Goal: Task Accomplishment & Management: Manage account settings

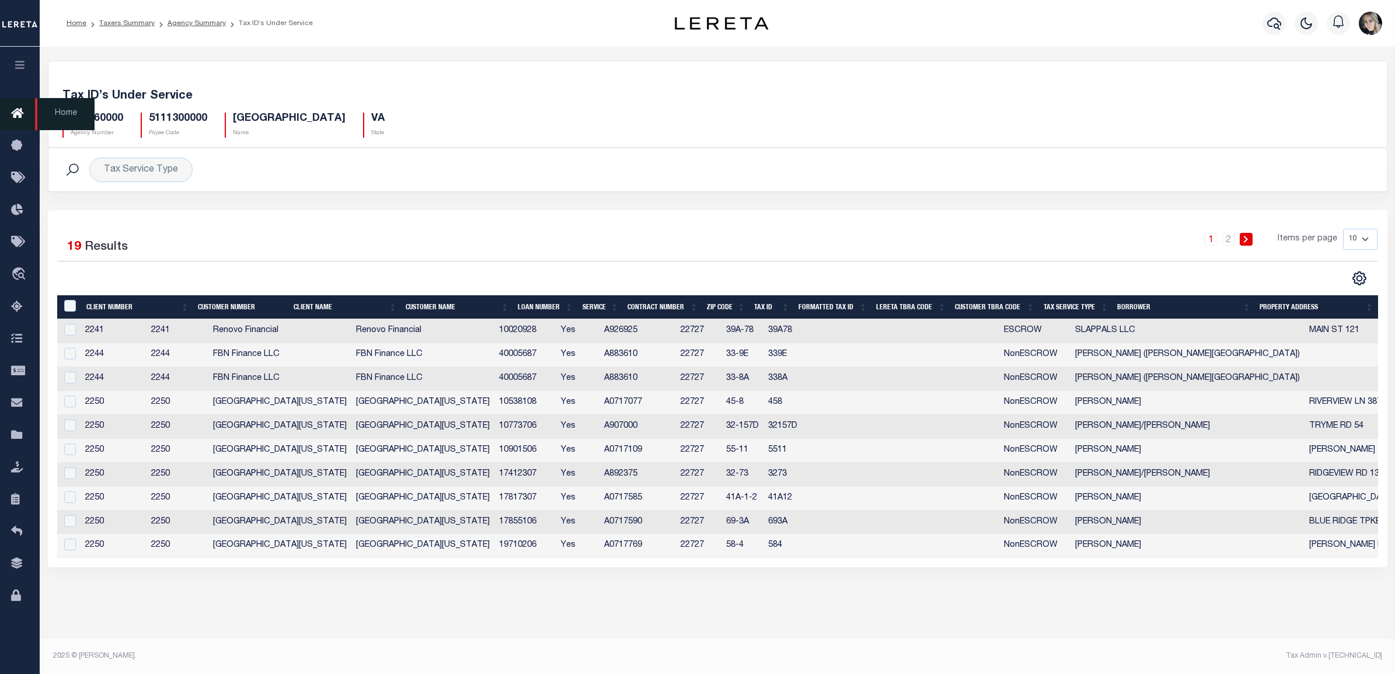
click at [21, 106] on link "Home" at bounding box center [20, 114] width 40 height 32
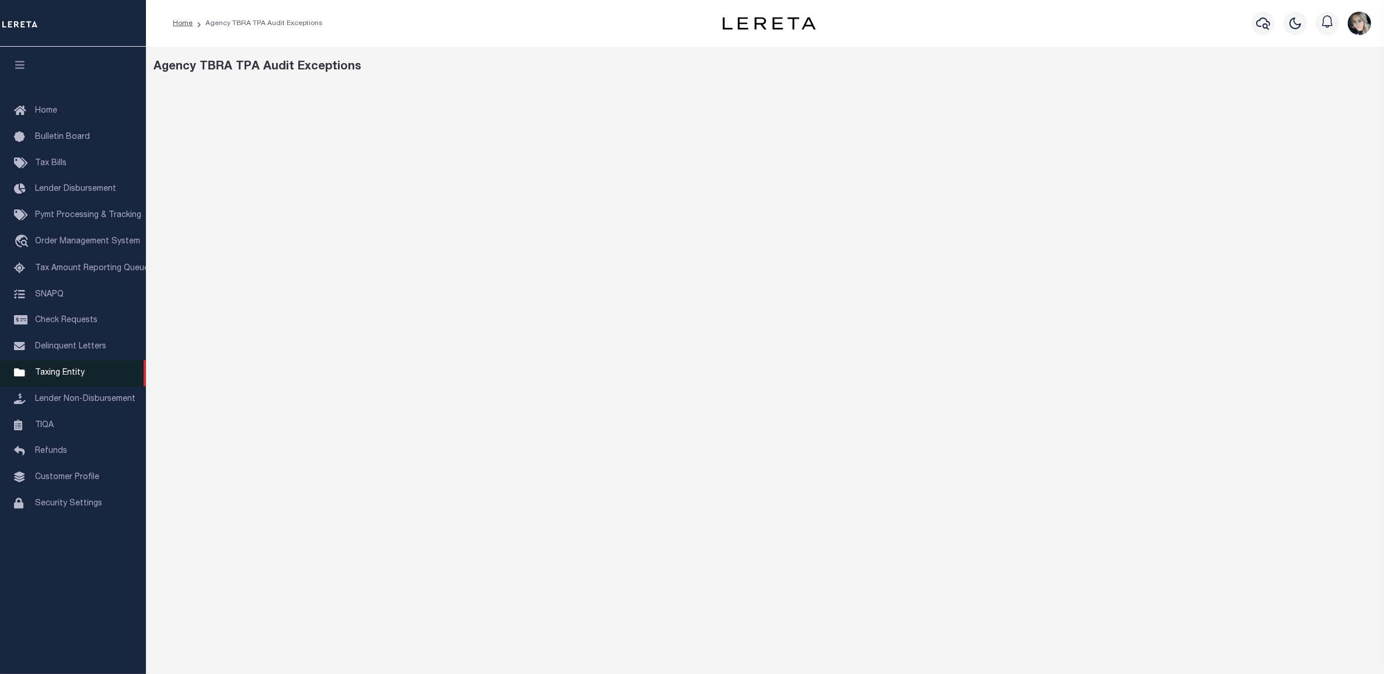
click at [70, 375] on span "Taxing Entity" at bounding box center [60, 373] width 50 height 8
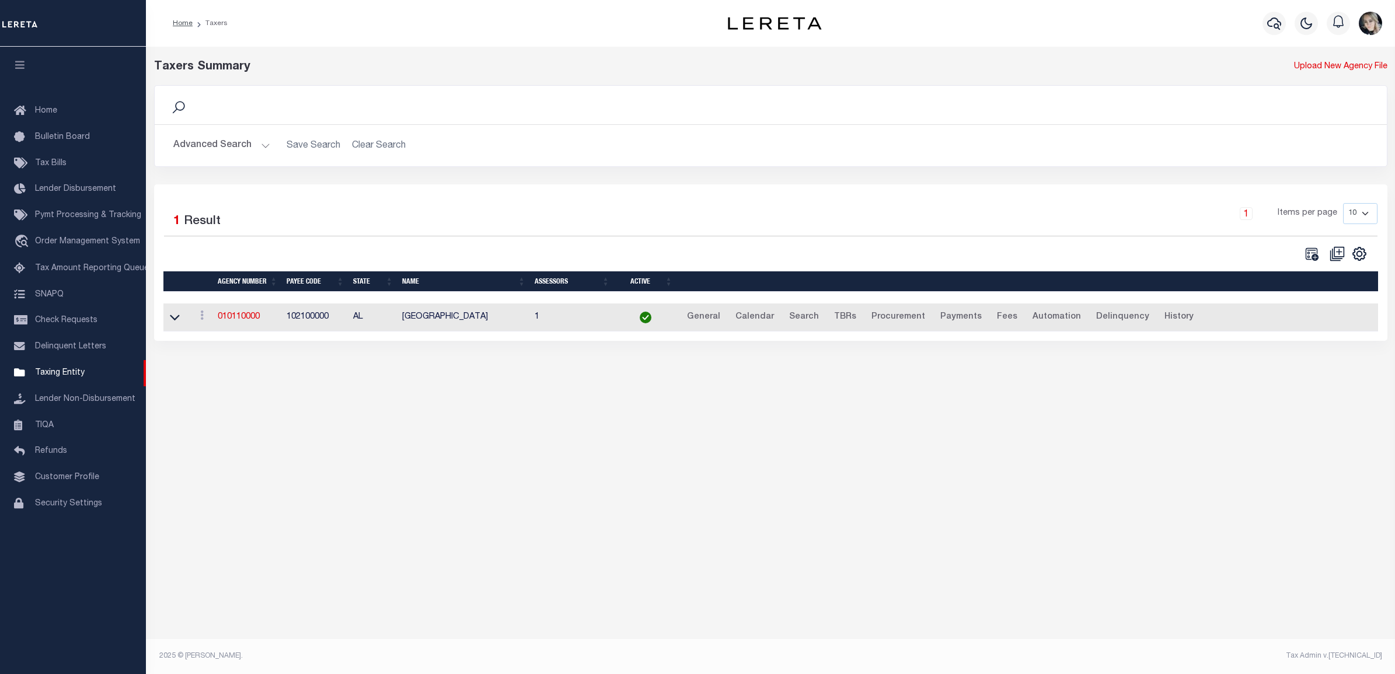
click at [250, 287] on th "Agency Number" at bounding box center [247, 281] width 69 height 20
click at [242, 320] on link "010110000" at bounding box center [239, 317] width 42 height 8
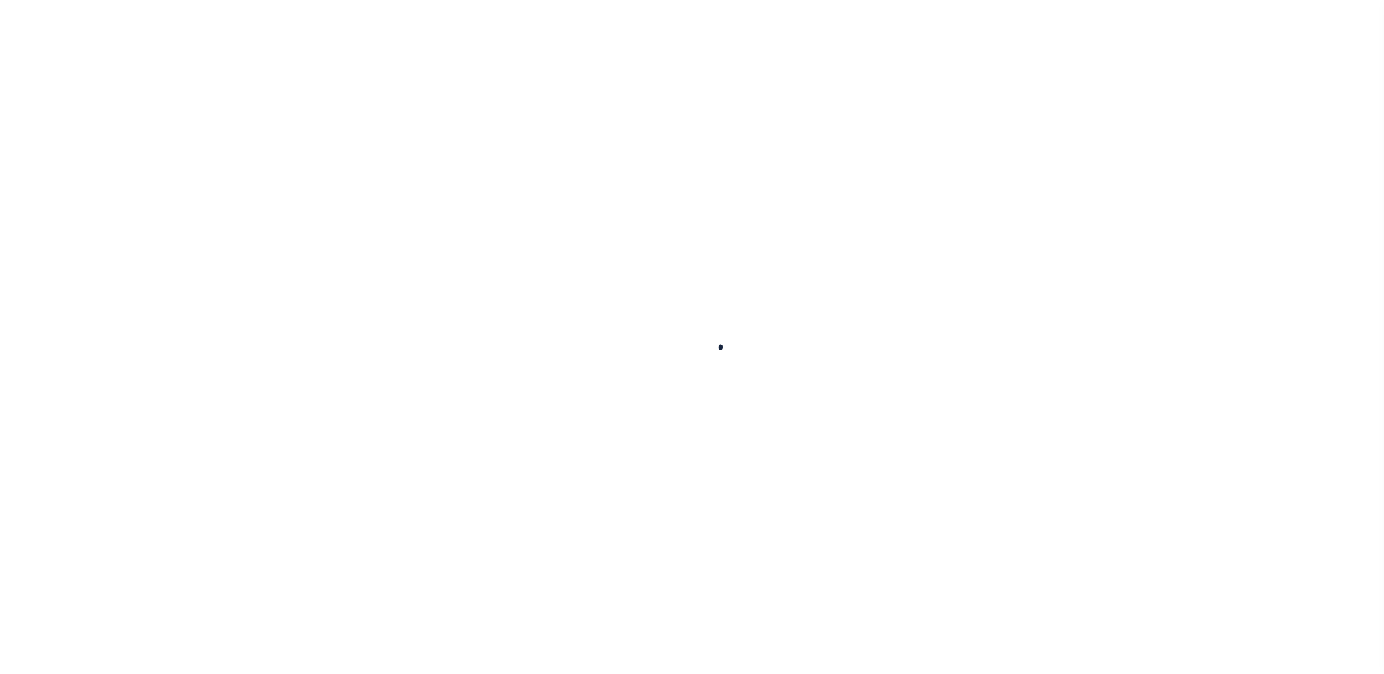
select select
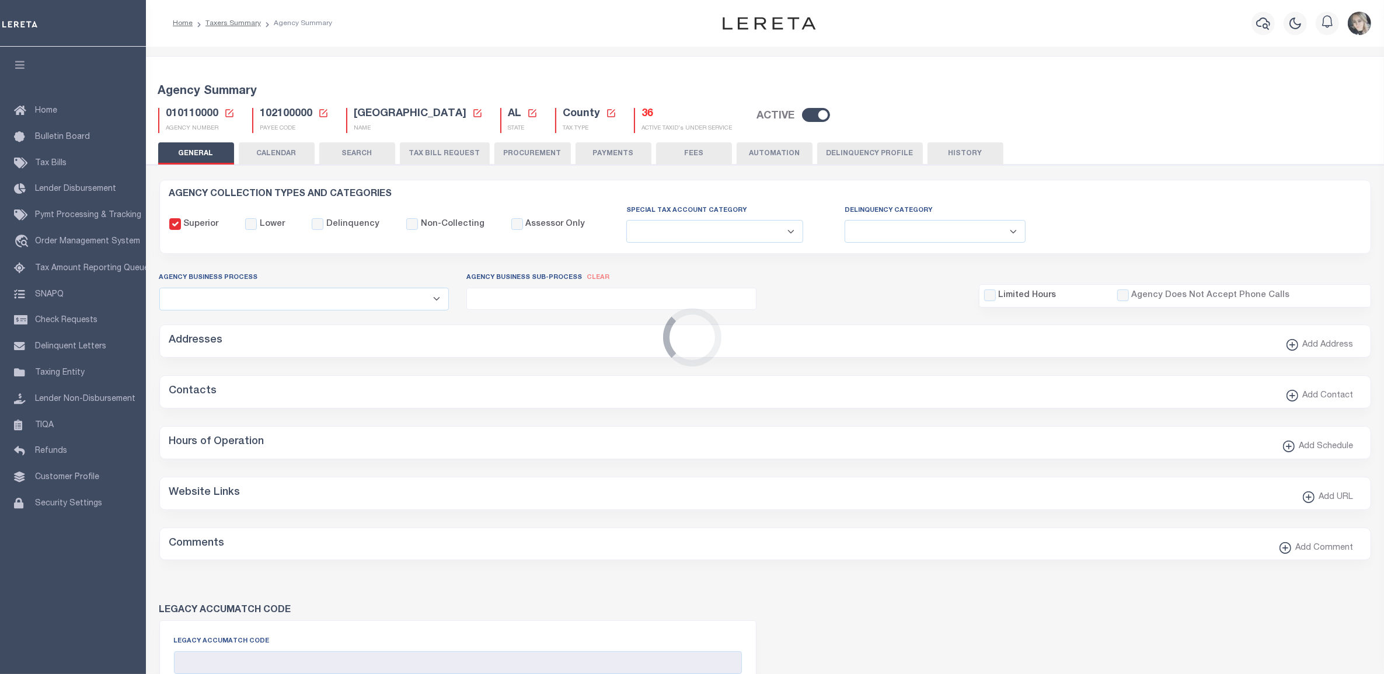
checkbox input "false"
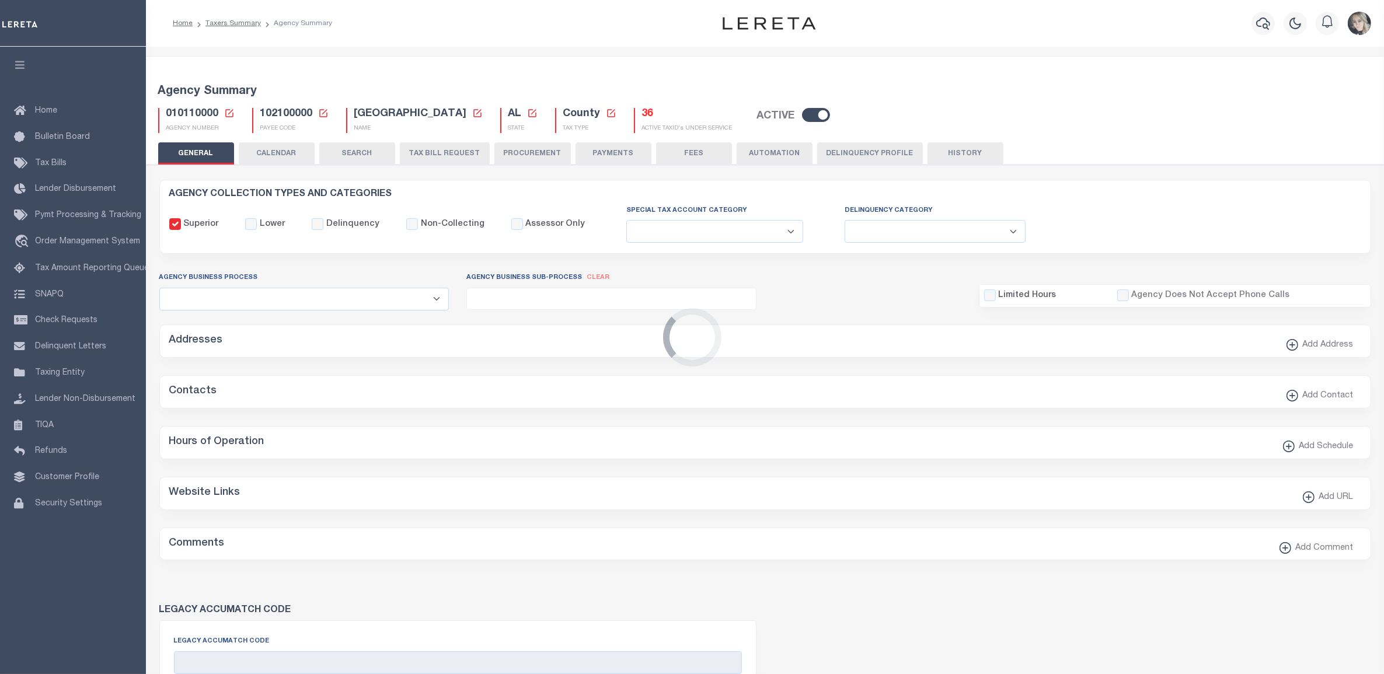
type input "102100000"
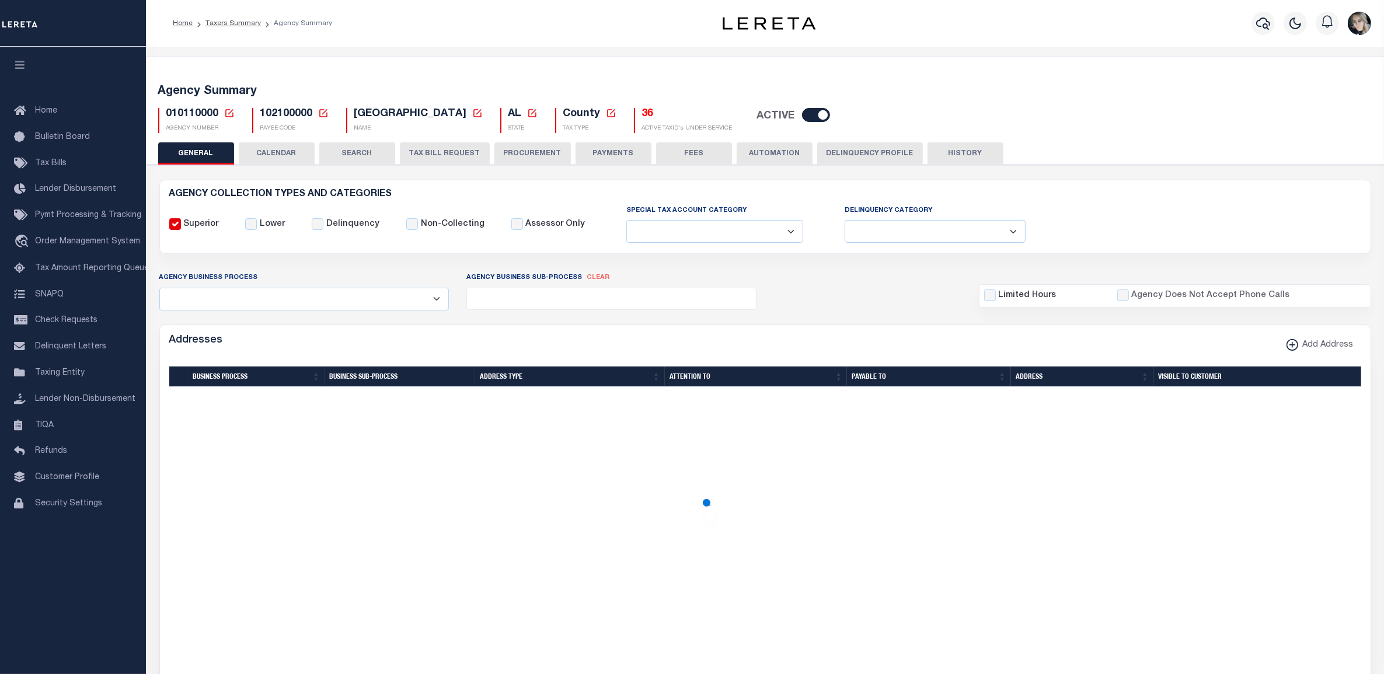
drag, startPoint x: 228, startPoint y: 112, endPoint x: 224, endPoint y: 123, distance: 11.3
click at [228, 112] on icon at bounding box center [229, 113] width 11 height 11
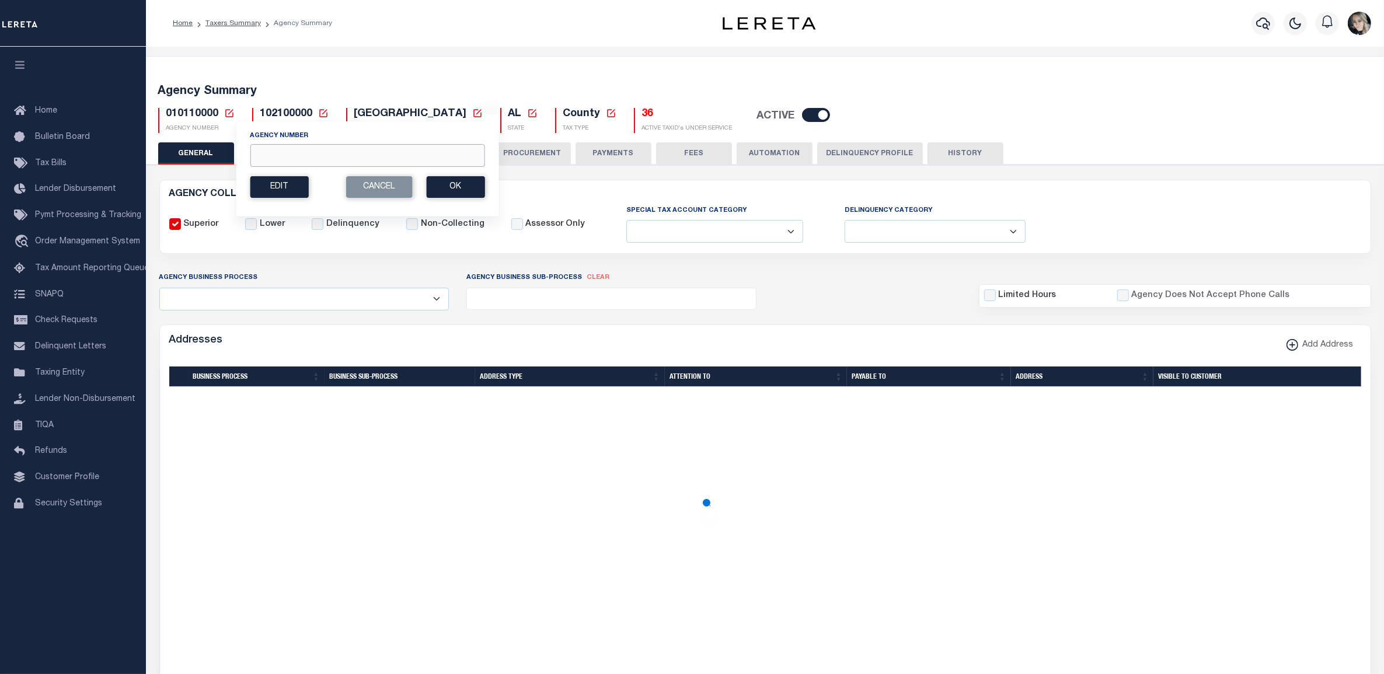
click at [274, 152] on input "Agency Number" at bounding box center [367, 155] width 235 height 23
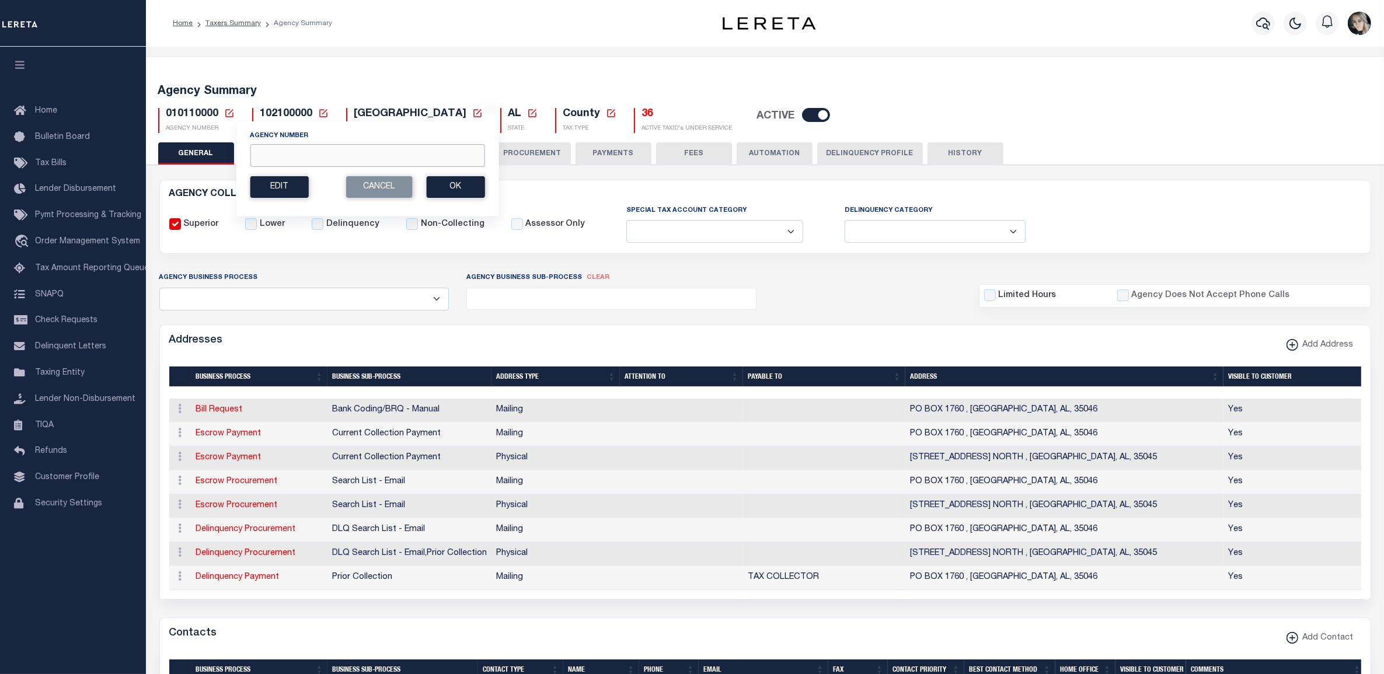
click at [272, 156] on input "Agency Number" at bounding box center [367, 155] width 235 height 23
paste input "4"
type input "421010603"
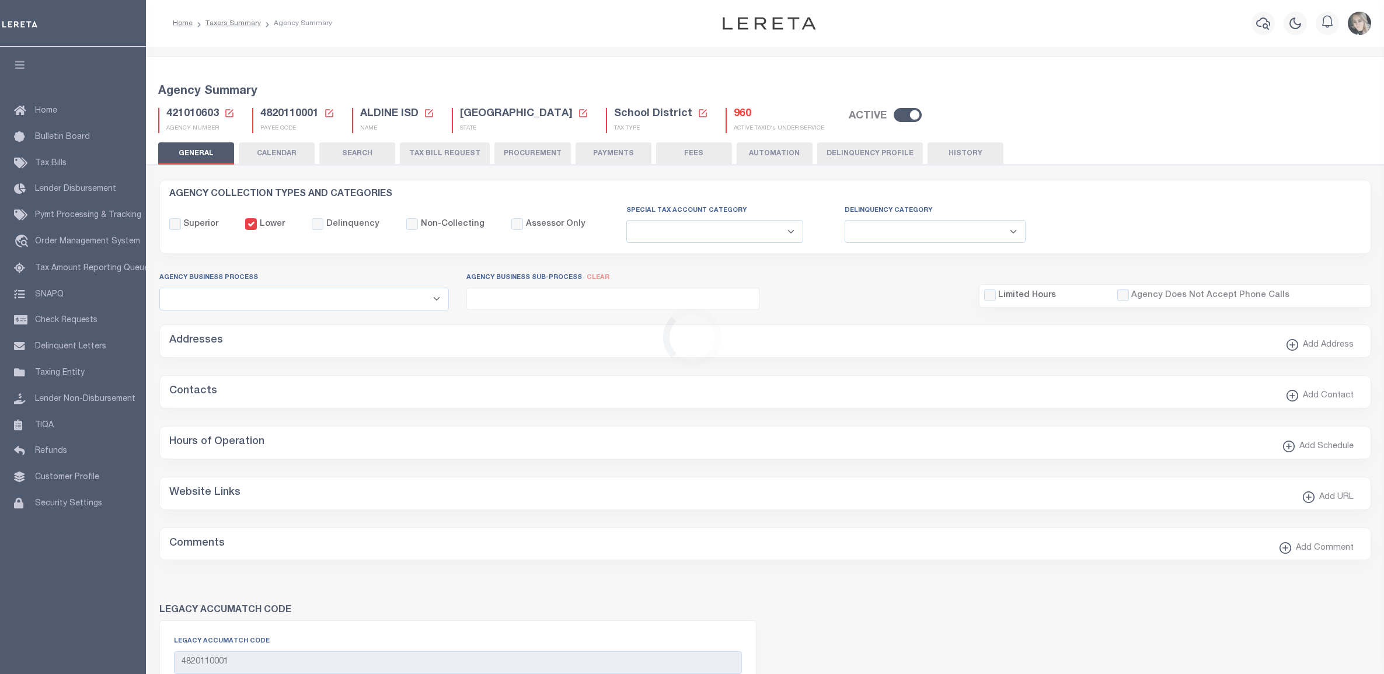
select select
click at [734, 117] on h5 "960" at bounding box center [779, 114] width 90 height 13
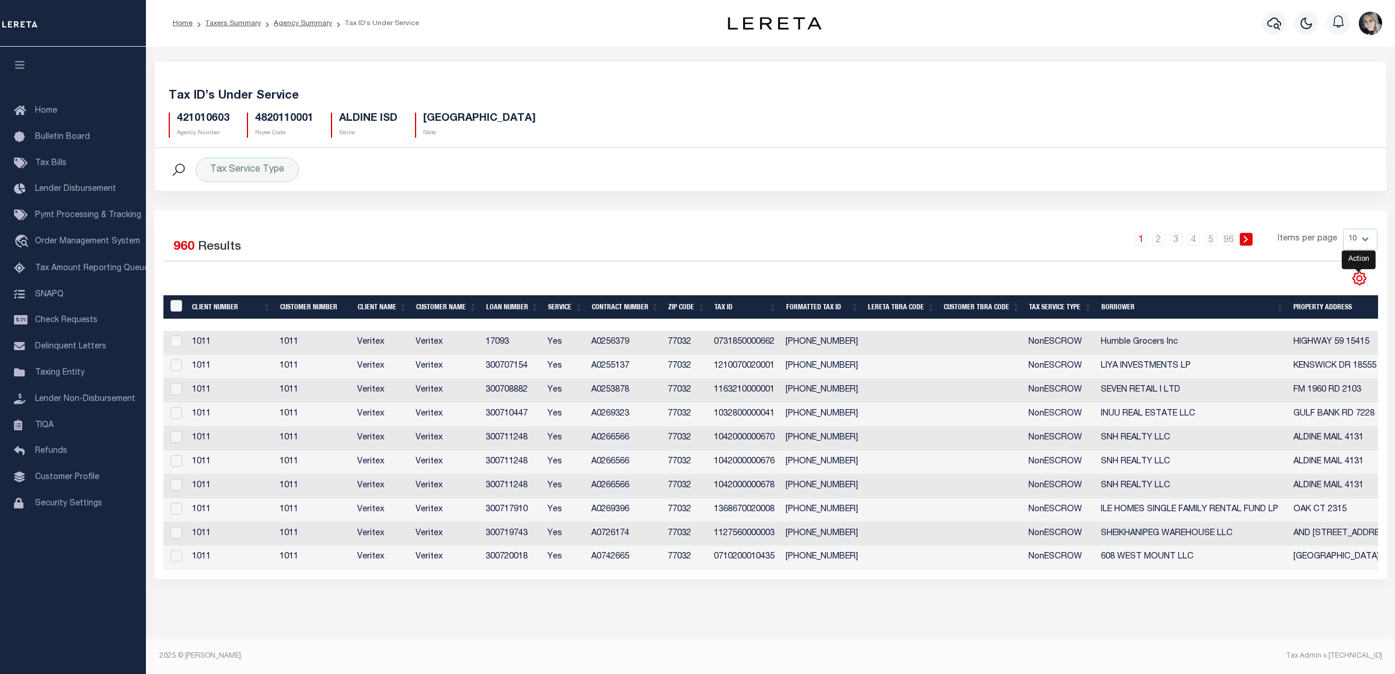
click at [1358, 280] on icon "" at bounding box center [1359, 278] width 15 height 15
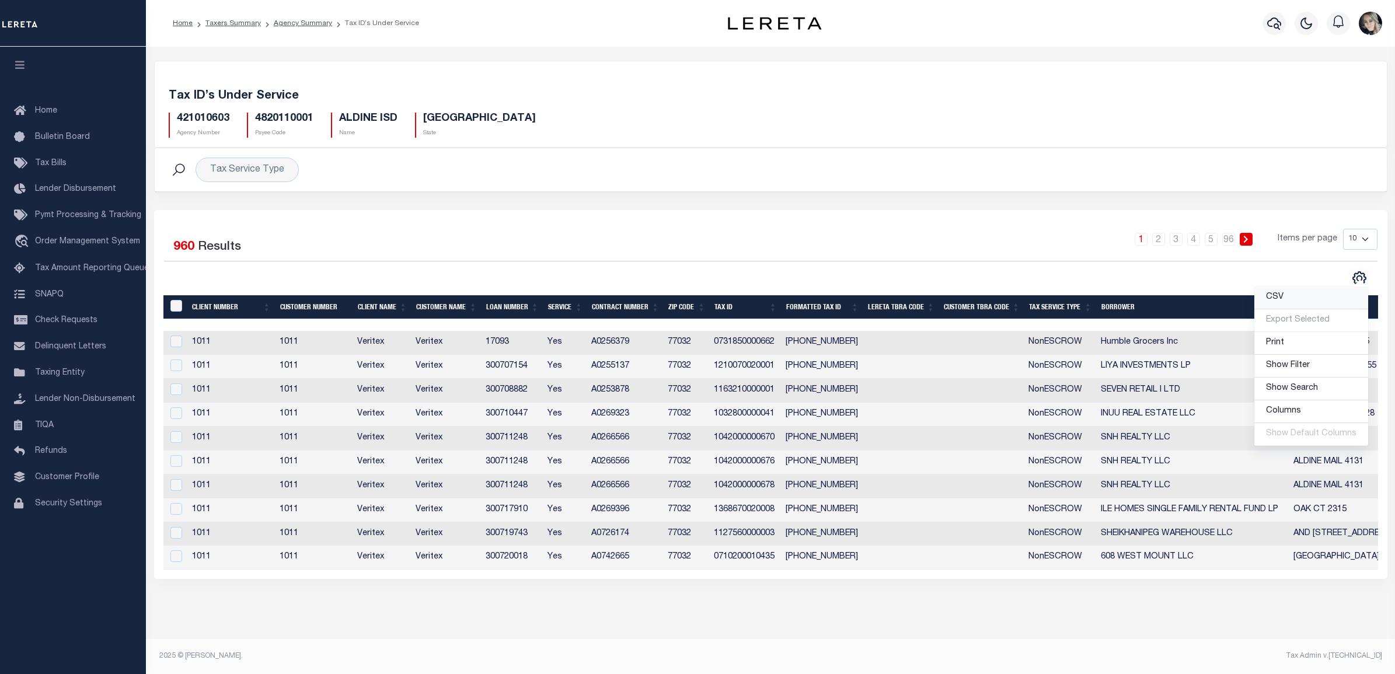
click at [1286, 301] on link "CSV" at bounding box center [1312, 298] width 114 height 23
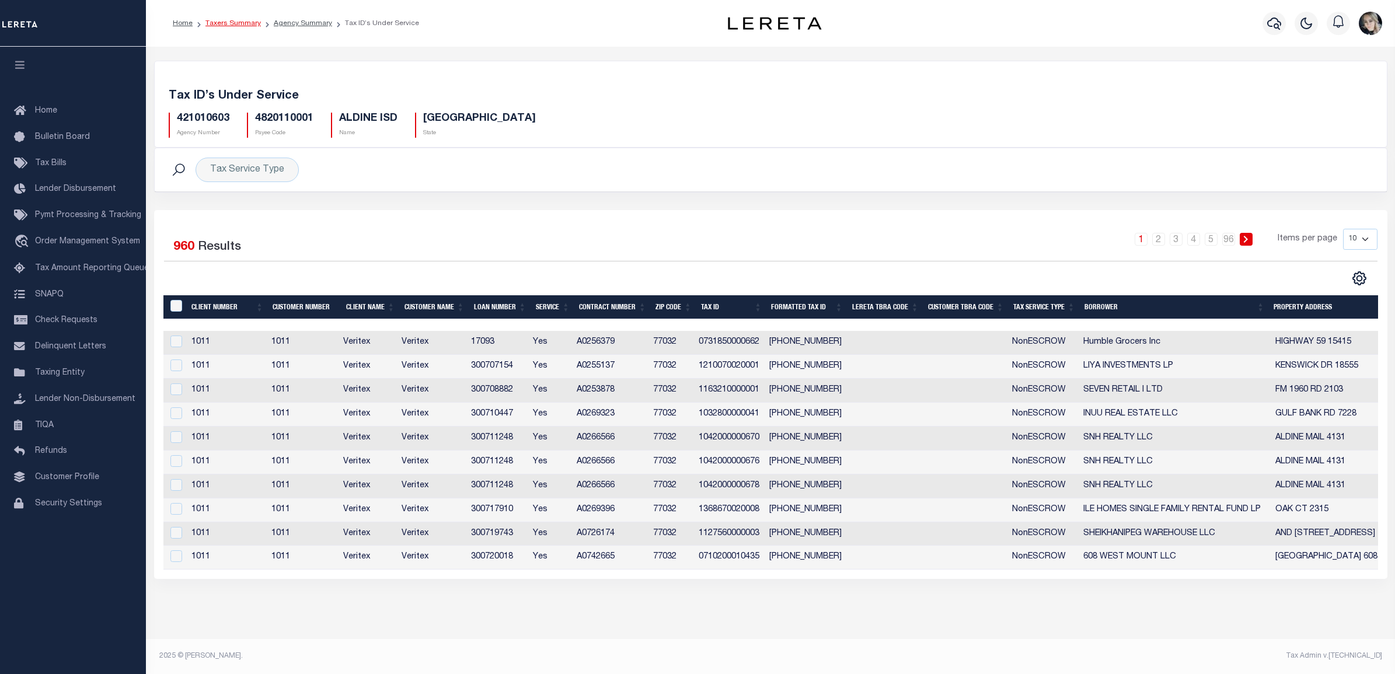
click at [223, 23] on link "Taxers Summary" at bounding box center [232, 23] width 55 height 7
click at [296, 25] on link "Agency Summary" at bounding box center [303, 23] width 58 height 7
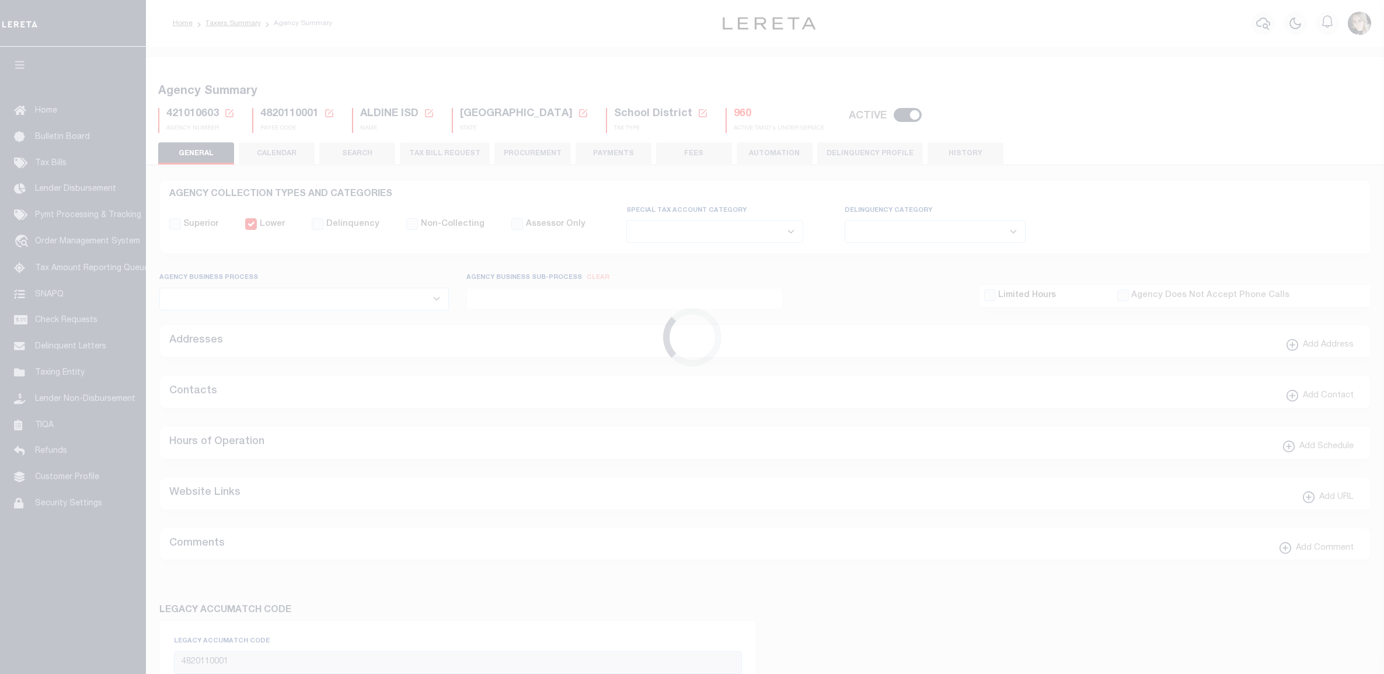
select select
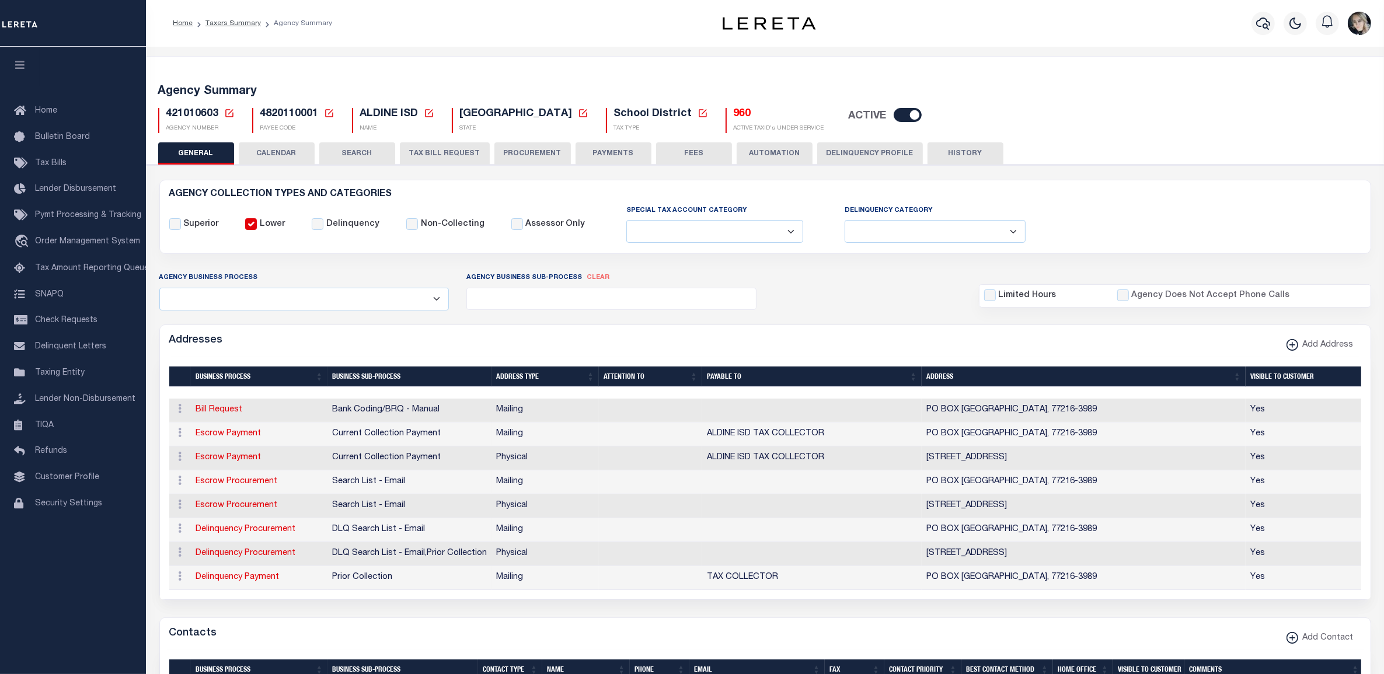
click at [428, 152] on button "TAX BILL REQUEST" at bounding box center [445, 153] width 90 height 22
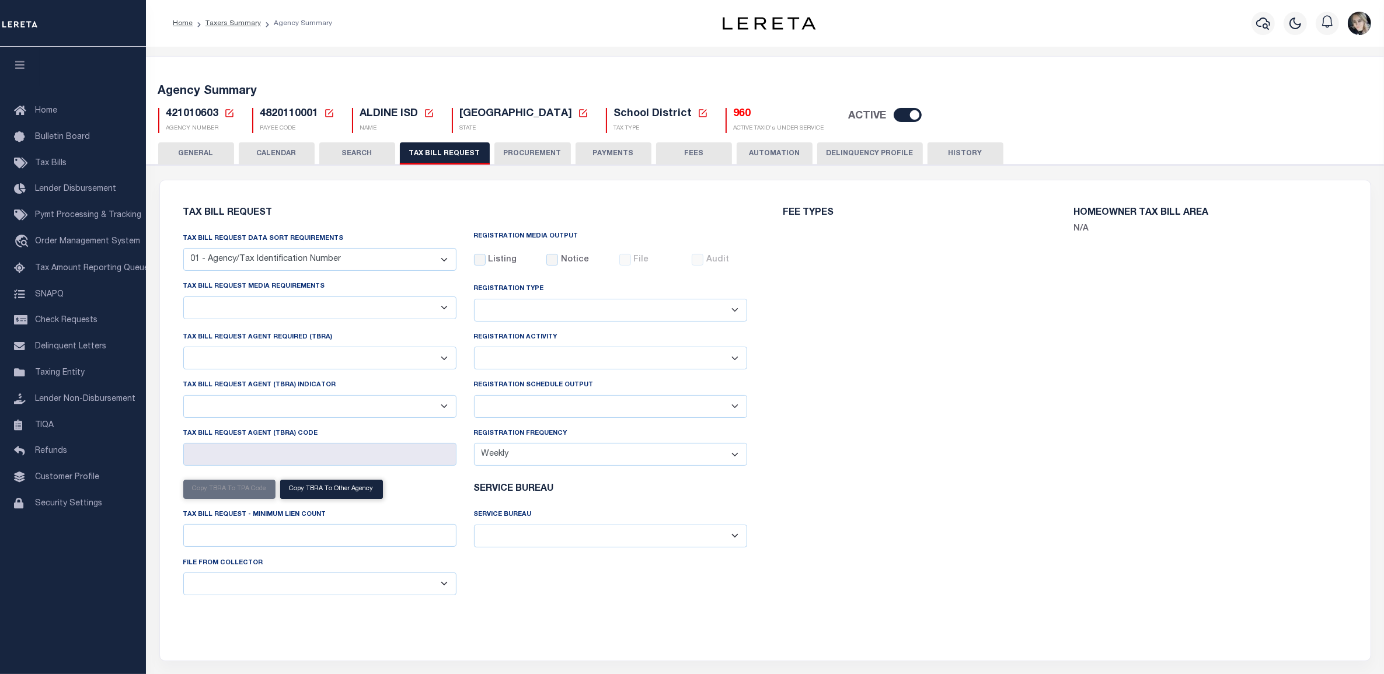
select select "22"
select select "false"
select select "14"
select select "1"
select select
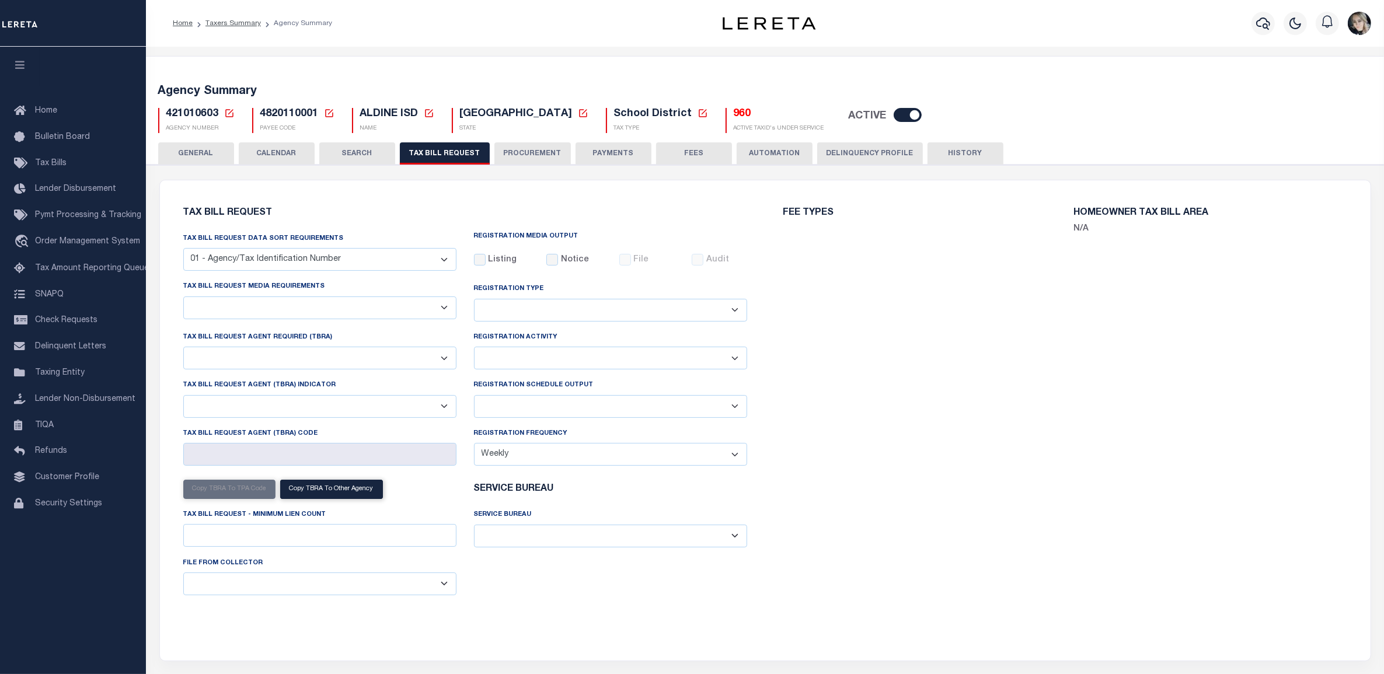
select select "2"
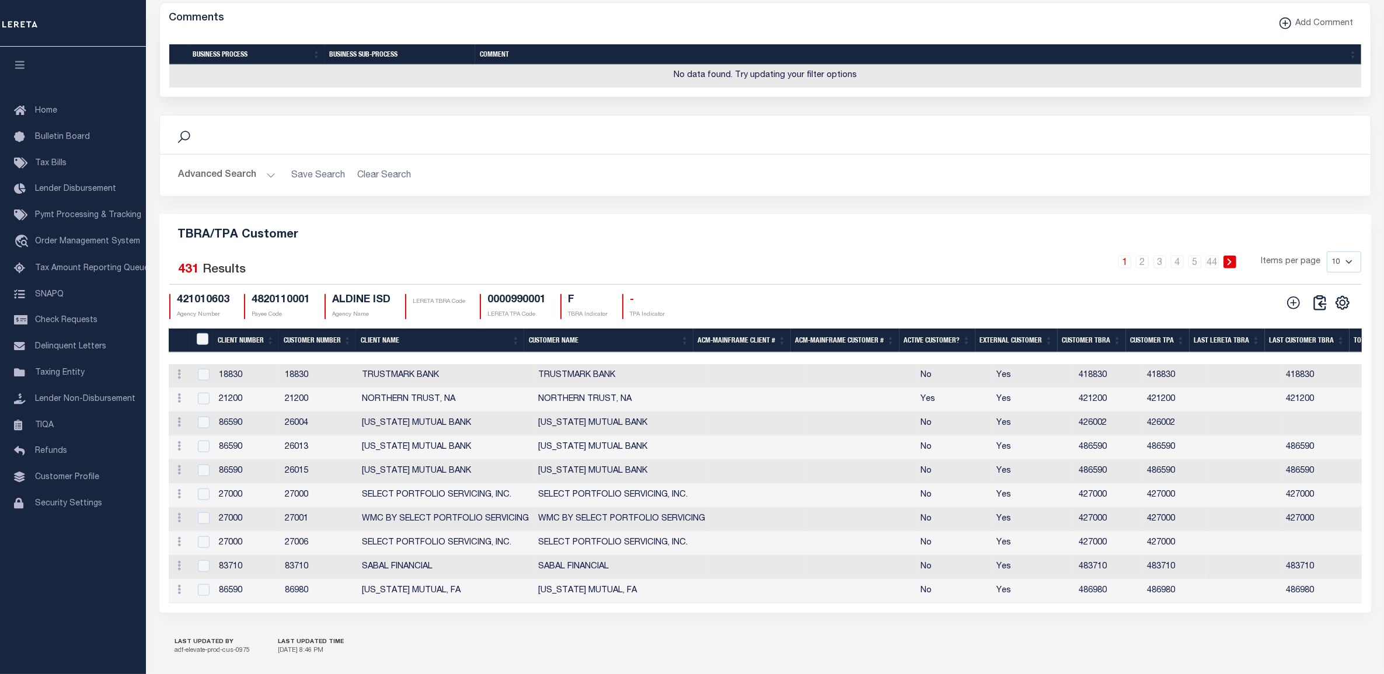
scroll to position [1232, 0]
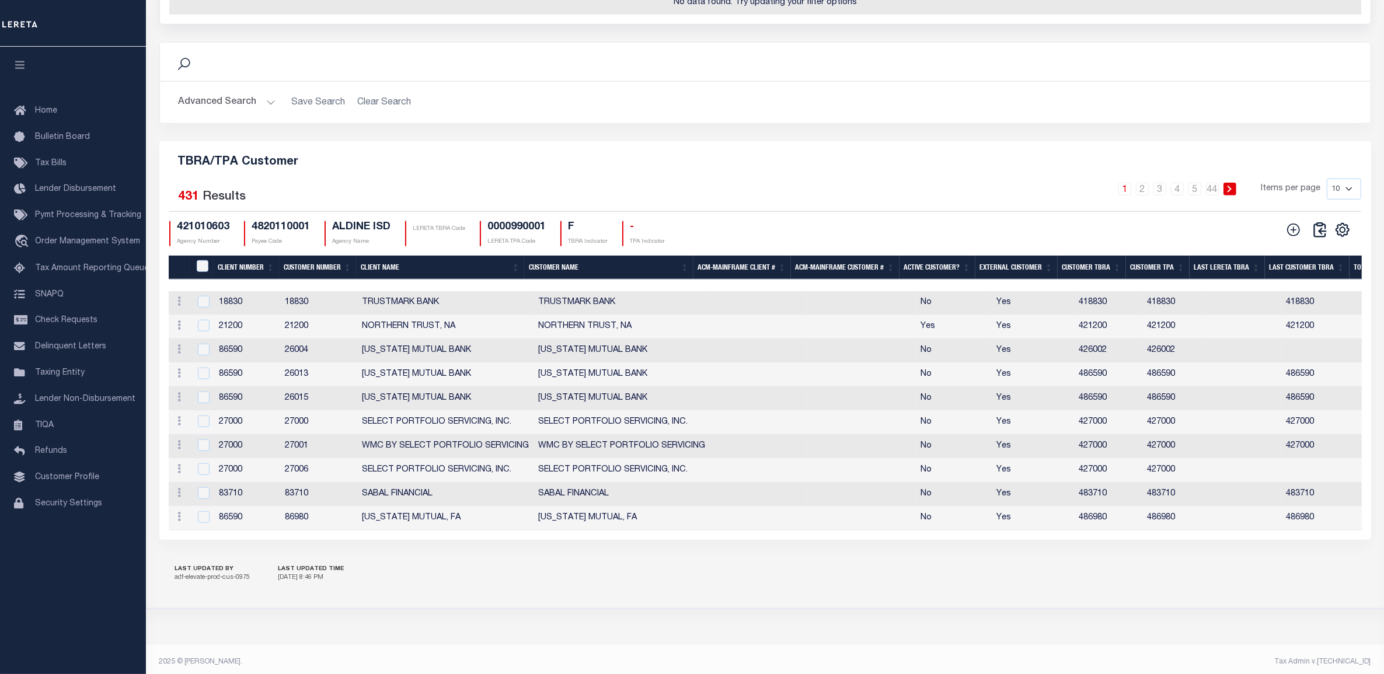
click at [352, 211] on div "Selected 431 Results" at bounding box center [311, 195] width 285 height 33
click at [1342, 200] on select "10 25 50 100" at bounding box center [1344, 189] width 34 height 21
select select "100"
click at [1327, 200] on select "10 25 50 100" at bounding box center [1344, 189] width 34 height 21
click at [238, 280] on th "Client Number" at bounding box center [246, 268] width 66 height 24
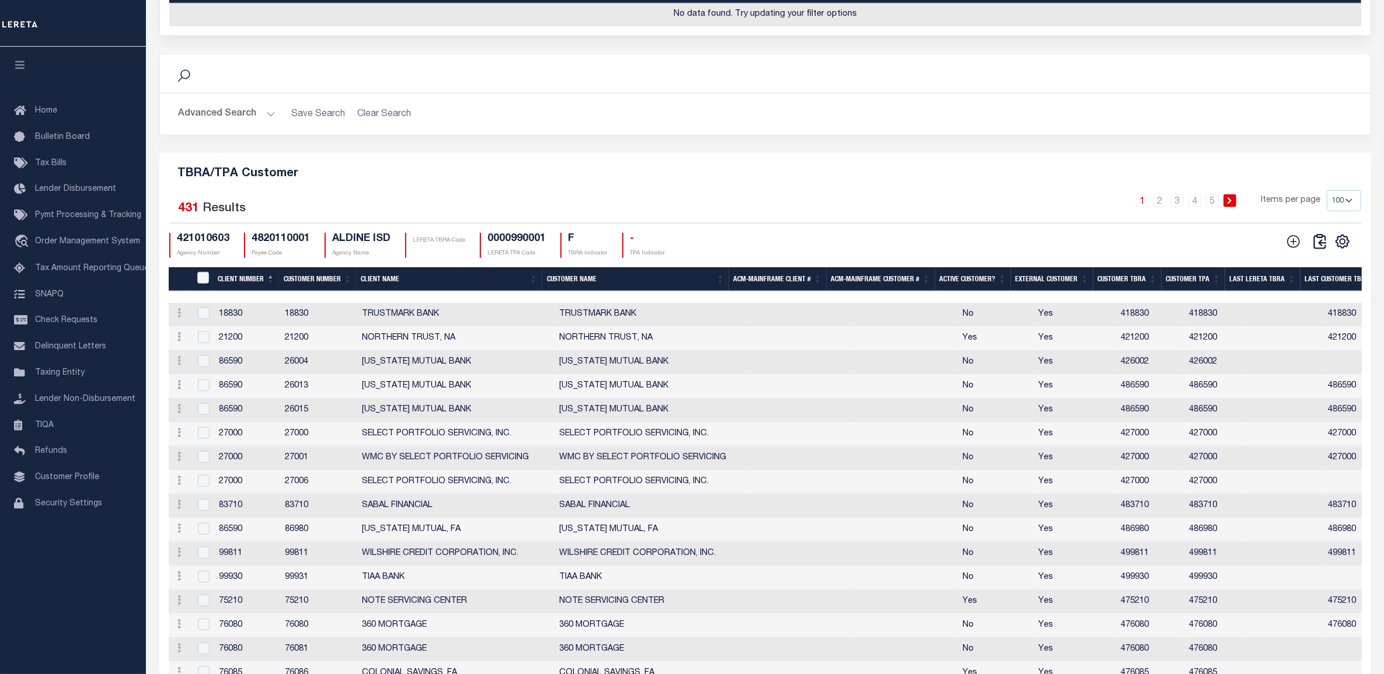
click at [232, 291] on th "Client Number" at bounding box center [246, 279] width 66 height 24
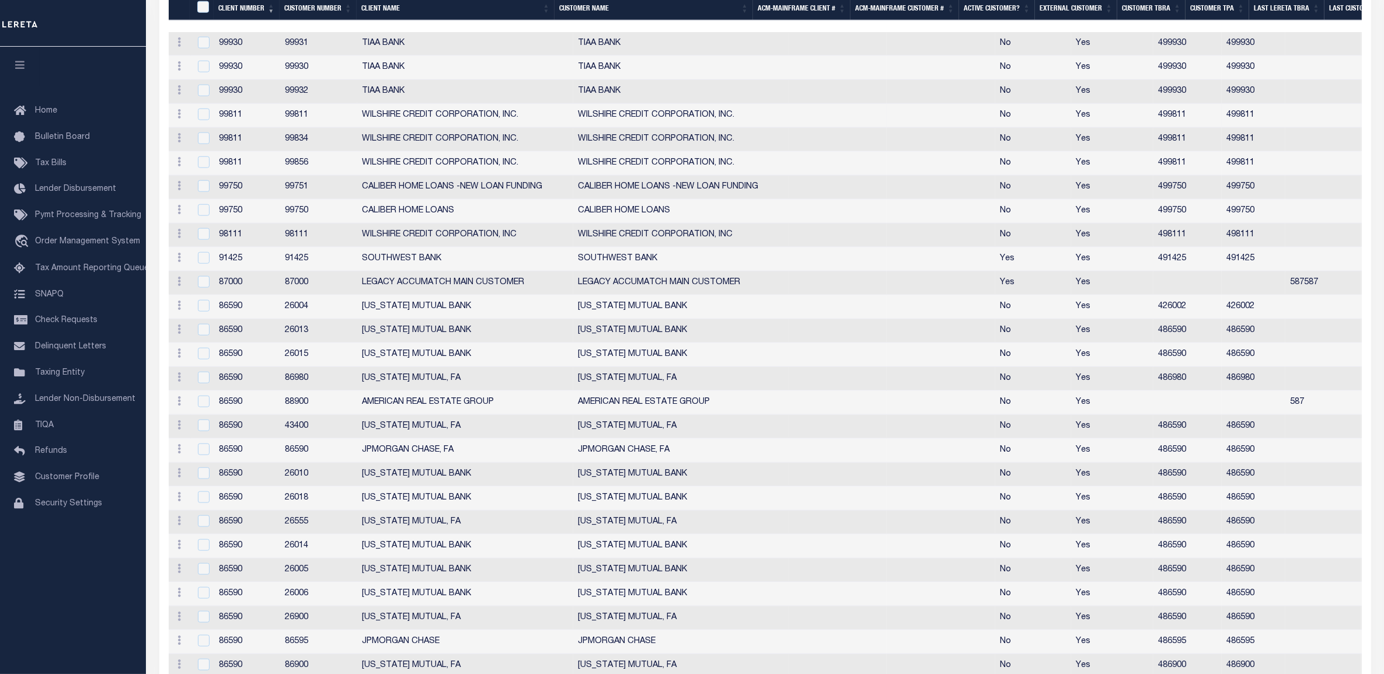
scroll to position [1305, 0]
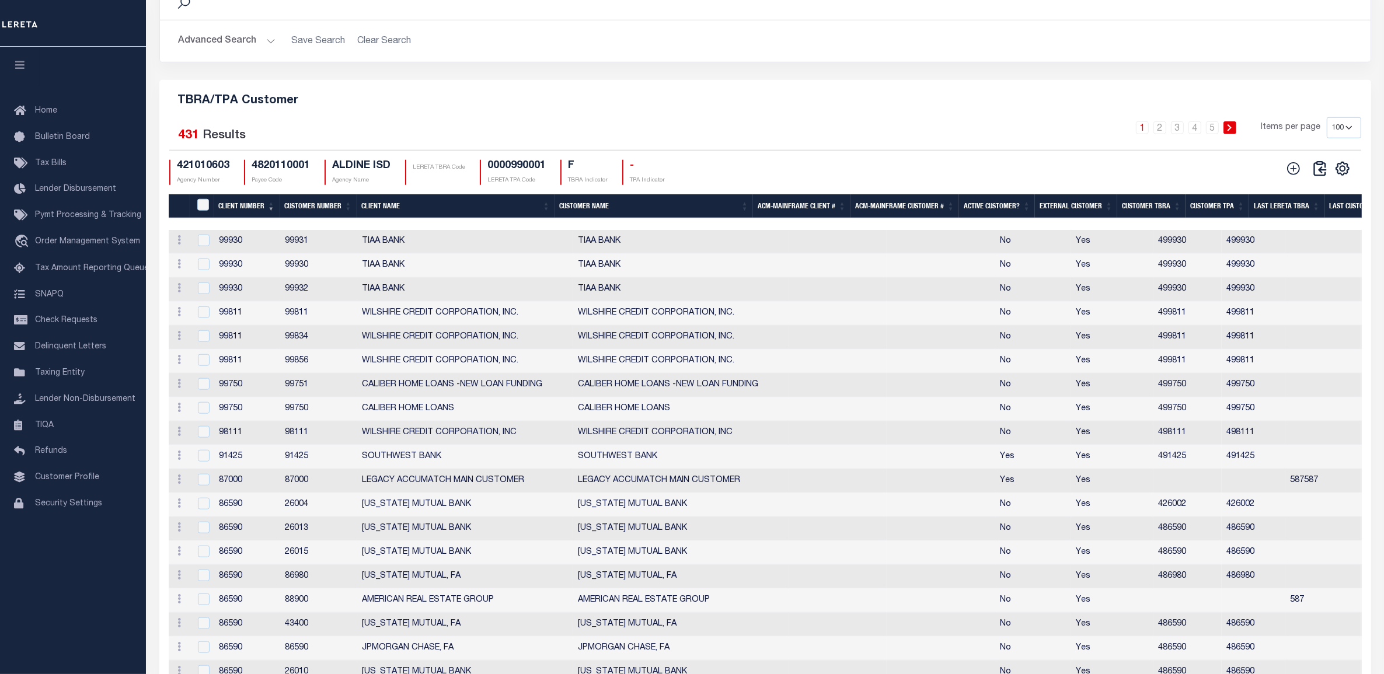
click at [241, 218] on th "Client Number" at bounding box center [247, 206] width 66 height 24
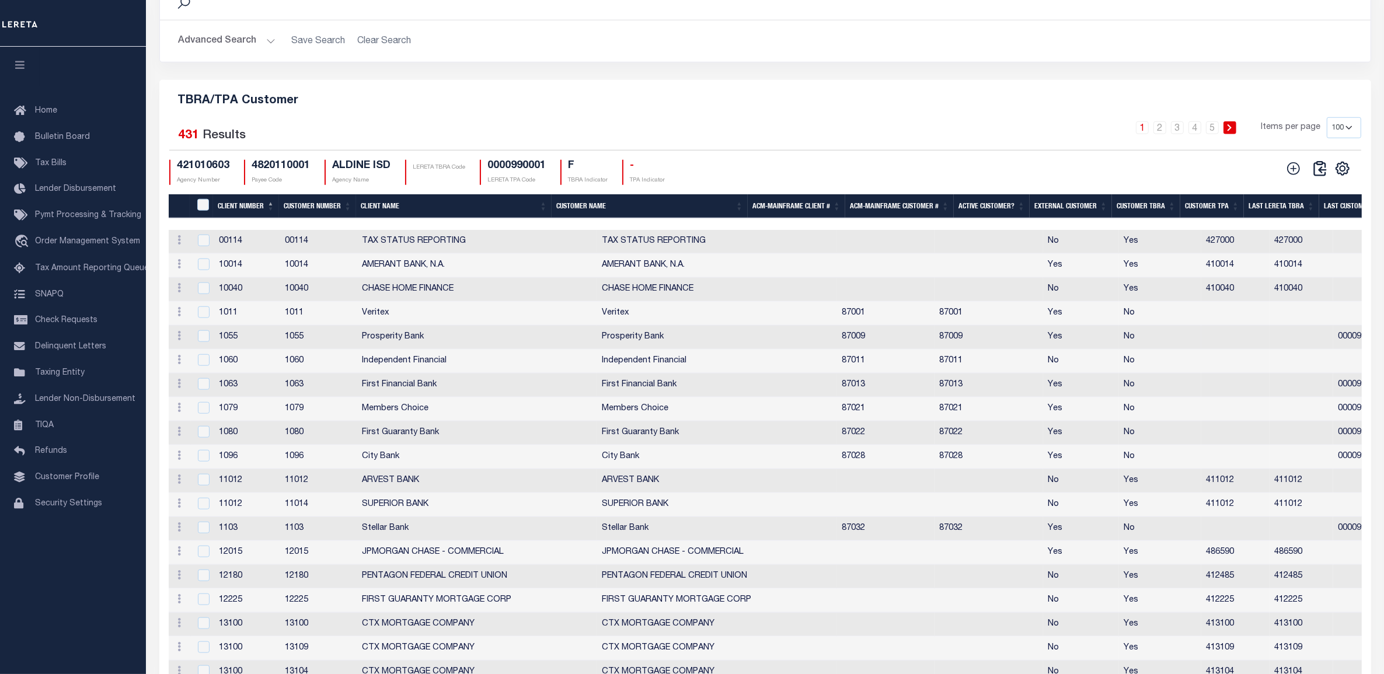
click at [837, 350] on td "87009" at bounding box center [885, 338] width 97 height 24
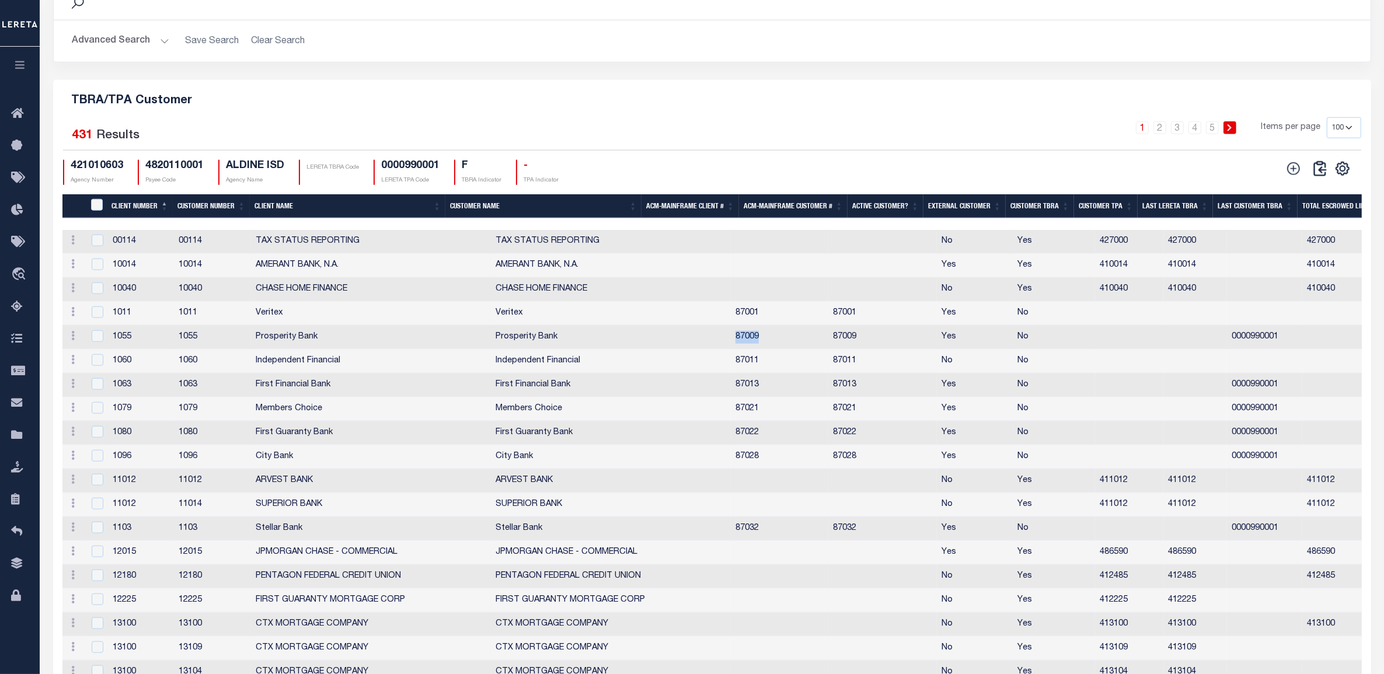
copy td "87009"
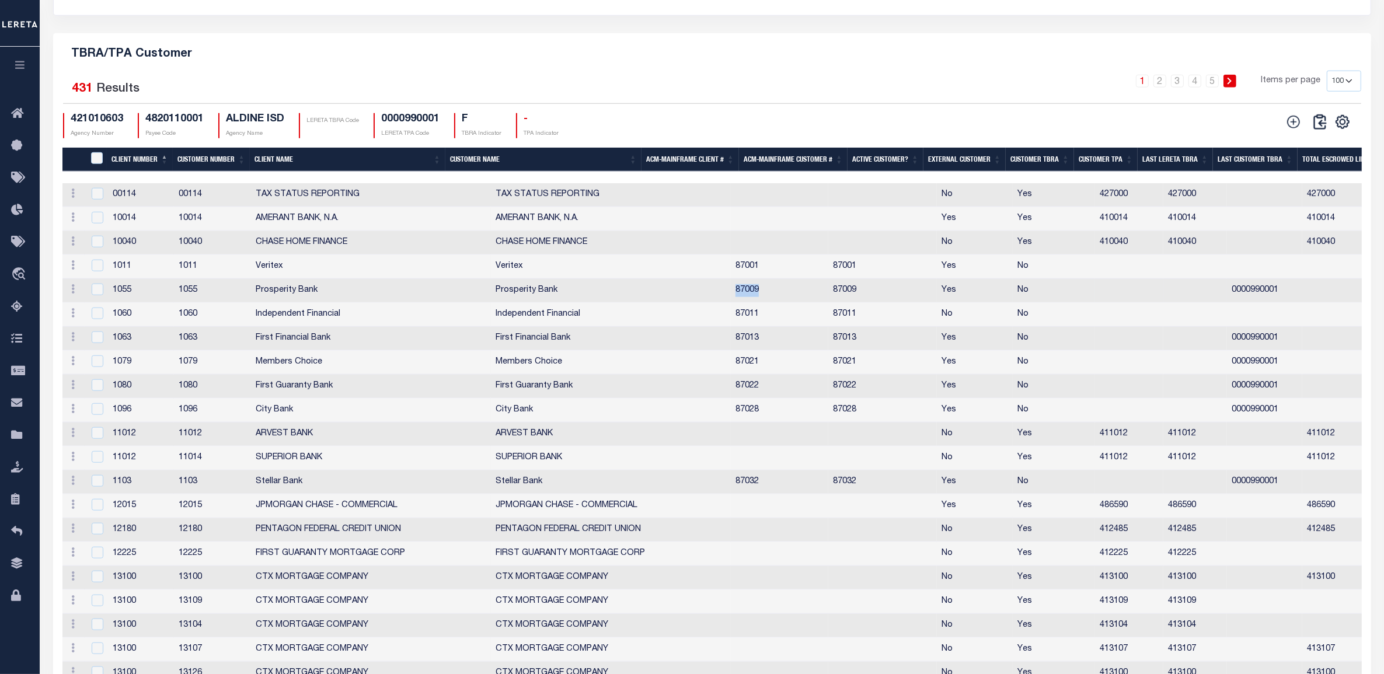
scroll to position [1270, 0]
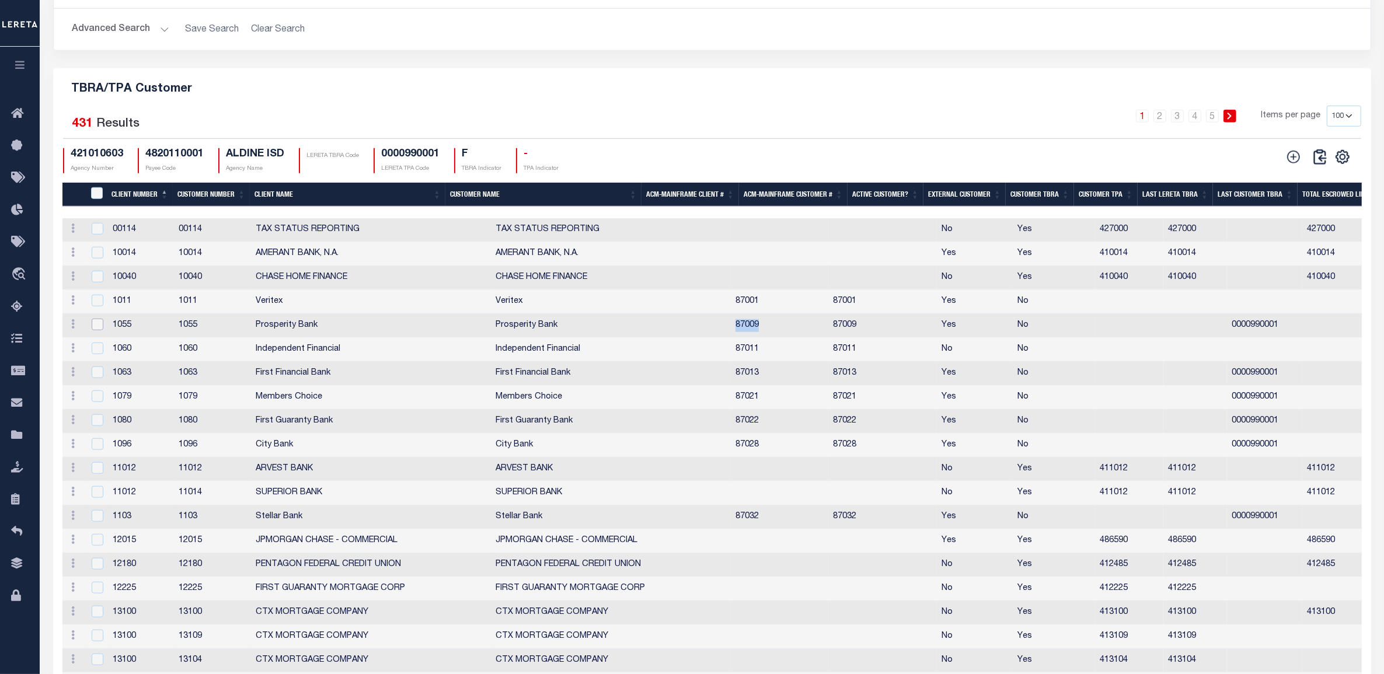
click at [92, 330] on input "checkbox" at bounding box center [98, 325] width 12 height 12
checkbox input "true"
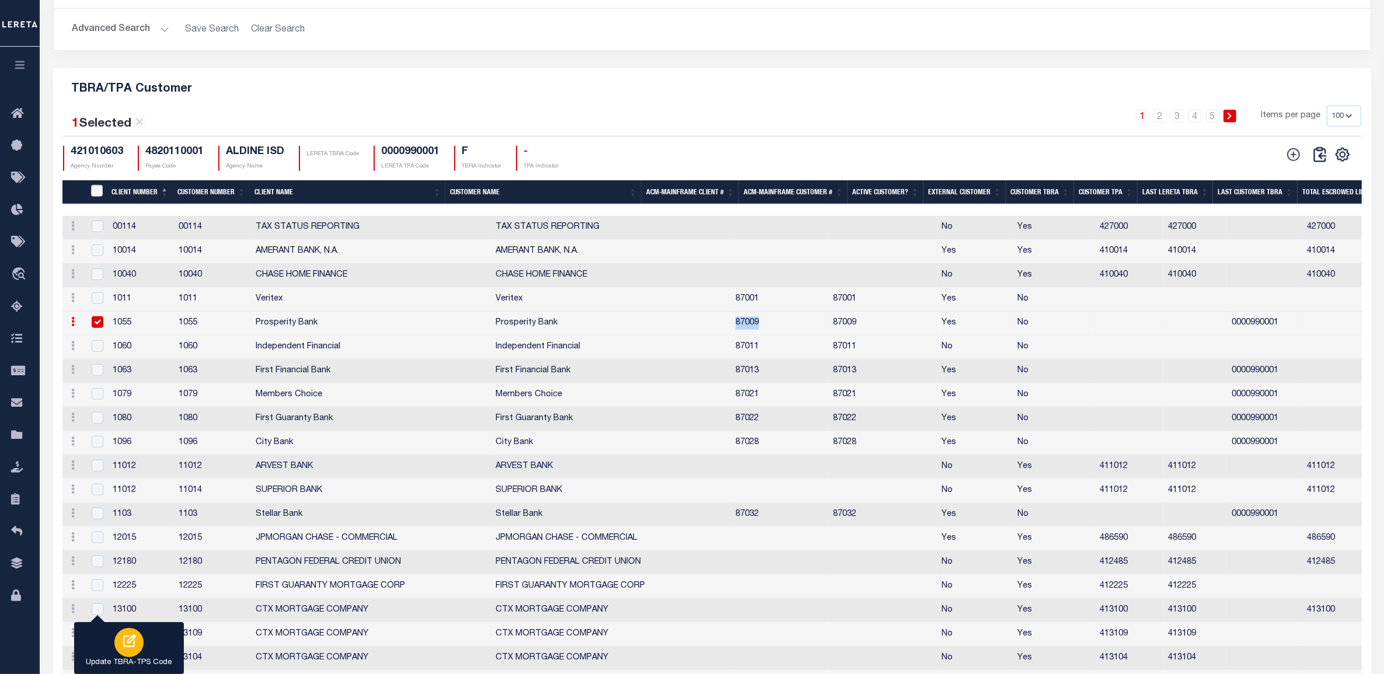
click at [133, 648] on icon "button" at bounding box center [128, 641] width 15 height 15
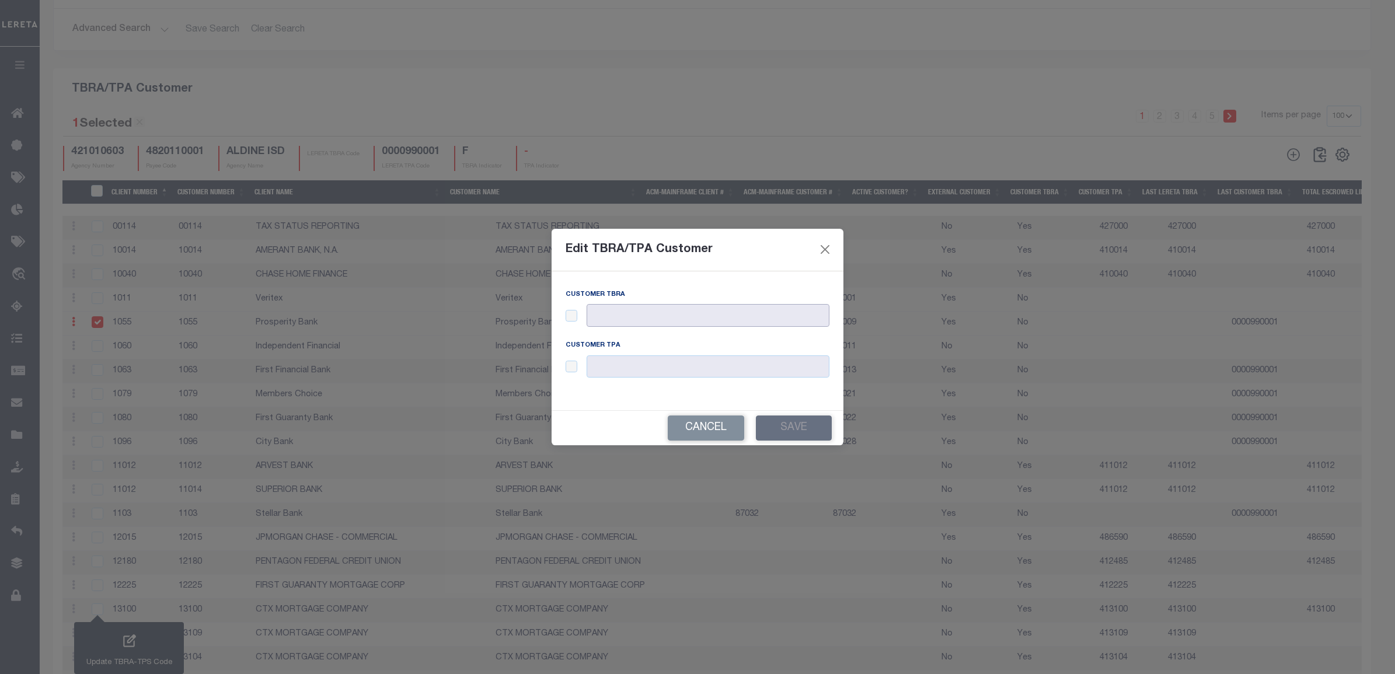
click at [628, 312] on input "text" at bounding box center [708, 315] width 243 height 23
click at [573, 311] on input "checkbox" at bounding box center [572, 316] width 12 height 12
checkbox input "true"
click at [646, 314] on input "text" at bounding box center [708, 315] width 243 height 23
paste input "87009"
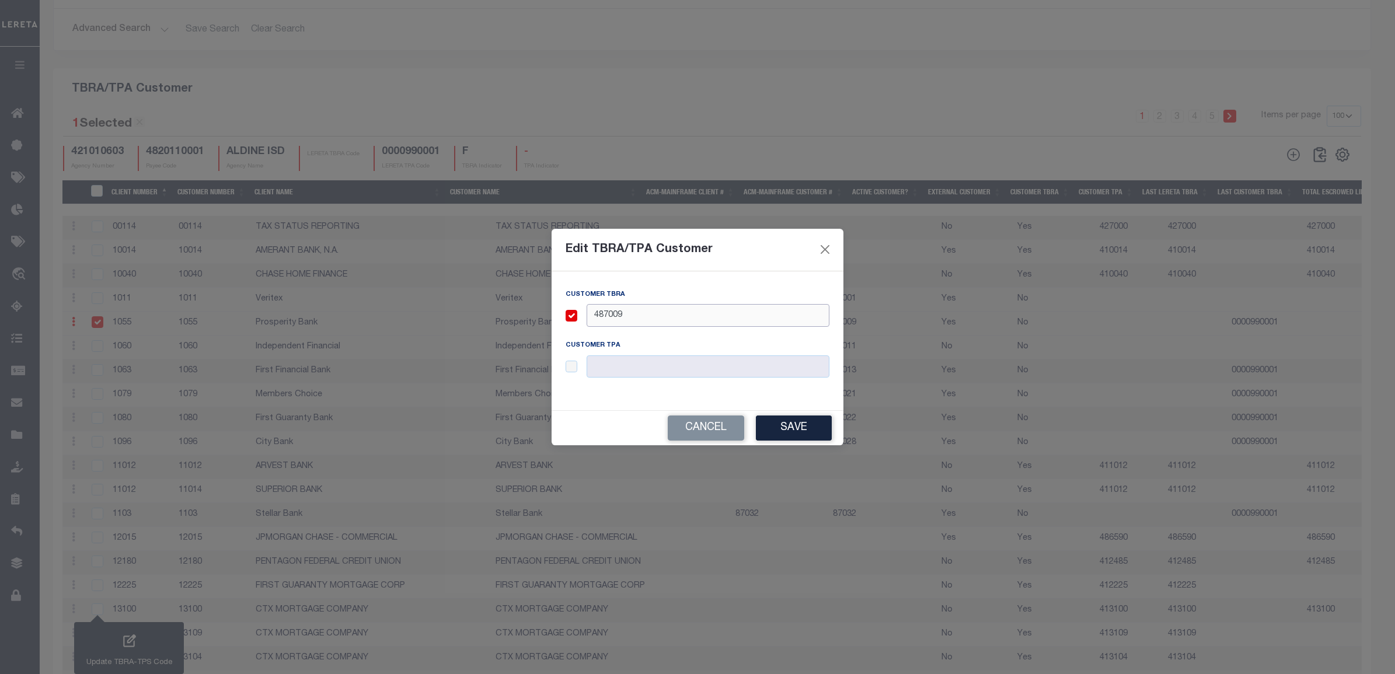
click at [605, 310] on input "487009" at bounding box center [708, 315] width 243 height 23
type input "487009"
click at [567, 359] on div at bounding box center [698, 367] width 264 height 23
click at [573, 369] on input "checkbox" at bounding box center [572, 367] width 12 height 12
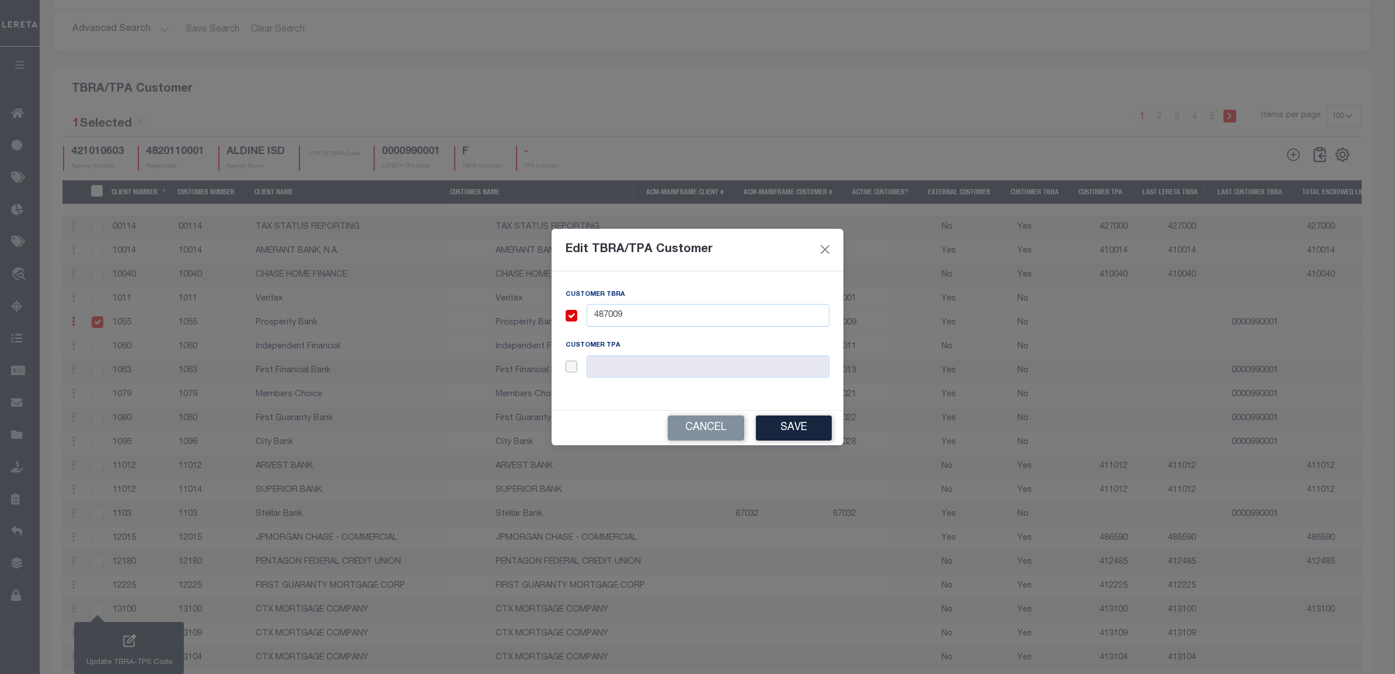
checkbox input "true"
click at [638, 371] on input "text" at bounding box center [708, 367] width 243 height 23
paste input "487009"
type input "487009"
click at [796, 423] on button "Save" at bounding box center [794, 428] width 76 height 25
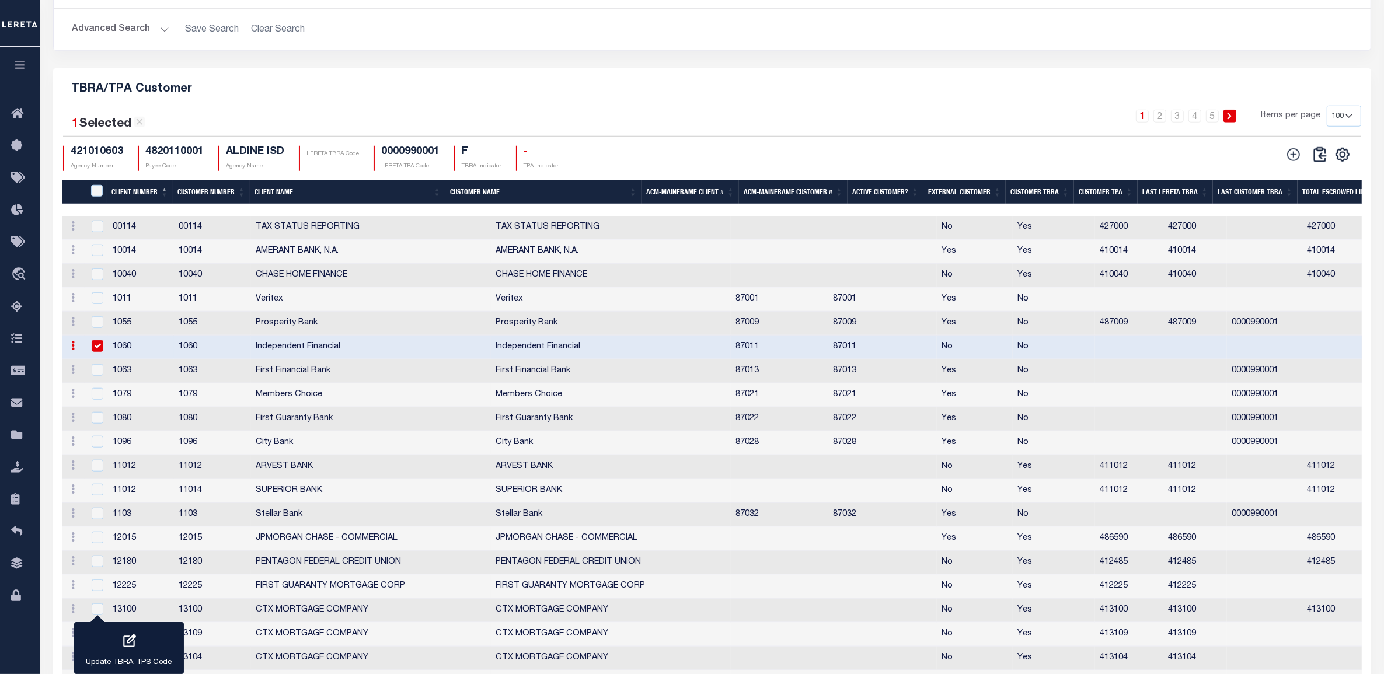
click at [731, 381] on td "87013" at bounding box center [779, 372] width 97 height 24
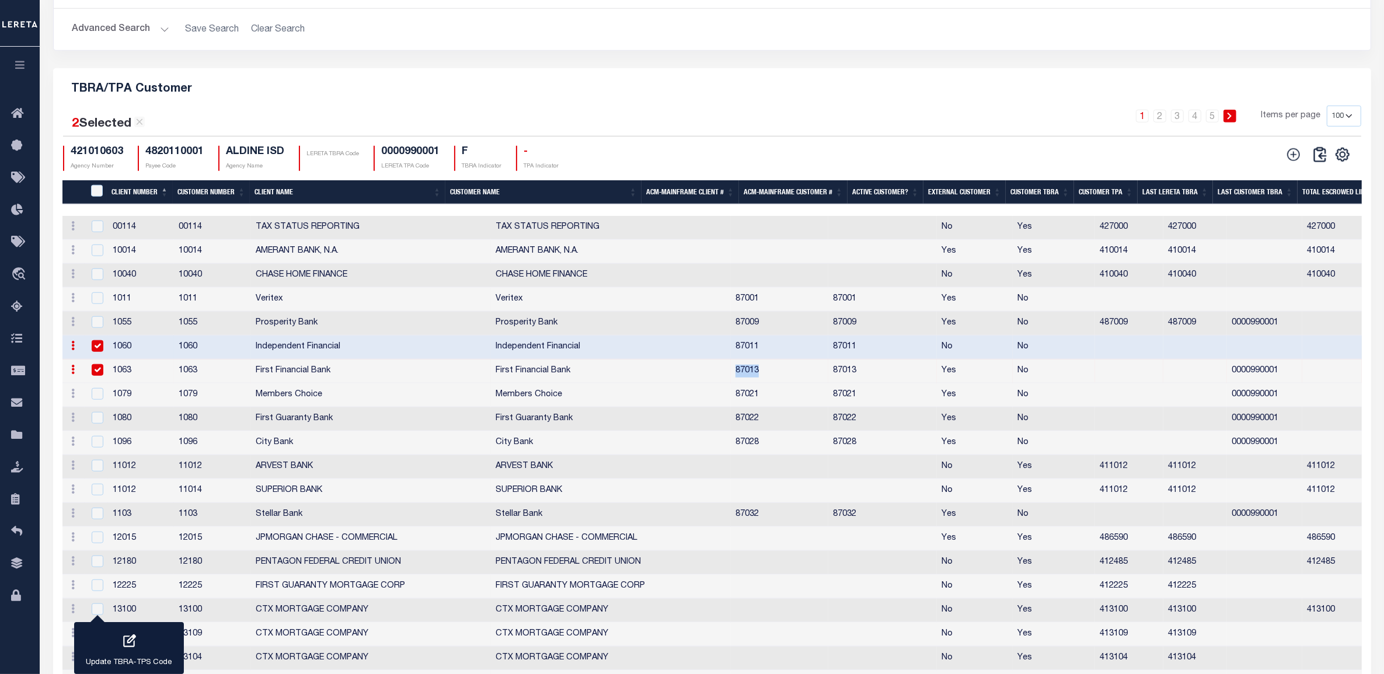
click at [731, 381] on td "87013" at bounding box center [779, 372] width 97 height 24
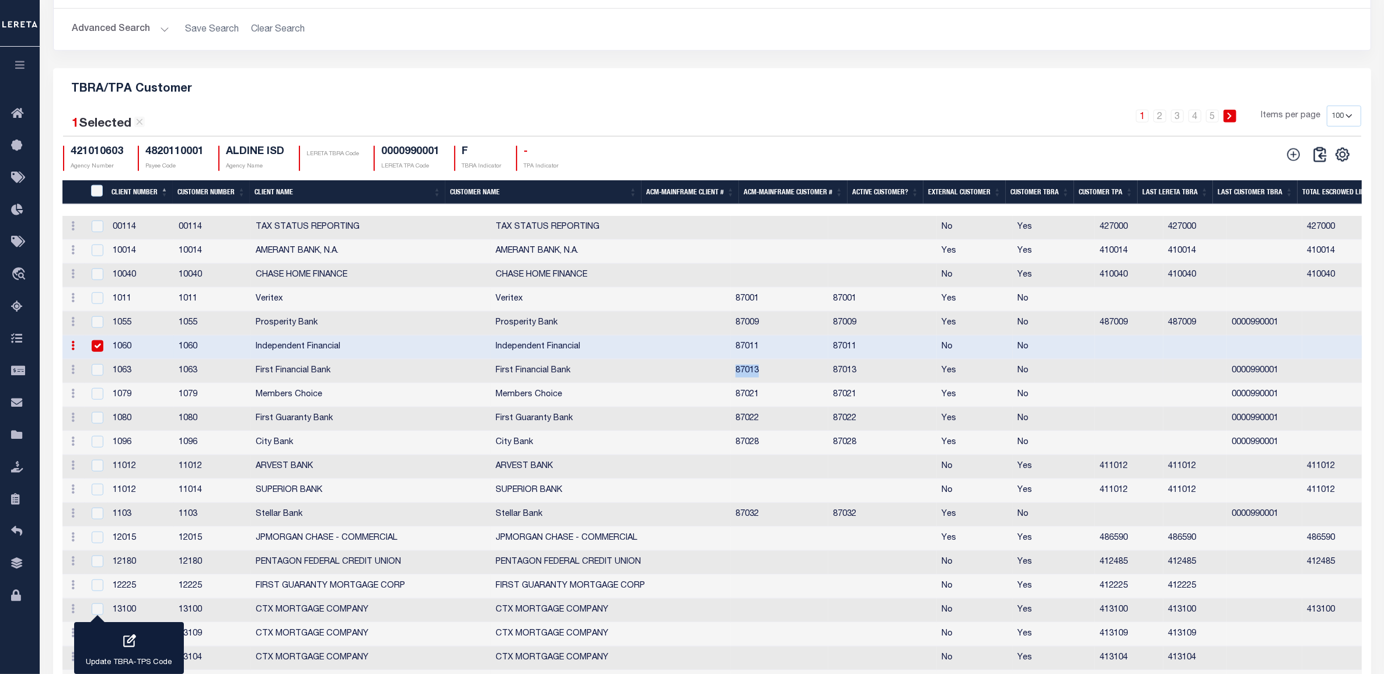
copy td "87013"
click at [98, 376] on input "checkbox" at bounding box center [98, 370] width 12 height 12
checkbox input "true"
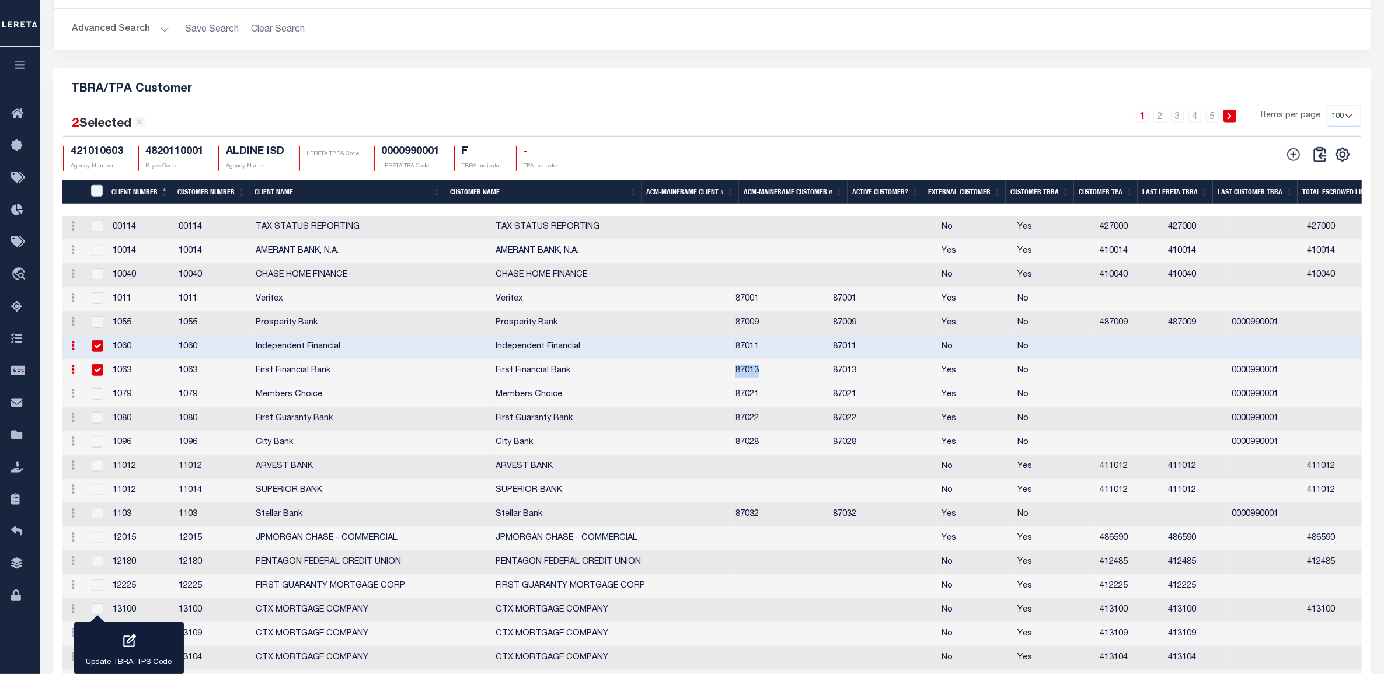
drag, startPoint x: 100, startPoint y: 358, endPoint x: 127, endPoint y: 440, distance: 85.9
click at [100, 352] on input "checkbox" at bounding box center [98, 346] width 12 height 12
checkbox input "false"
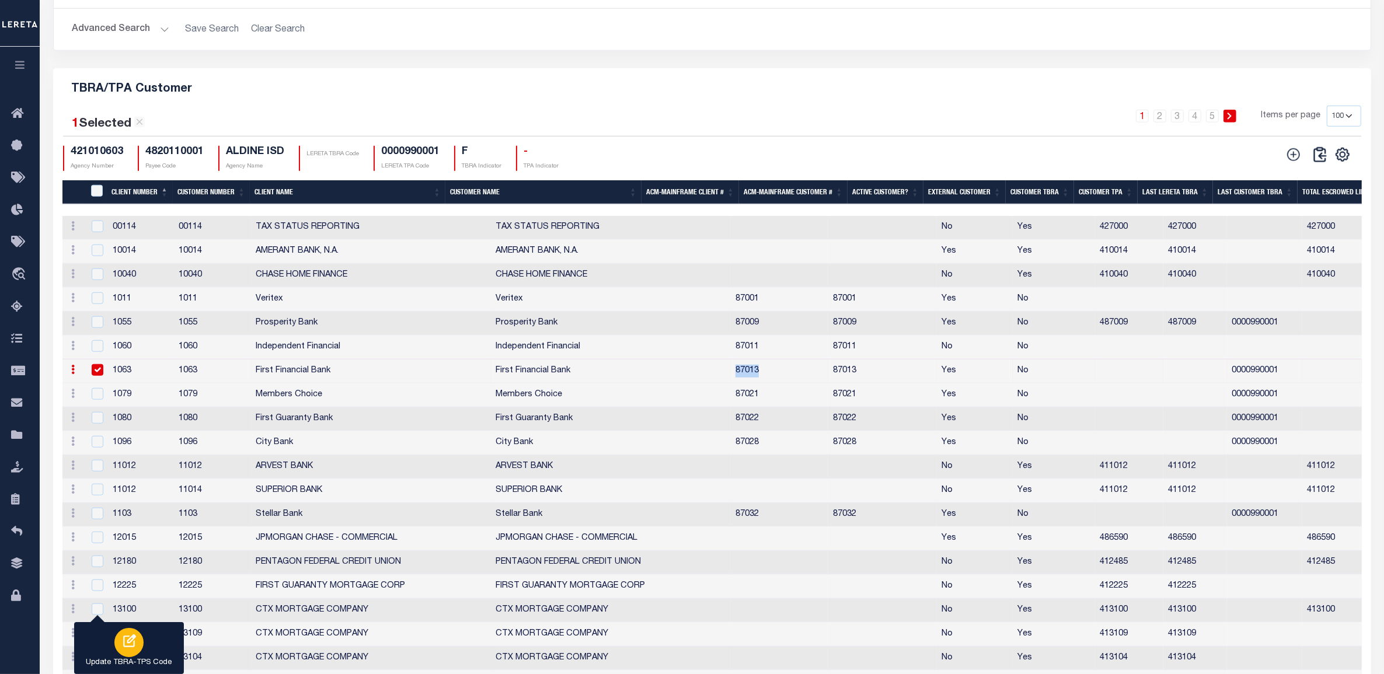
click at [121, 649] on icon "button" at bounding box center [128, 641] width 15 height 15
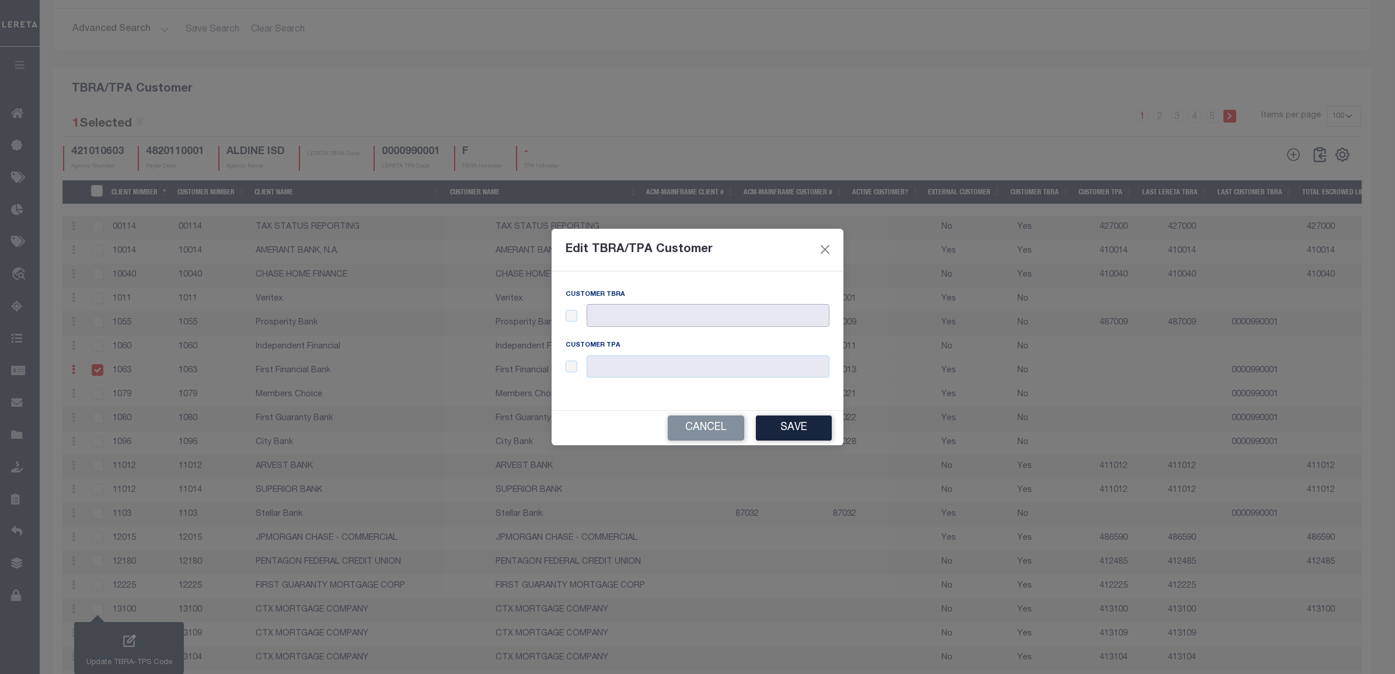
drag, startPoint x: 666, startPoint y: 316, endPoint x: 573, endPoint y: 316, distance: 93.4
click at [666, 316] on input "text" at bounding box center [708, 315] width 243 height 23
drag, startPoint x: 571, startPoint y: 312, endPoint x: 593, endPoint y: 319, distance: 22.5
click at [571, 313] on input "checkbox" at bounding box center [572, 316] width 12 height 12
checkbox input "true"
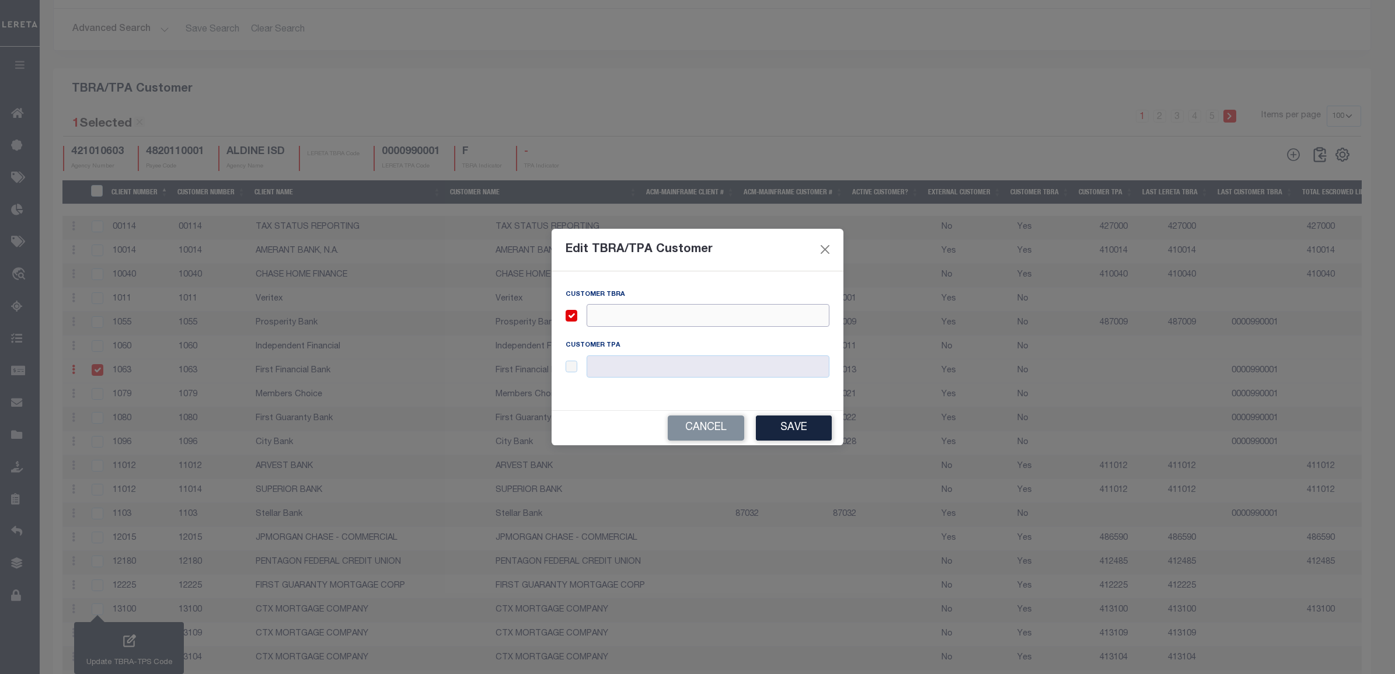
click at [593, 319] on input "text" at bounding box center [708, 315] width 243 height 23
paste input "87013"
click at [593, 319] on input "487013" at bounding box center [708, 315] width 243 height 23
type input "487013"
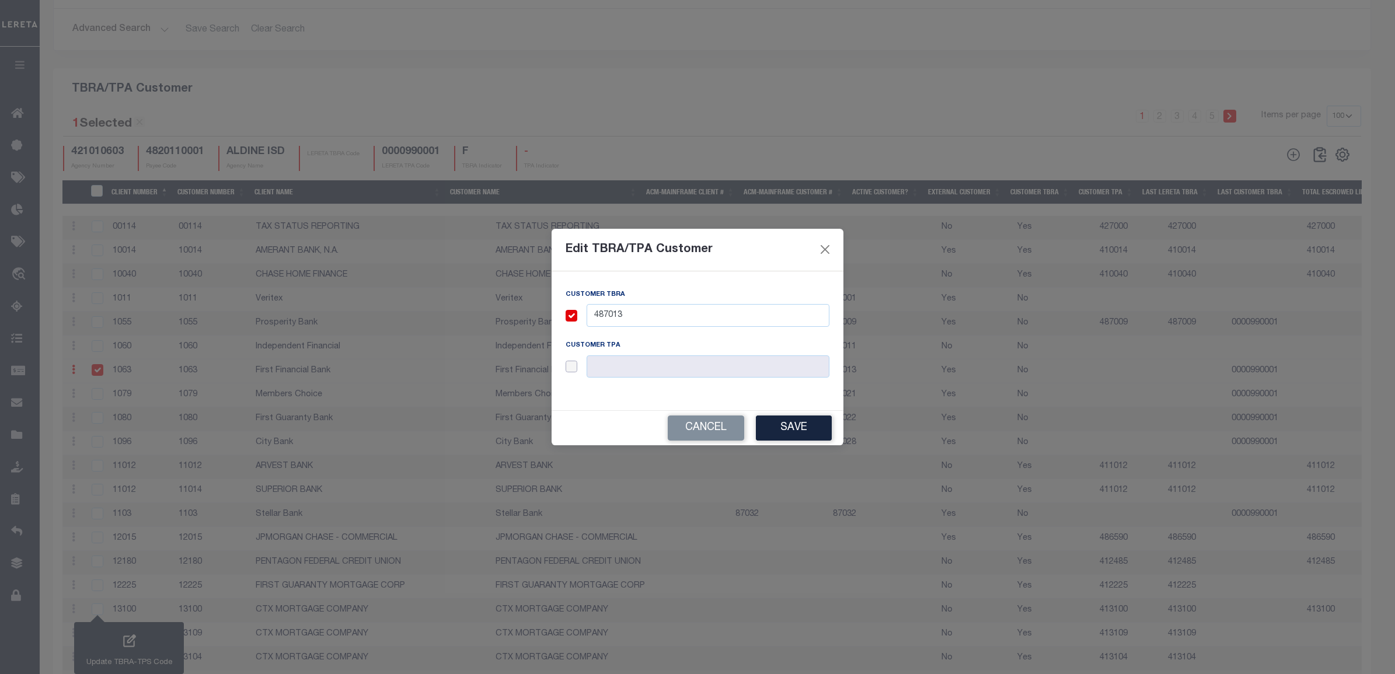
click at [570, 363] on input "checkbox" at bounding box center [572, 367] width 12 height 12
checkbox input "true"
click at [597, 362] on input "text" at bounding box center [708, 367] width 243 height 23
paste input "487013"
type input "487013"
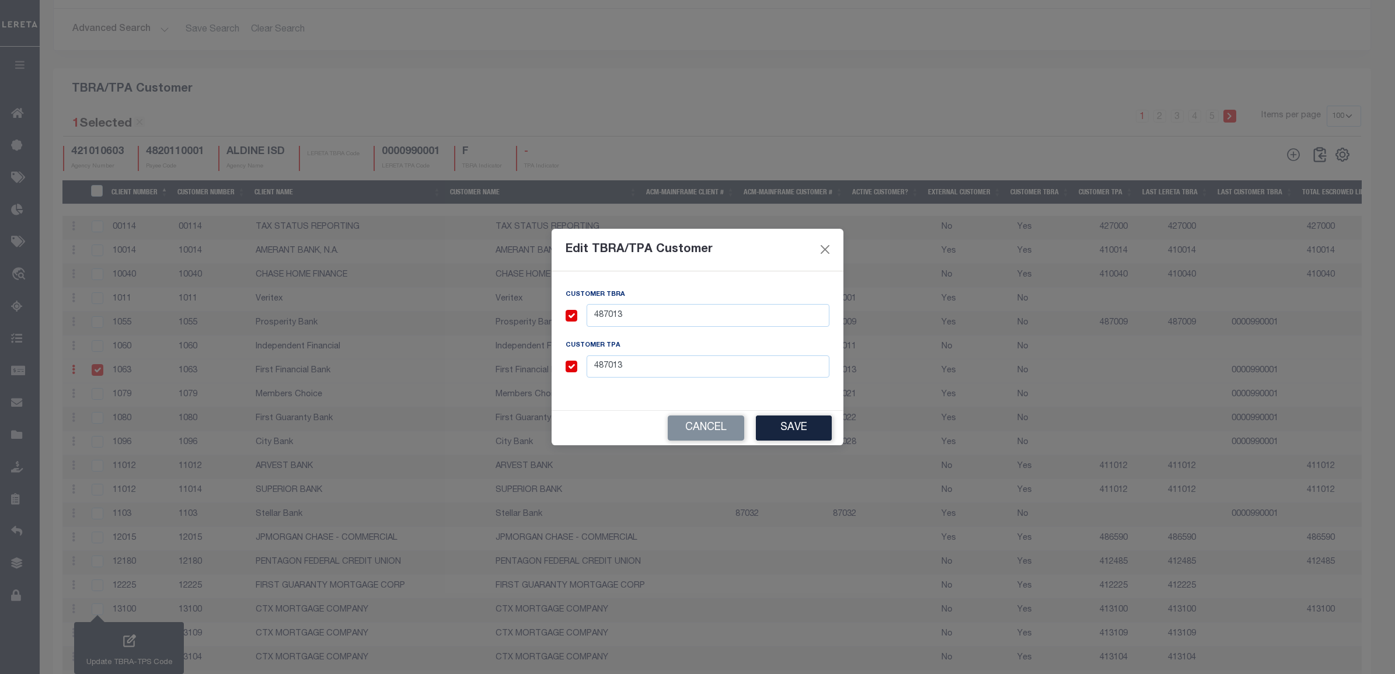
click at [775, 429] on button "Save" at bounding box center [794, 428] width 76 height 25
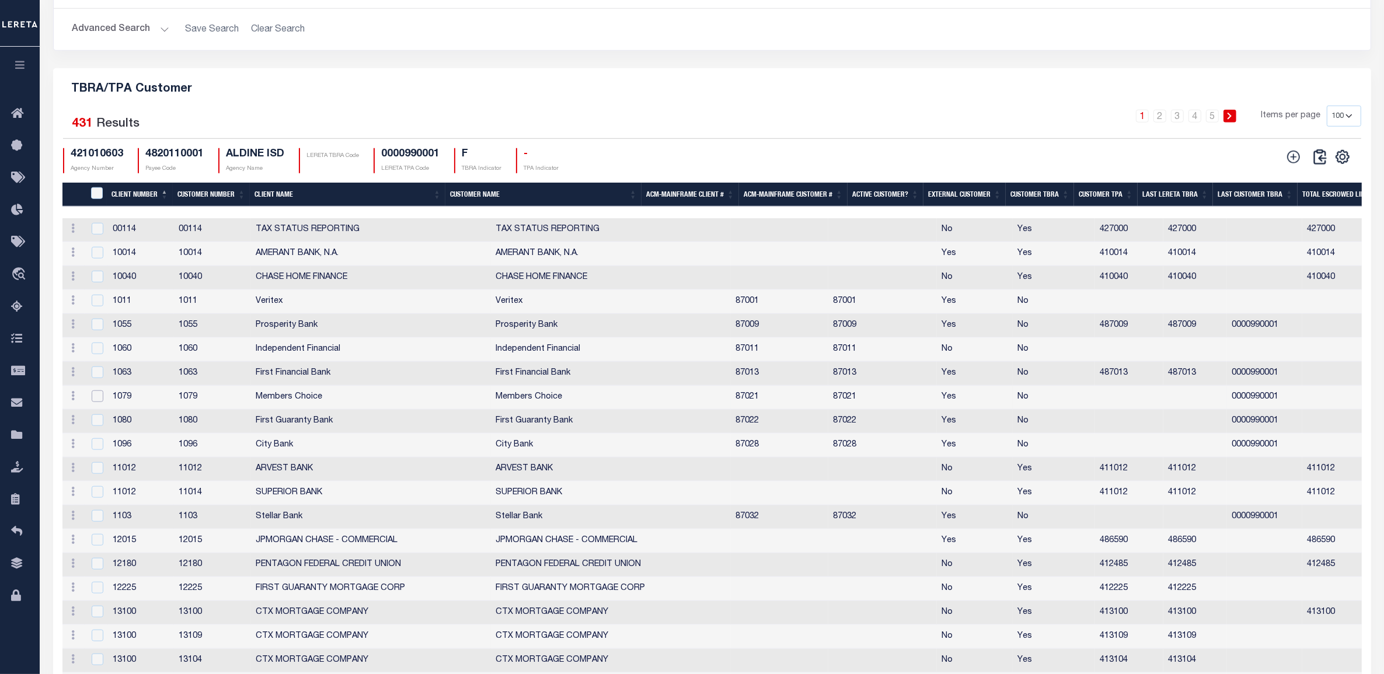
click at [98, 402] on input "checkbox" at bounding box center [98, 397] width 12 height 12
checkbox input "true"
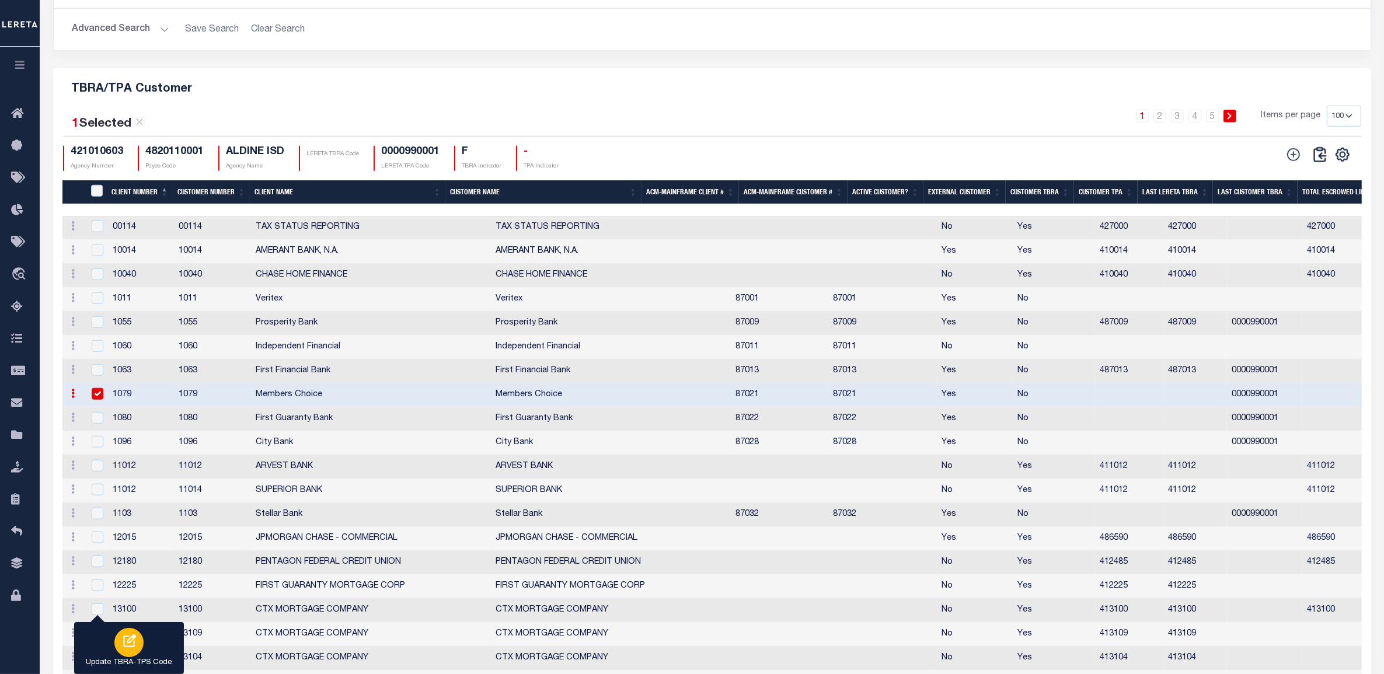
click at [128, 646] on icon "button" at bounding box center [128, 641] width 15 height 15
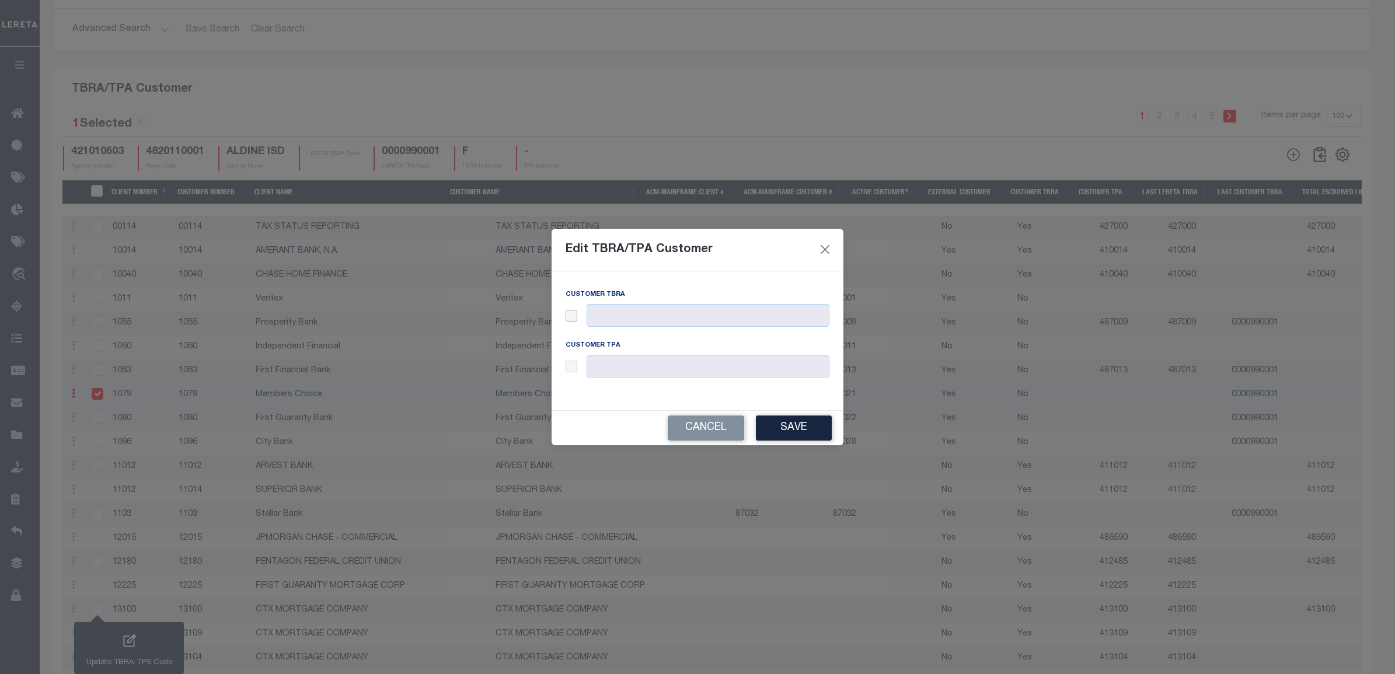
drag, startPoint x: 566, startPoint y: 316, endPoint x: 575, endPoint y: 316, distance: 8.8
click at [566, 316] on input "checkbox" at bounding box center [572, 316] width 12 height 12
checkbox input "true"
click at [614, 314] on input "text" at bounding box center [708, 315] width 243 height 23
paste input "87021"
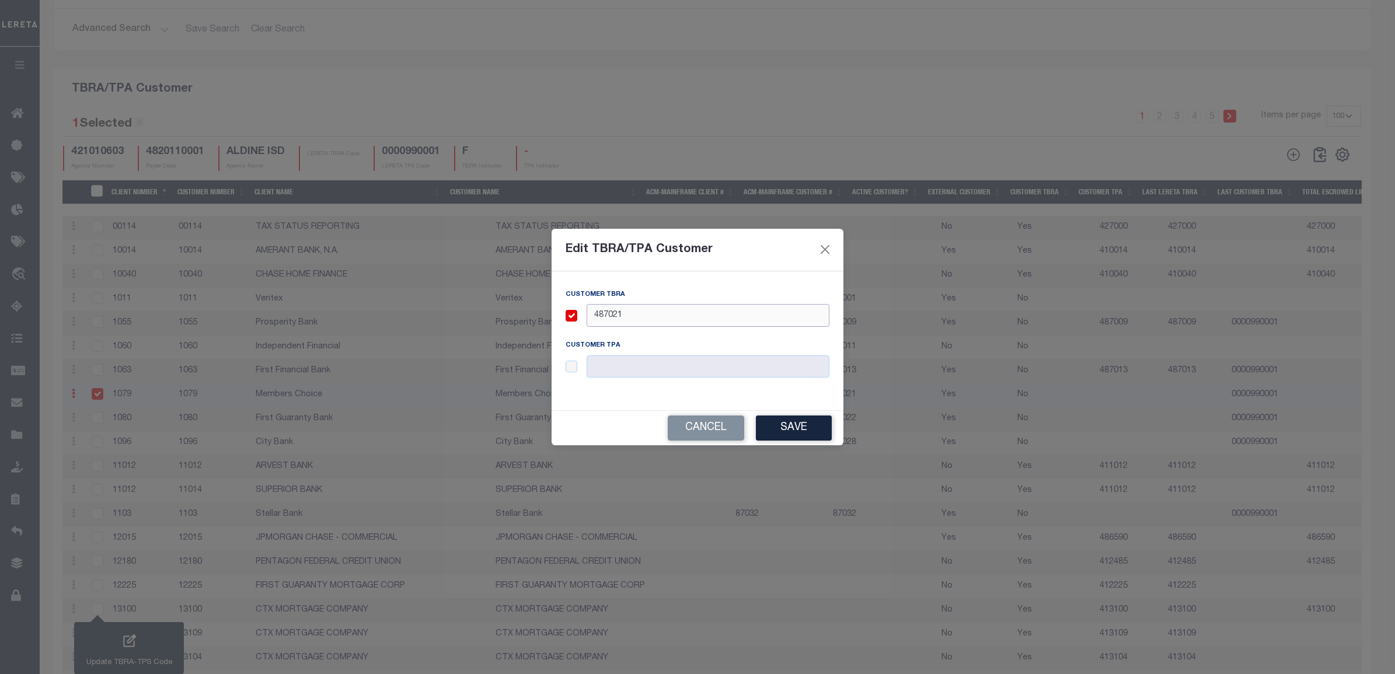
type input "487021"
drag, startPoint x: 568, startPoint y: 367, endPoint x: 588, endPoint y: 369, distance: 20.0
click at [568, 366] on input "checkbox" at bounding box center [572, 367] width 12 height 12
checkbox input "true"
click at [614, 367] on input "text" at bounding box center [708, 367] width 243 height 23
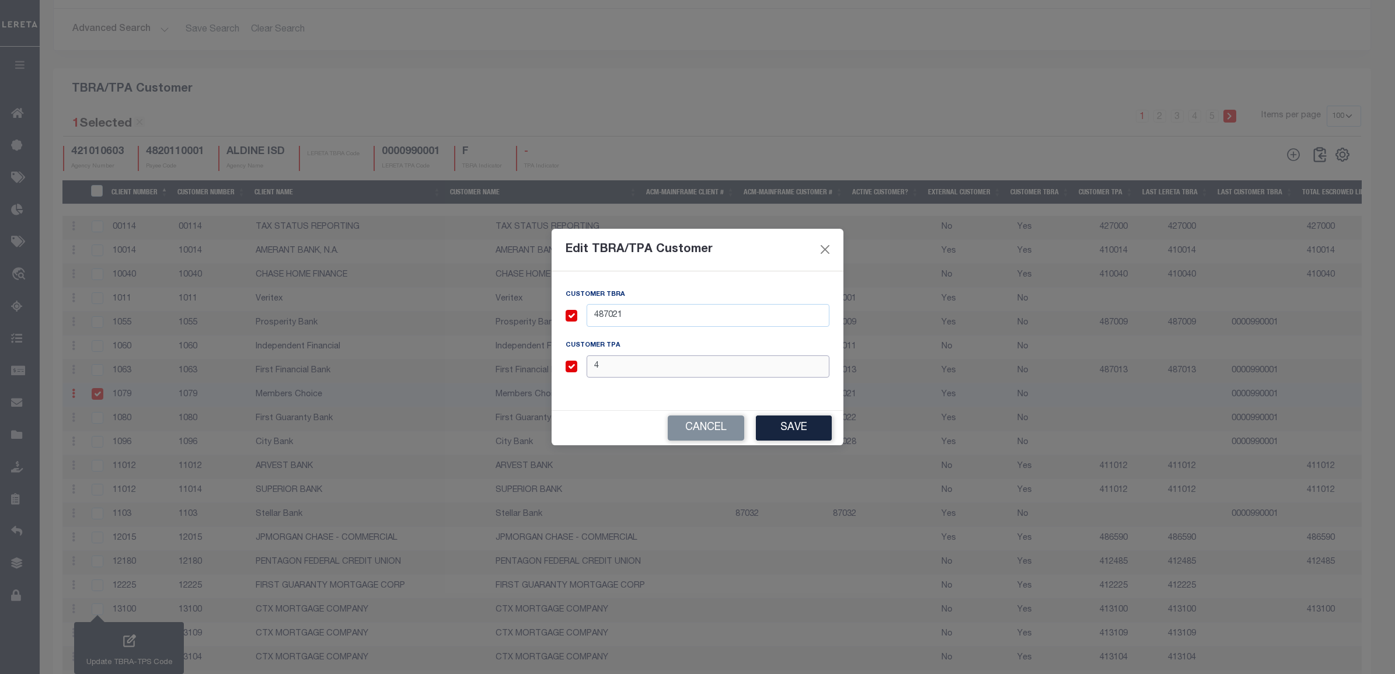
paste input "87021"
type input "487021"
click at [798, 419] on button "Save" at bounding box center [794, 428] width 76 height 25
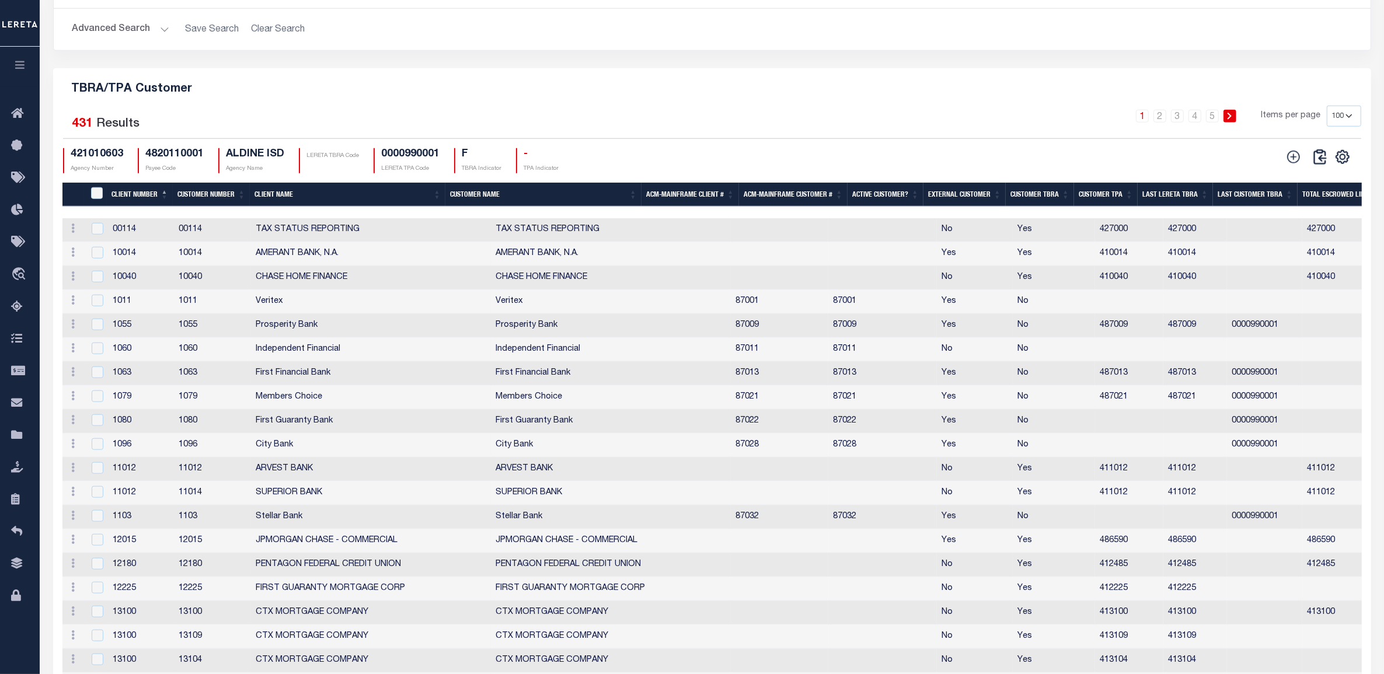
click at [731, 434] on td "87022" at bounding box center [779, 422] width 97 height 24
copy td "87022"
click at [92, 426] on input "checkbox" at bounding box center [98, 420] width 12 height 12
checkbox input "true"
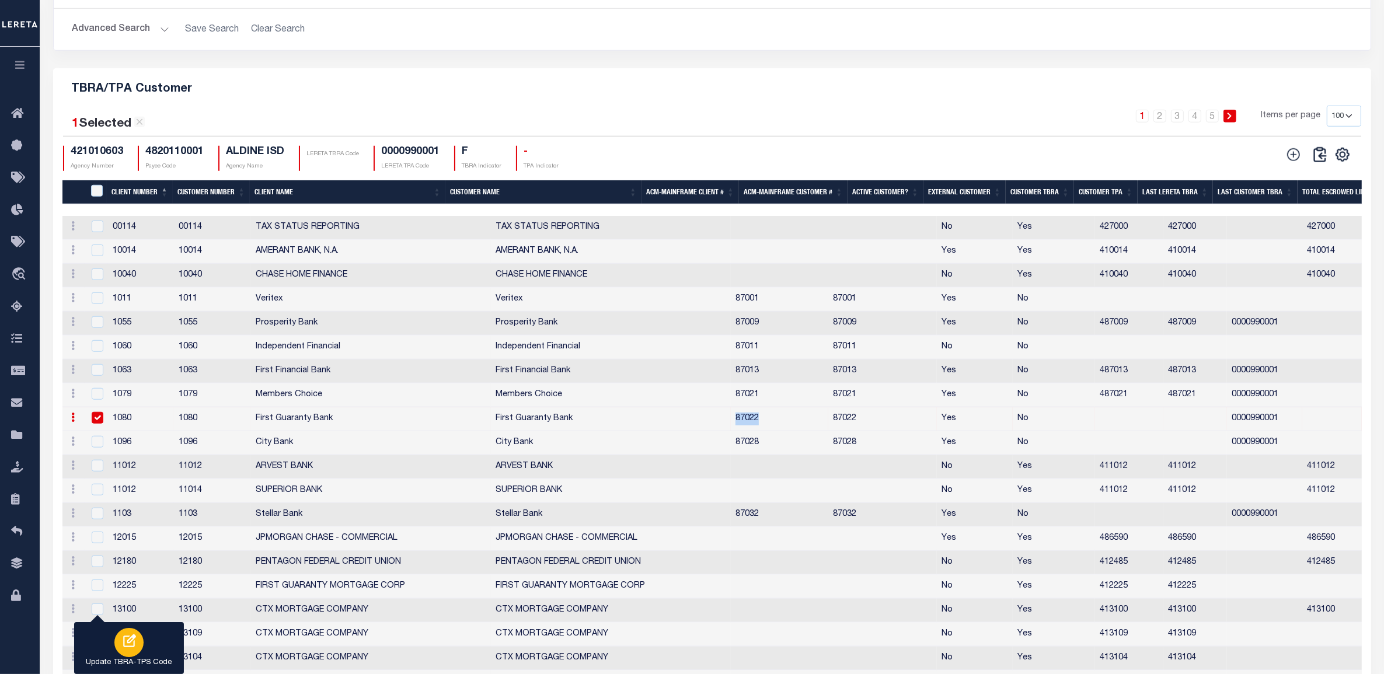
click at [141, 657] on p "Update TBRA-TPS Code" at bounding box center [129, 663] width 86 height 12
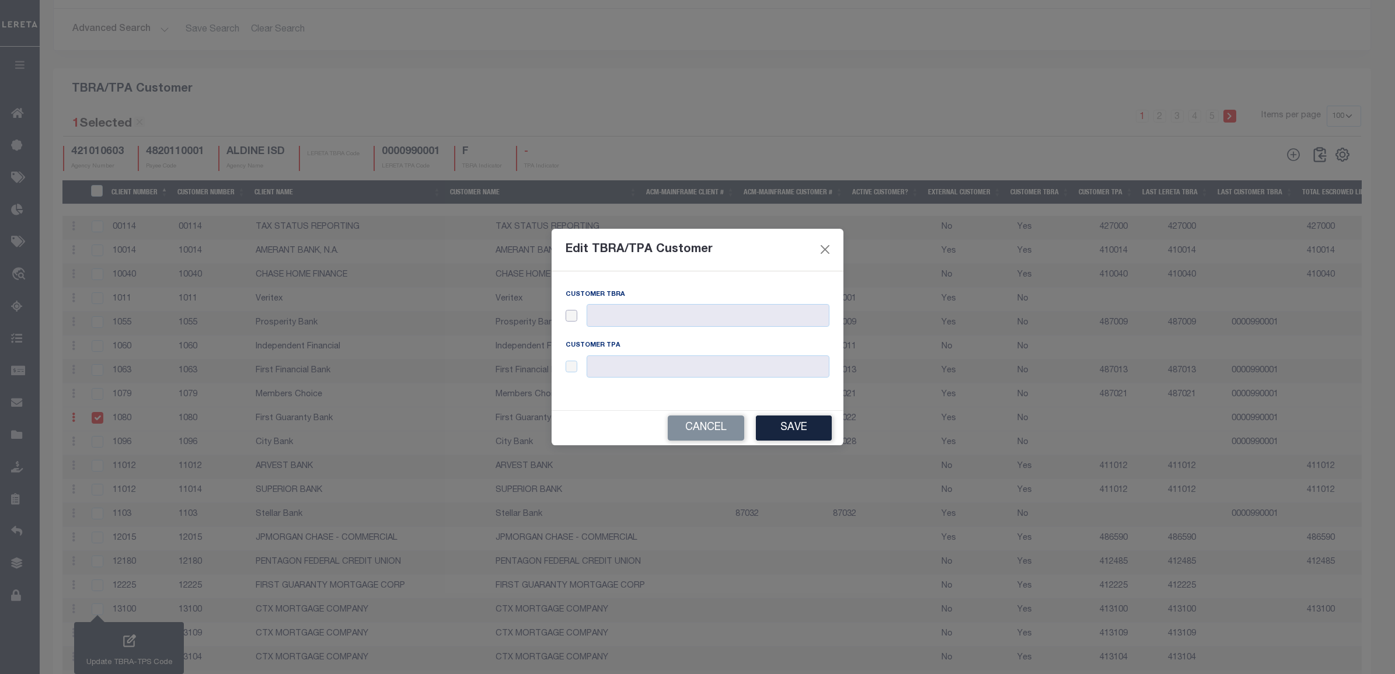
drag, startPoint x: 571, startPoint y: 313, endPoint x: 573, endPoint y: 340, distance: 27.5
click at [571, 317] on input "checkbox" at bounding box center [572, 316] width 12 height 12
checkbox input "true"
click at [570, 368] on input "checkbox" at bounding box center [572, 367] width 12 height 12
checkbox input "true"
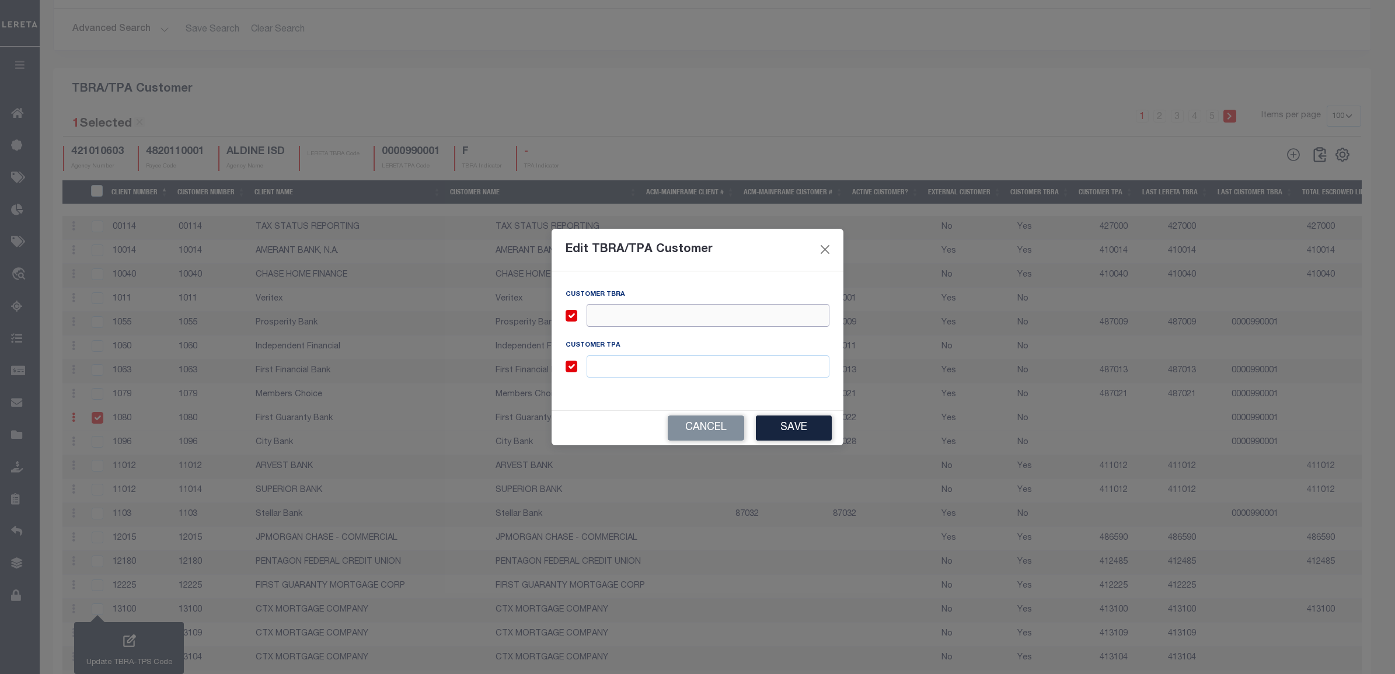
click at [606, 316] on input "text" at bounding box center [708, 315] width 243 height 23
paste input "87022"
type input "487022"
click at [619, 365] on input "text" at bounding box center [708, 367] width 243 height 23
paste input "87022"
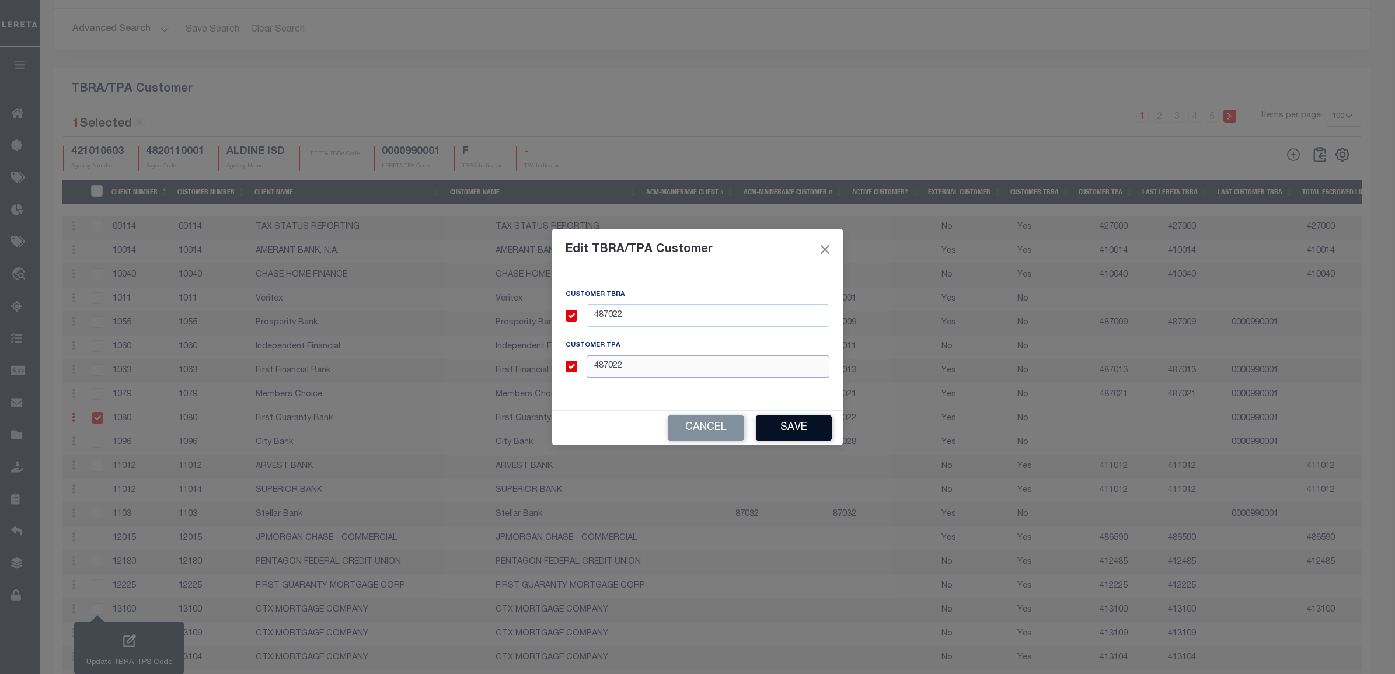
type input "487022"
click at [783, 433] on button "Save" at bounding box center [794, 428] width 76 height 25
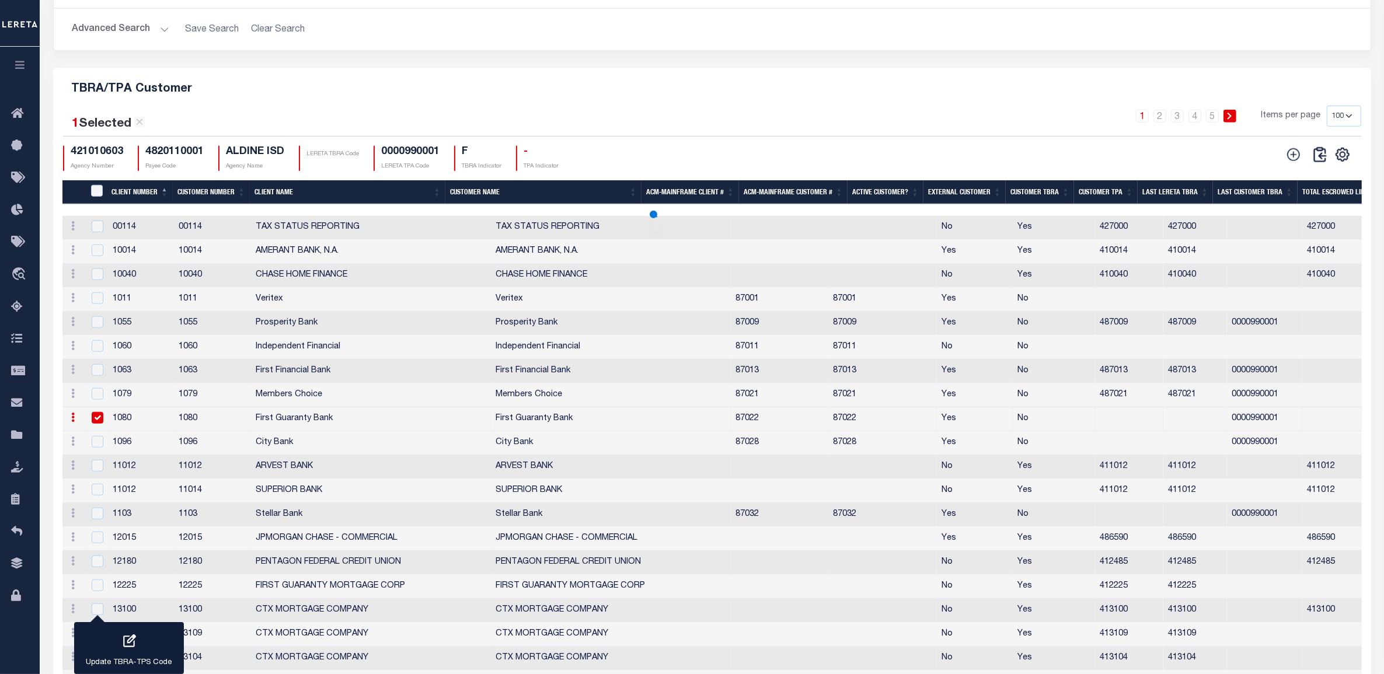
click at [731, 455] on td "87028" at bounding box center [779, 443] width 97 height 24
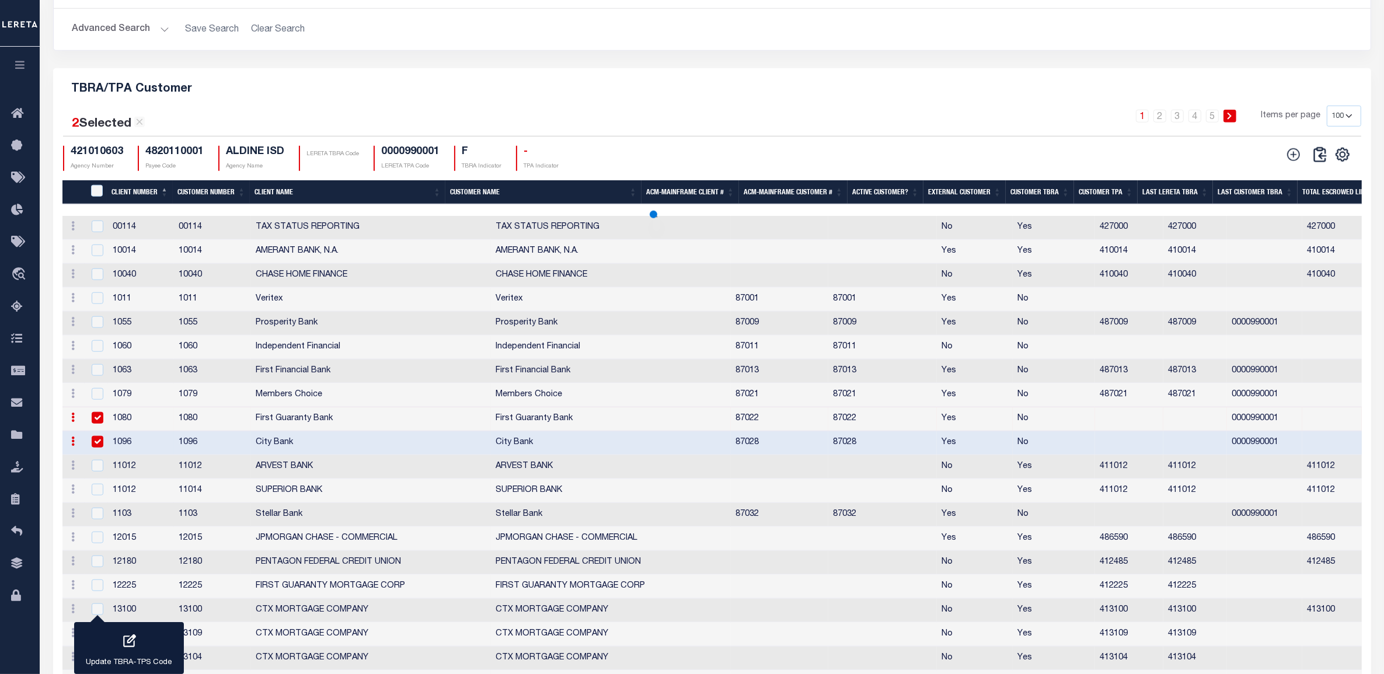
click at [731, 452] on td "87028" at bounding box center [779, 443] width 97 height 24
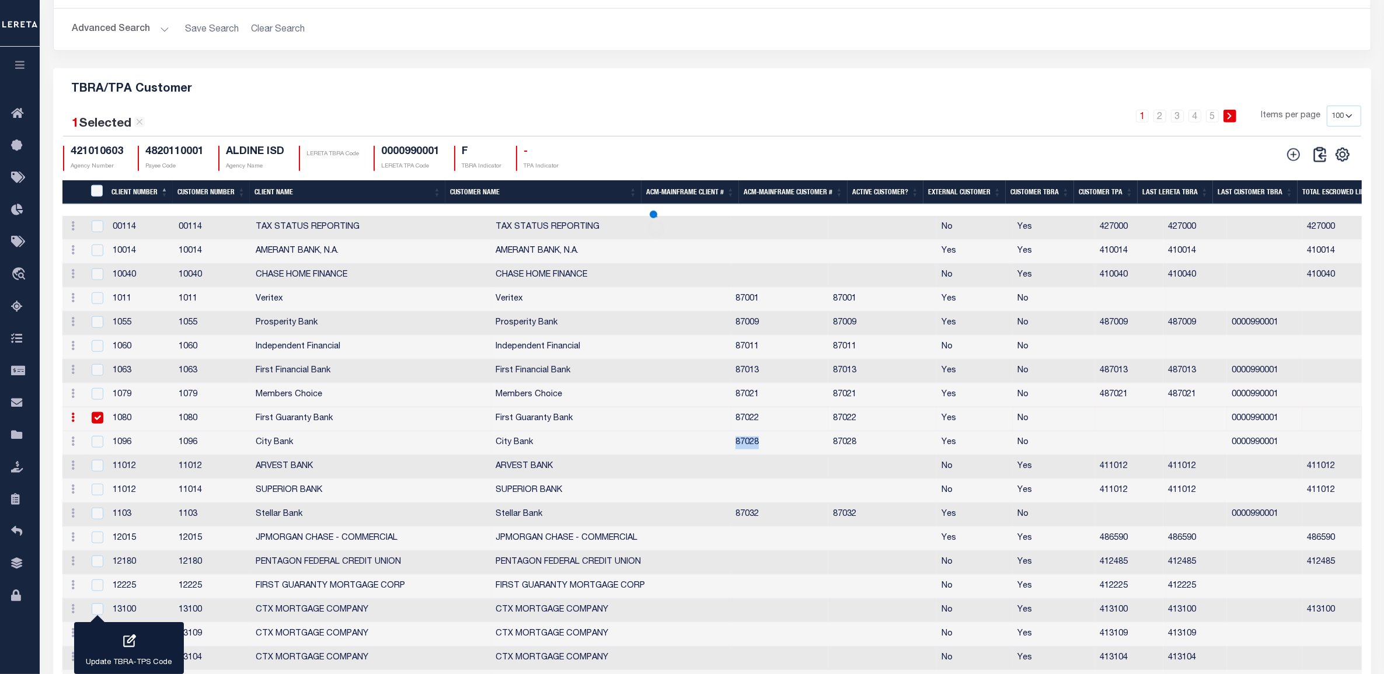
click at [731, 452] on td "87028" at bounding box center [779, 443] width 97 height 24
copy td "87028"
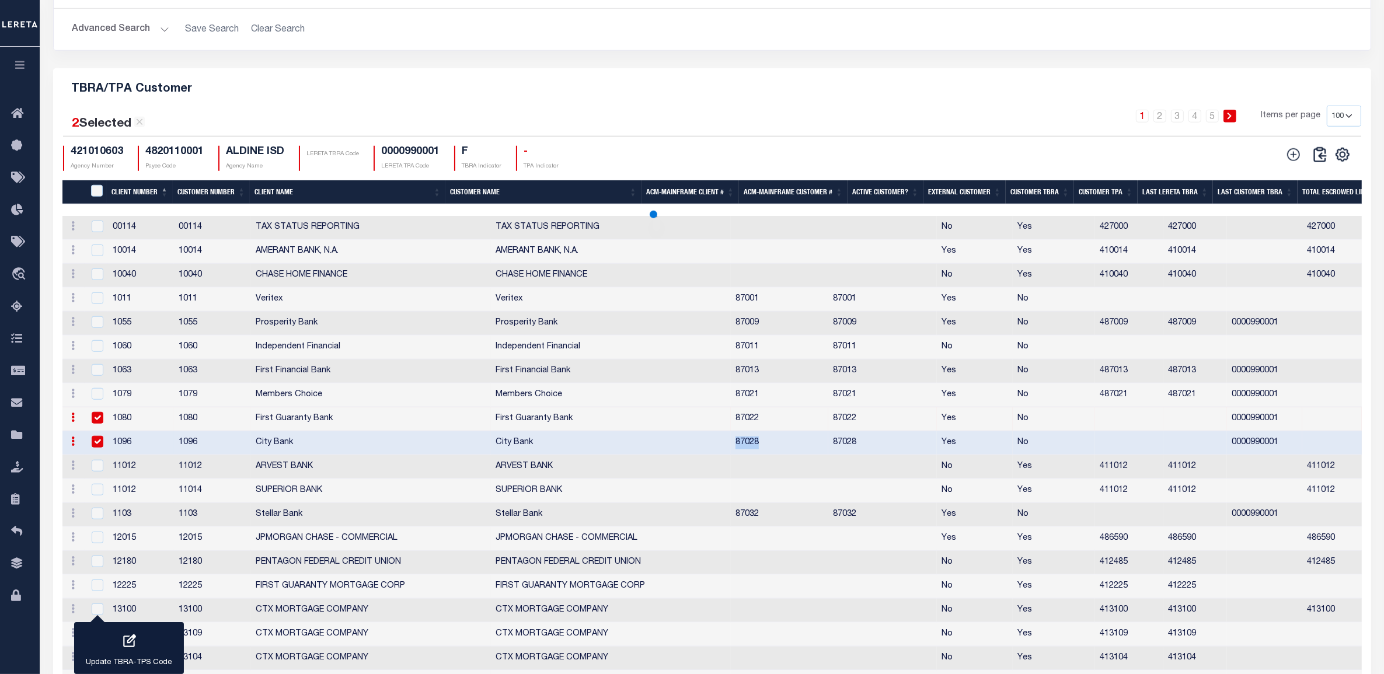
checkbox input "true"
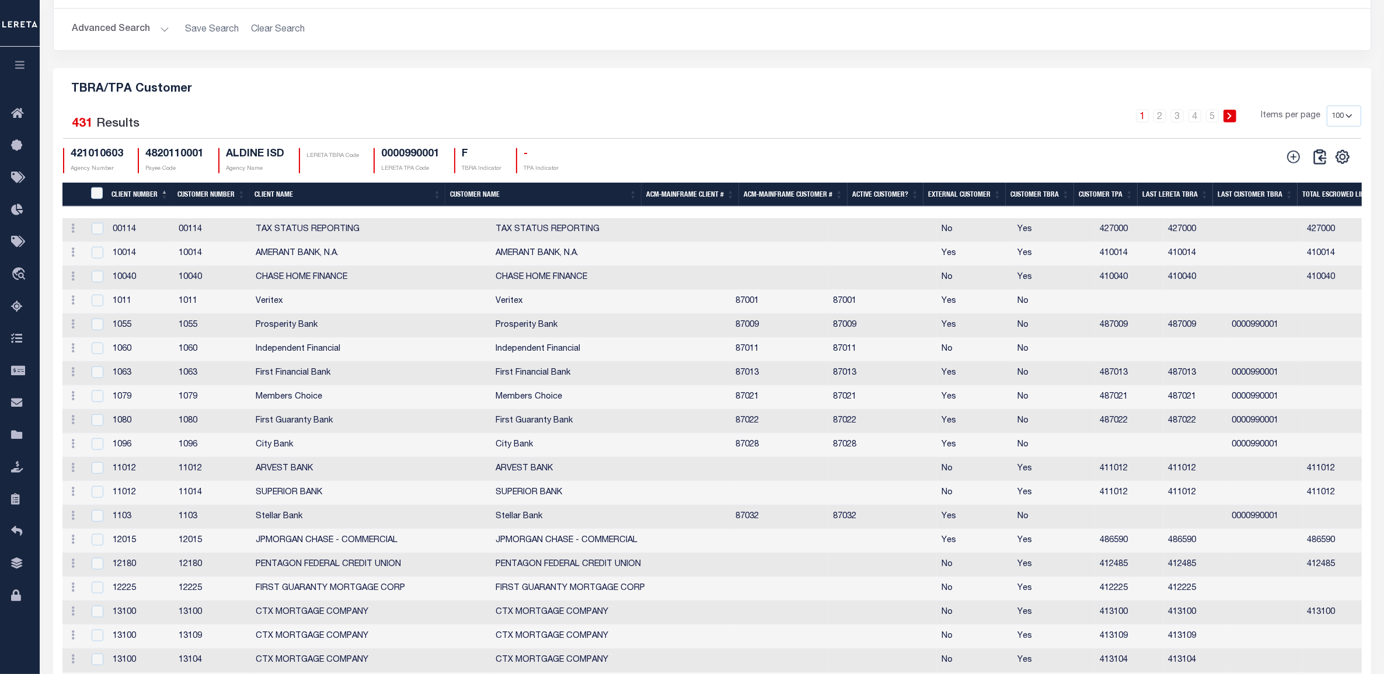
click at [99, 450] on input "checkbox" at bounding box center [98, 444] width 12 height 12
drag, startPoint x: 105, startPoint y: 445, endPoint x: 99, endPoint y: 453, distance: 9.6
click at [99, 450] on input "checkbox" at bounding box center [98, 444] width 12 height 12
click at [100, 450] on input "checkbox" at bounding box center [98, 444] width 12 height 12
checkbox input "true"
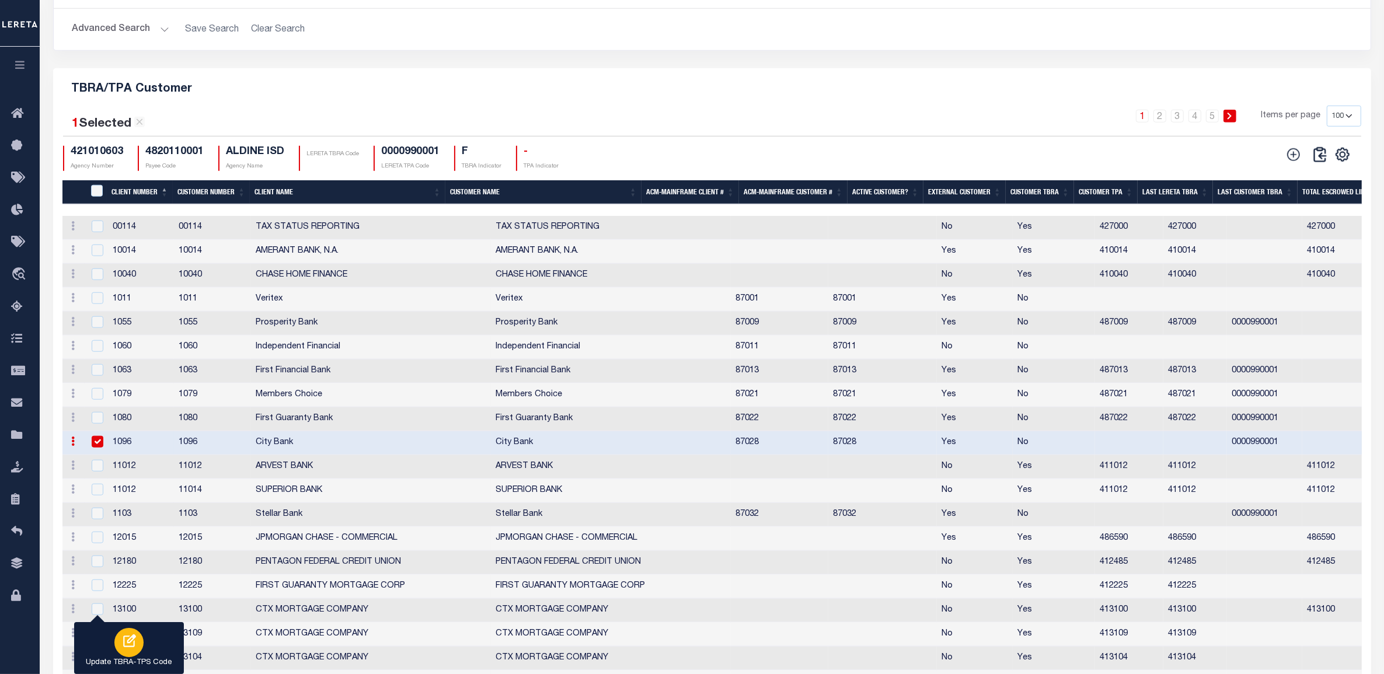
click at [123, 640] on icon "button" at bounding box center [129, 641] width 13 height 13
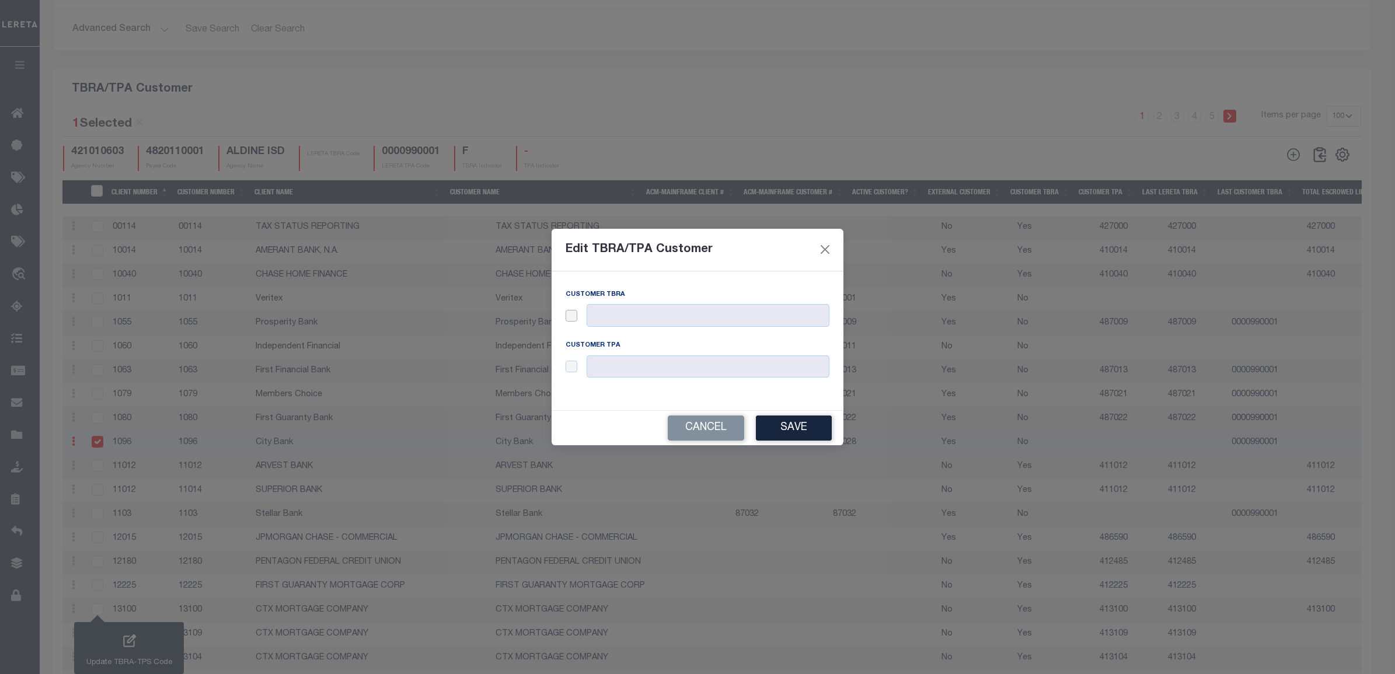
click at [573, 315] on input "checkbox" at bounding box center [572, 316] width 12 height 12
checkbox input "true"
click at [568, 365] on input "checkbox" at bounding box center [572, 367] width 12 height 12
checkbox input "true"
click at [610, 366] on input "text" at bounding box center [708, 367] width 243 height 23
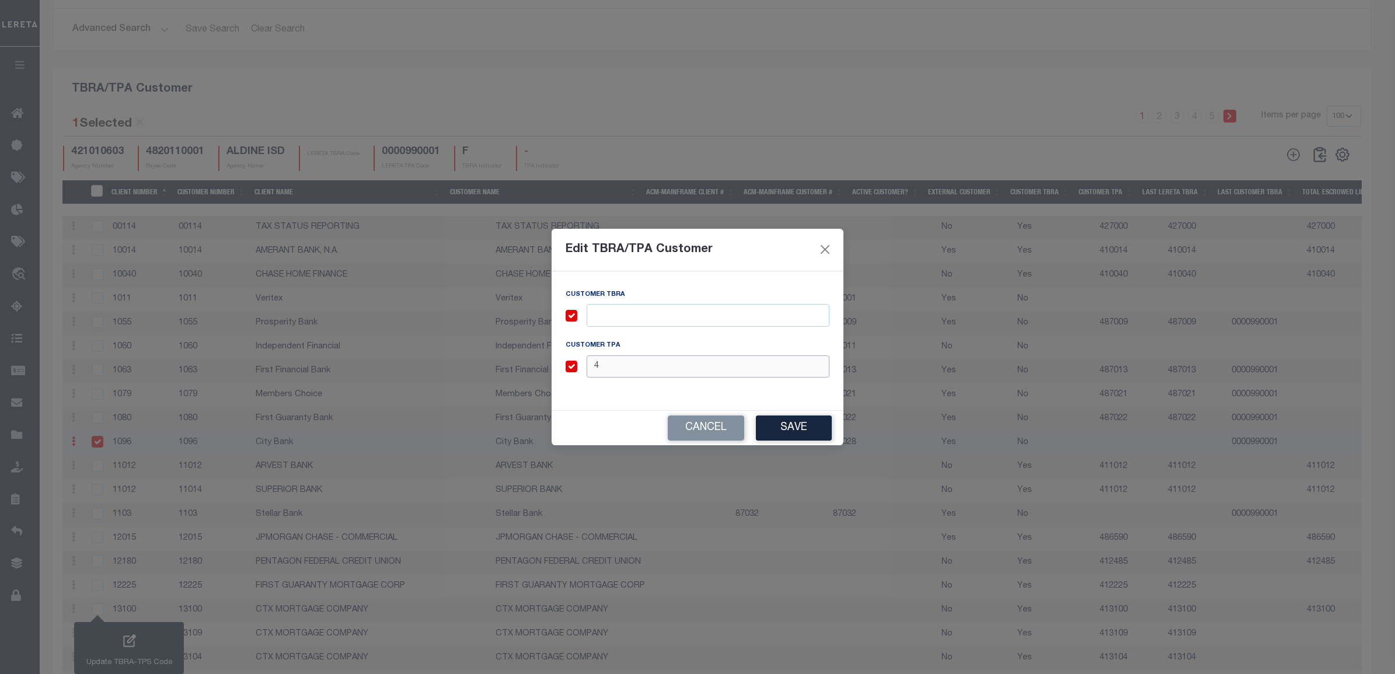
paste input "87028"
type input "487028"
click at [616, 314] on input "text" at bounding box center [708, 315] width 243 height 23
paste input "87028"
type input "487028"
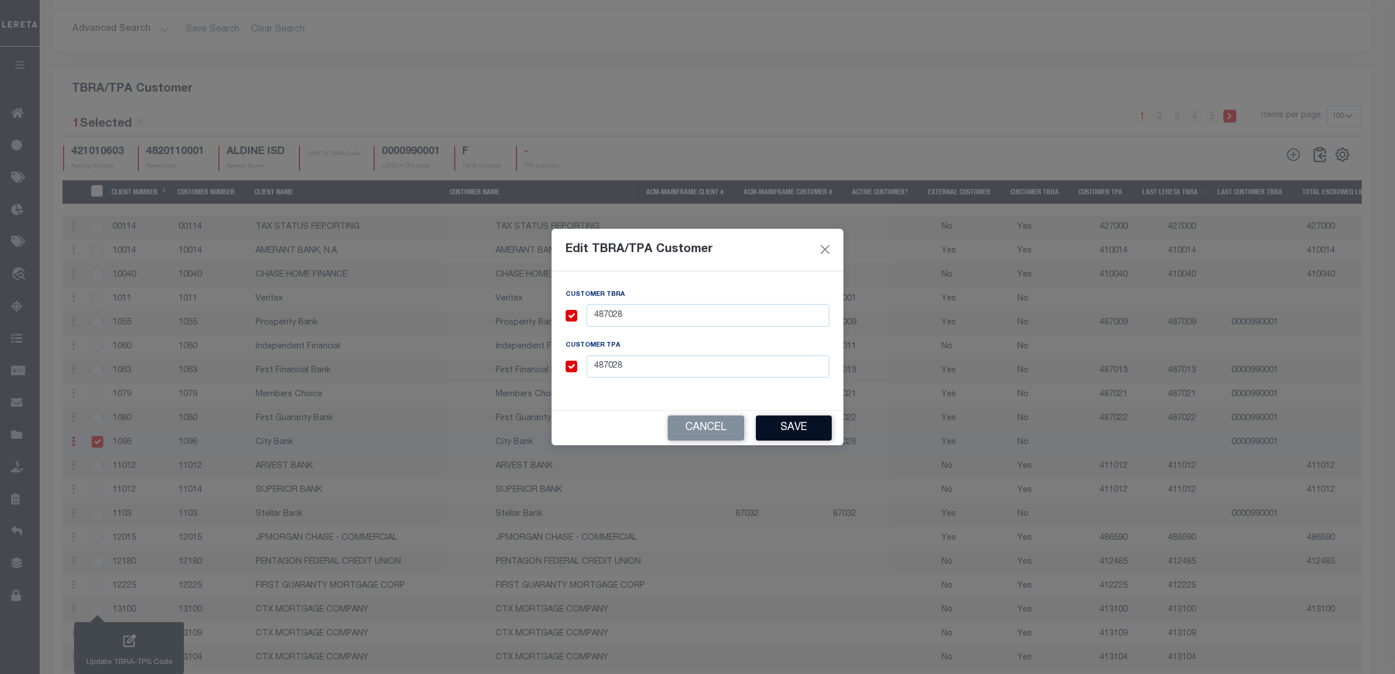
click at [789, 426] on button "Save" at bounding box center [794, 428] width 76 height 25
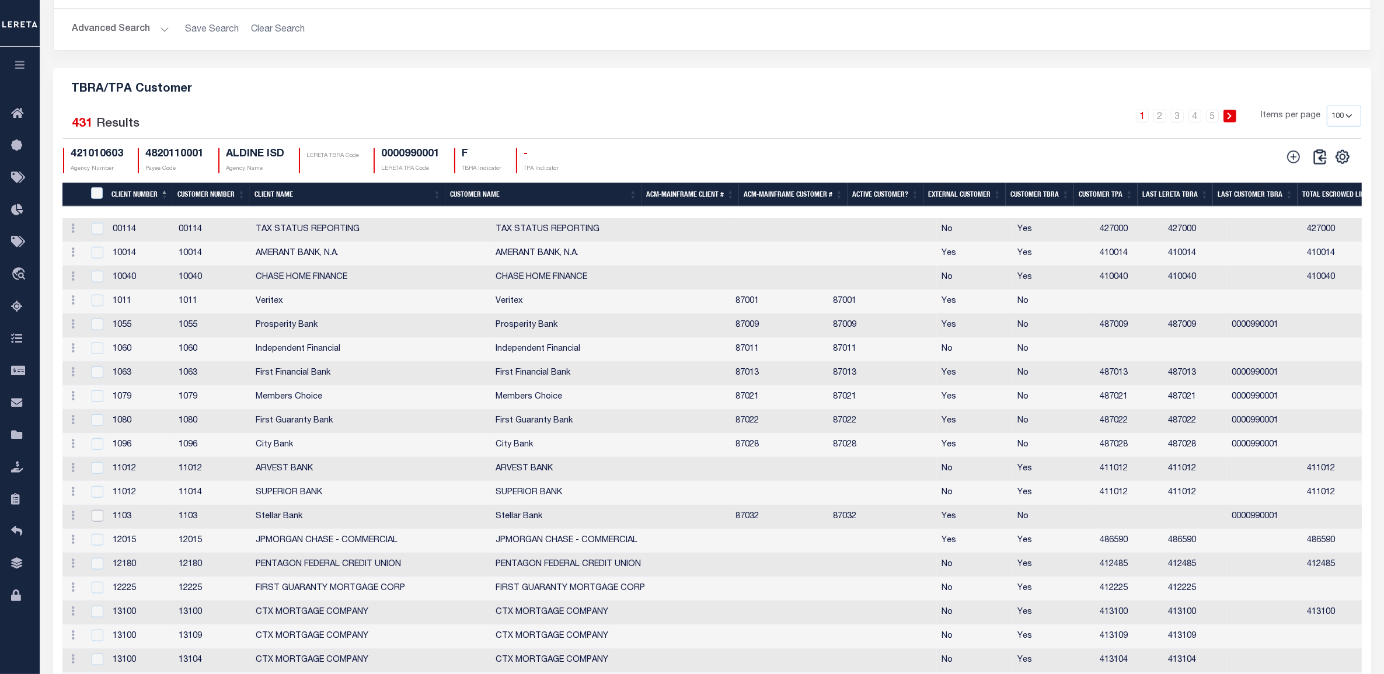
click at [98, 522] on input "checkbox" at bounding box center [98, 516] width 12 height 12
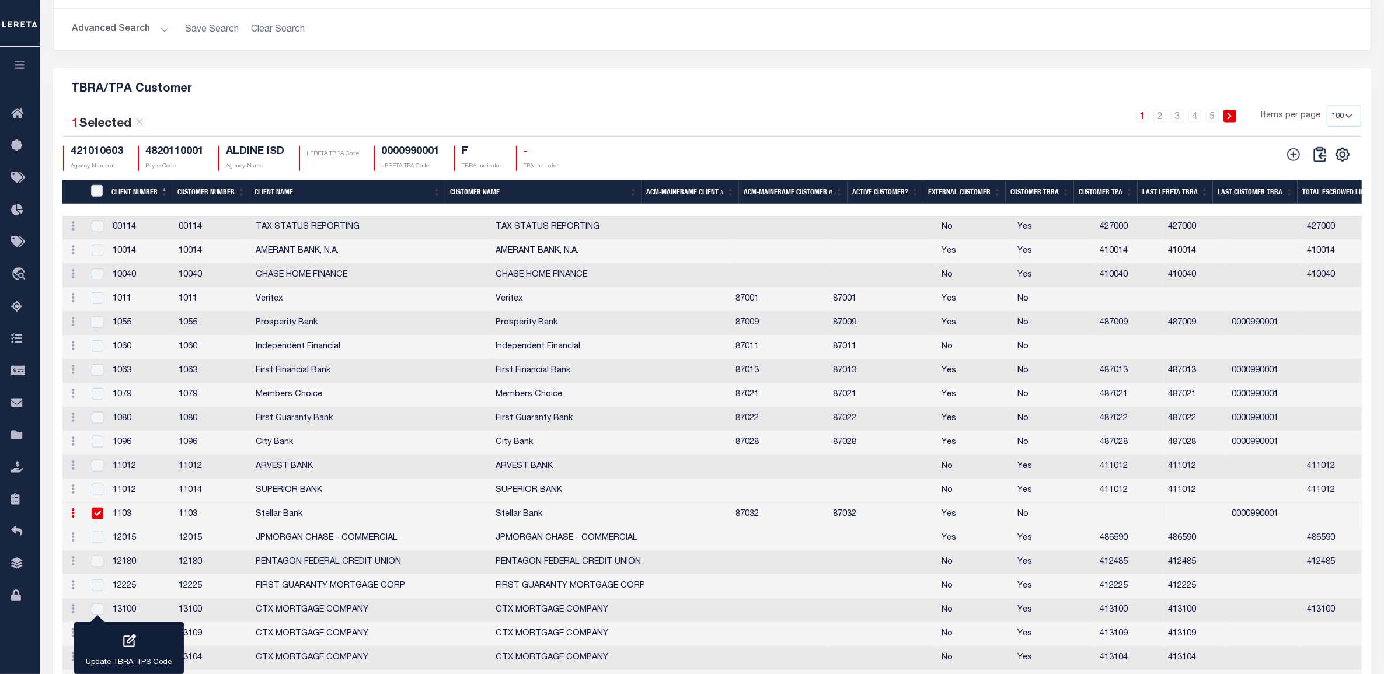
click at [731, 527] on td "87032" at bounding box center [779, 515] width 97 height 24
checkbox input "true"
drag, startPoint x: 126, startPoint y: 646, endPoint x: 563, endPoint y: 302, distance: 556.3
click at [126, 646] on icon "button" at bounding box center [128, 641] width 15 height 15
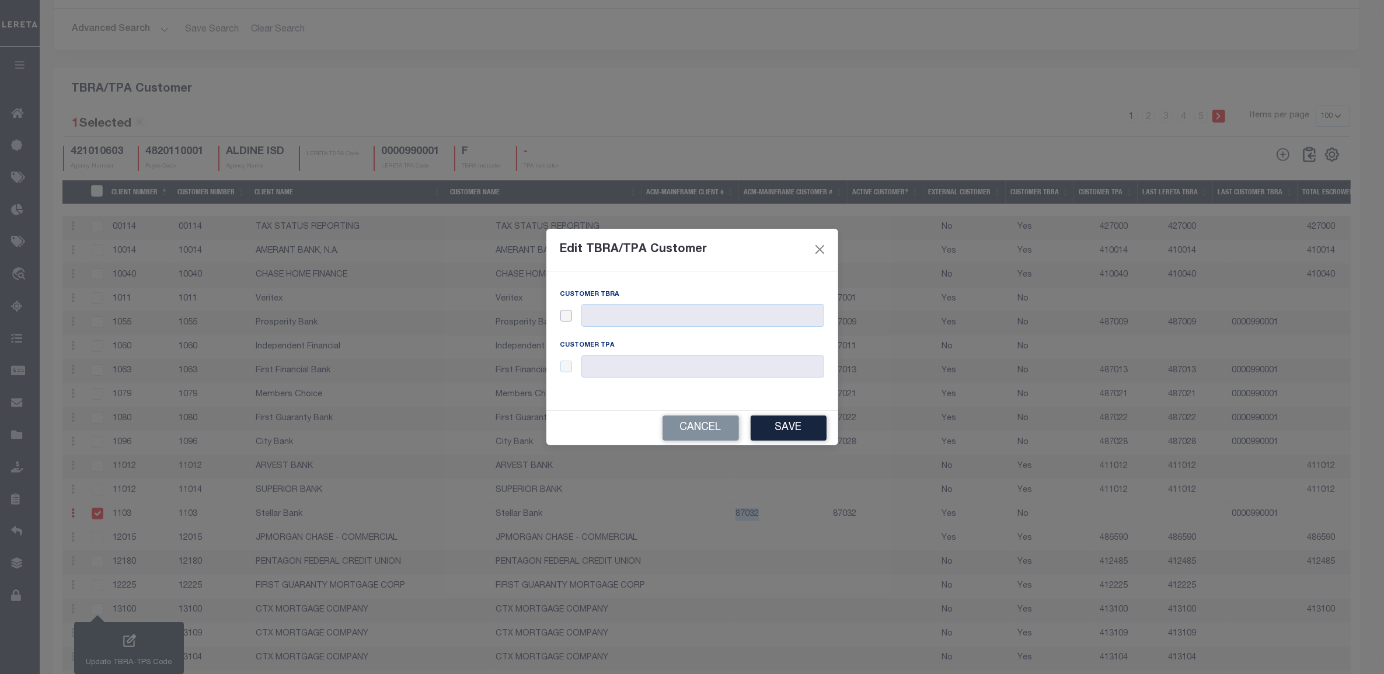
click at [572, 316] on input "checkbox" at bounding box center [566, 316] width 12 height 12
checkbox input "true"
click at [608, 315] on input "text" at bounding box center [702, 315] width 243 height 23
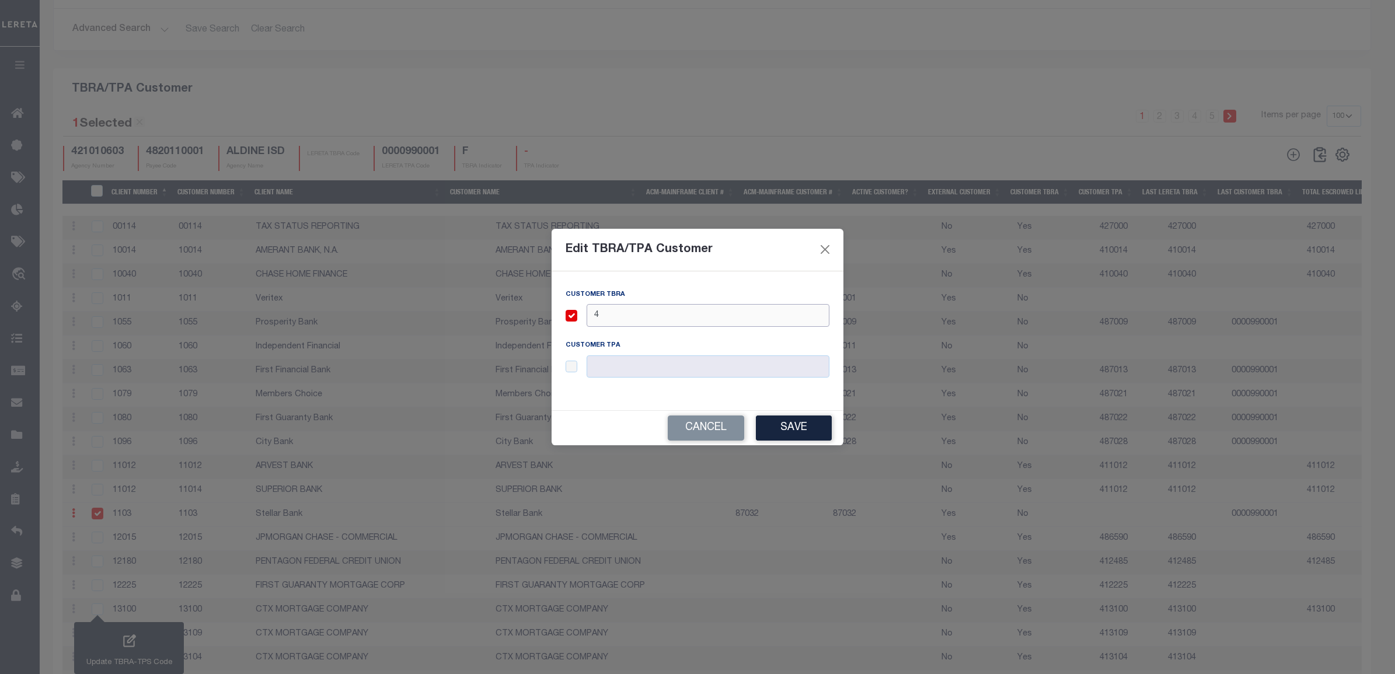
paste input "87032"
click at [608, 316] on input "487032" at bounding box center [708, 315] width 243 height 23
type input "487032"
click at [573, 372] on div at bounding box center [698, 367] width 264 height 23
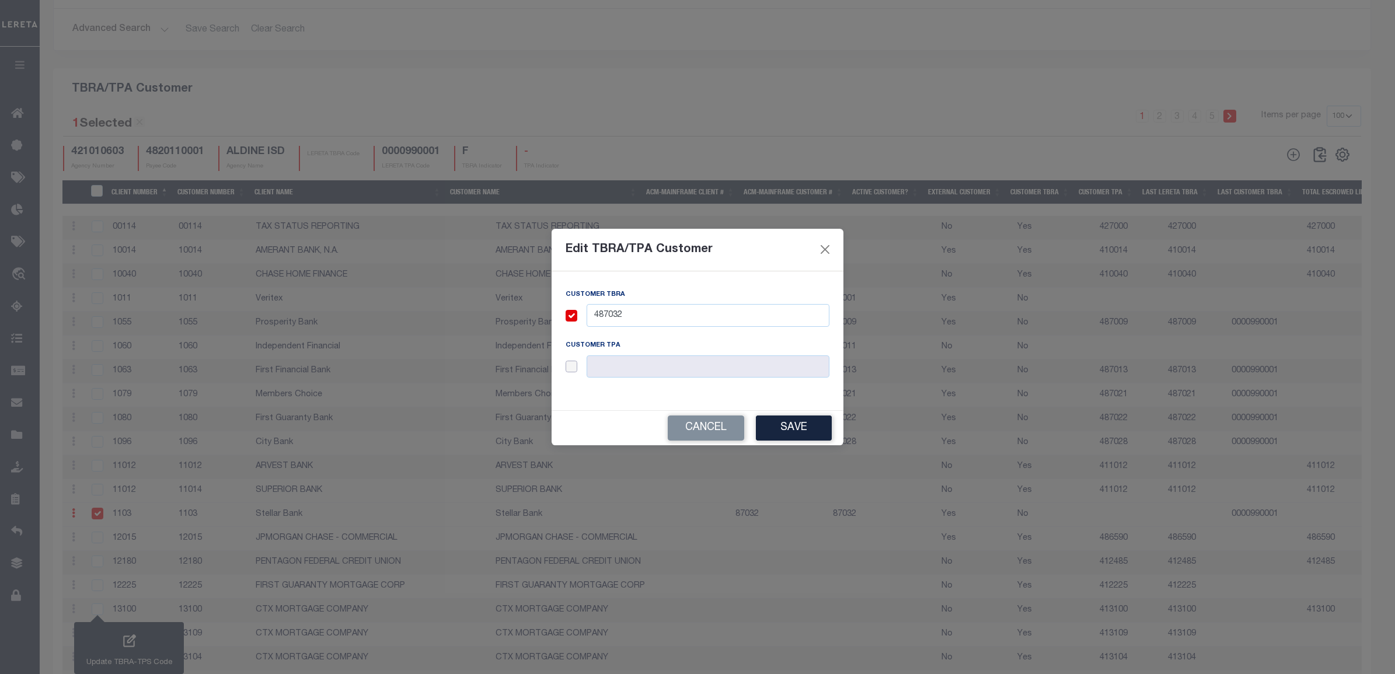
click at [573, 371] on input "checkbox" at bounding box center [572, 367] width 12 height 12
checkbox input "true"
click at [628, 367] on input "text" at bounding box center [708, 367] width 243 height 23
paste input "487032"
type input "487032"
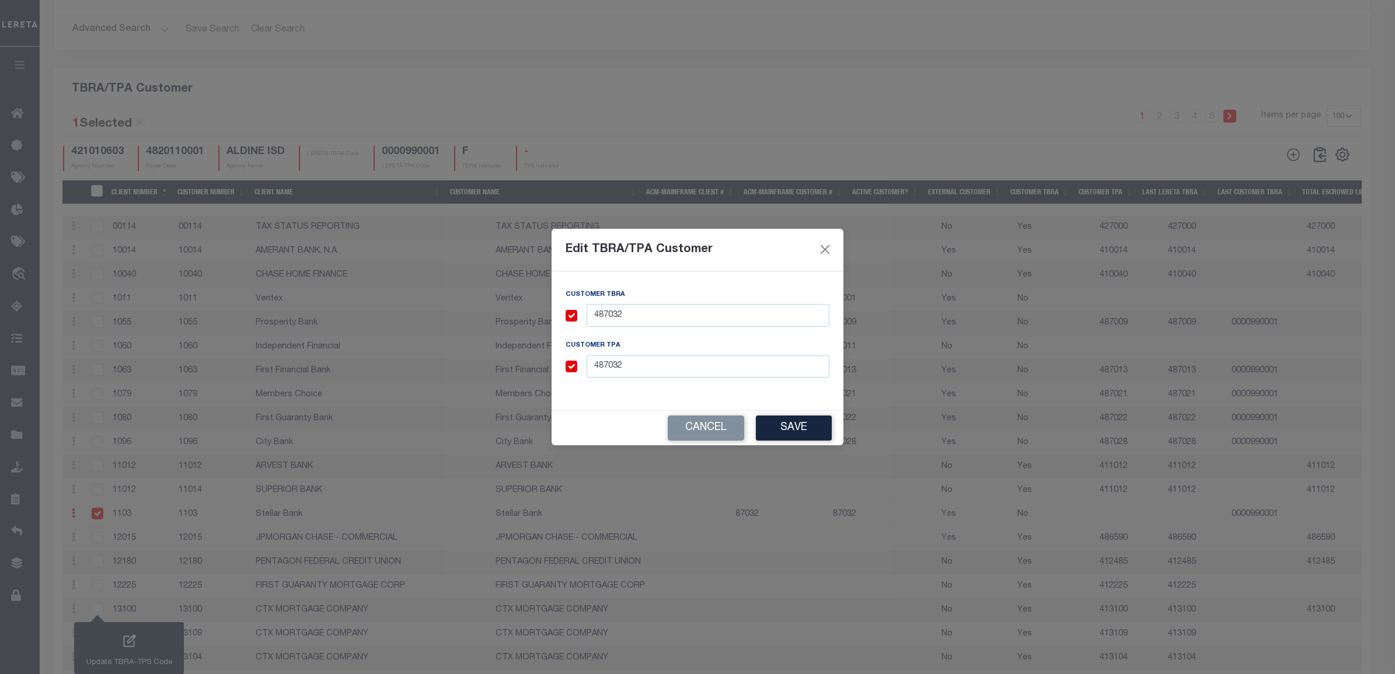
click at [786, 430] on button "Save" at bounding box center [794, 428] width 76 height 25
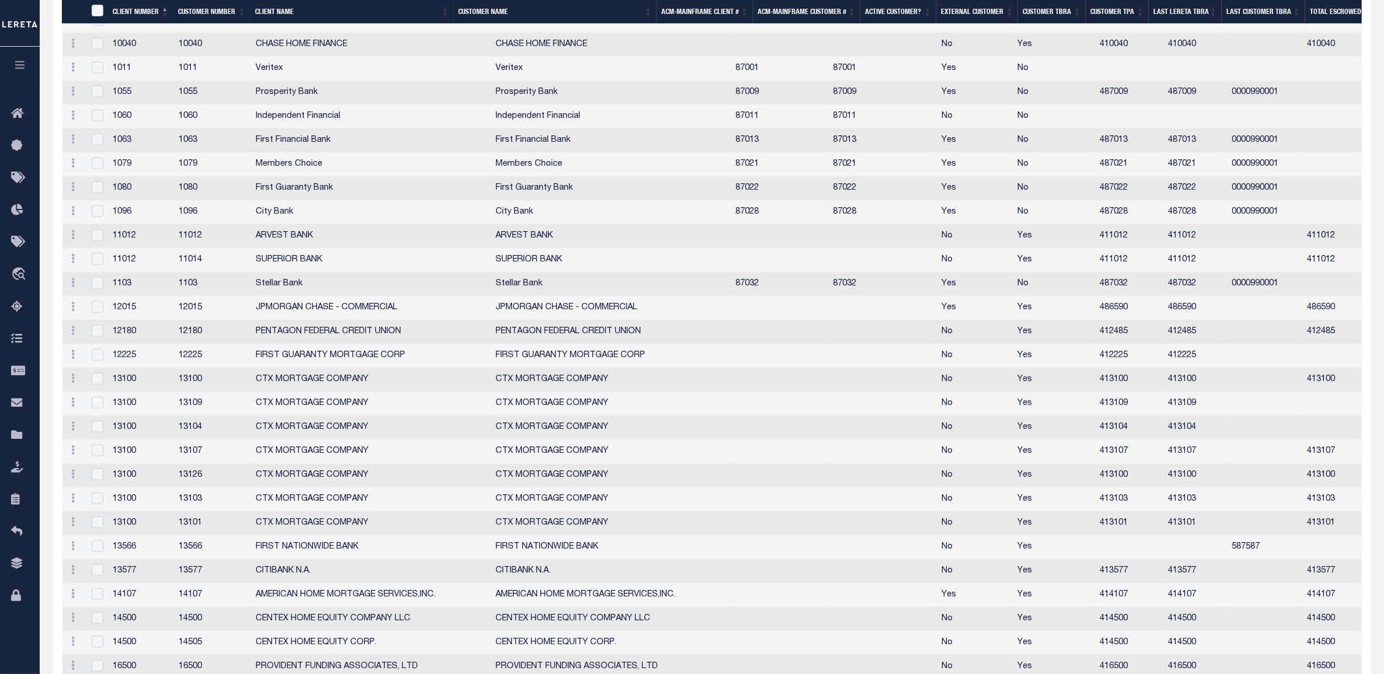
scroll to position [2294, 0]
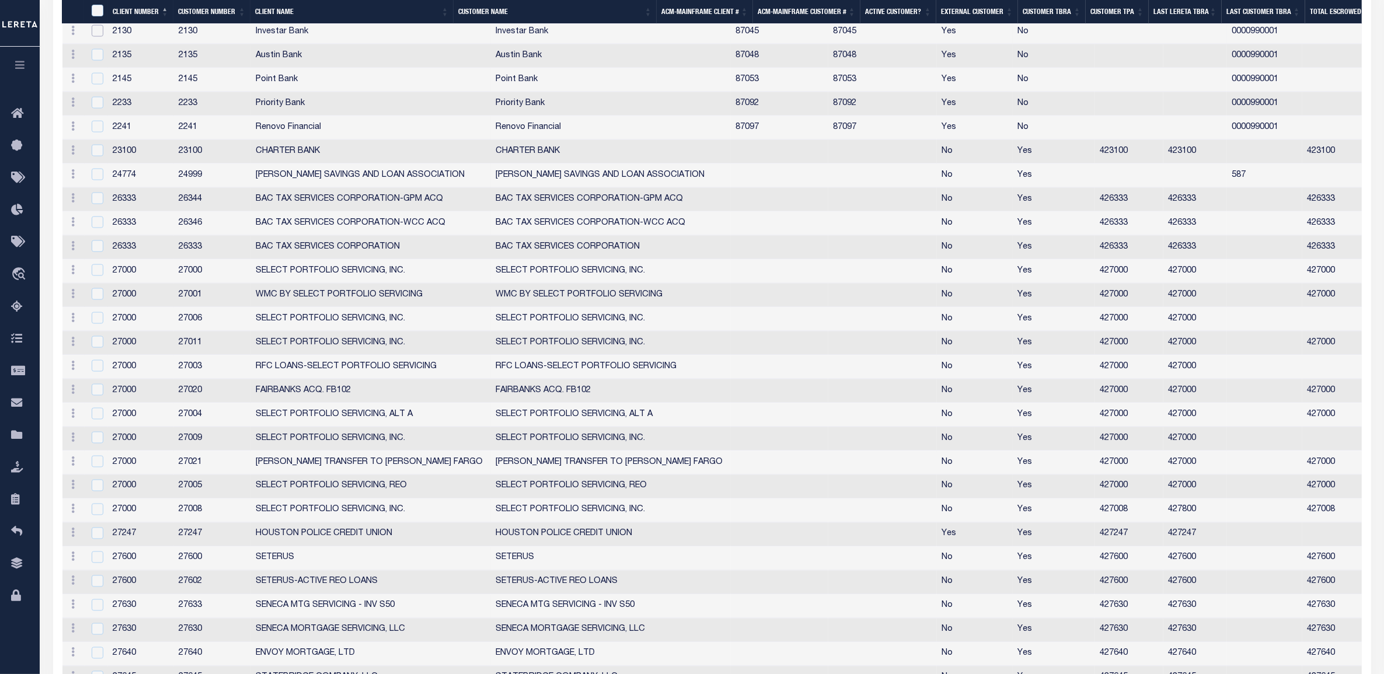
click at [97, 37] on input "checkbox" at bounding box center [98, 31] width 12 height 12
checkbox input "true"
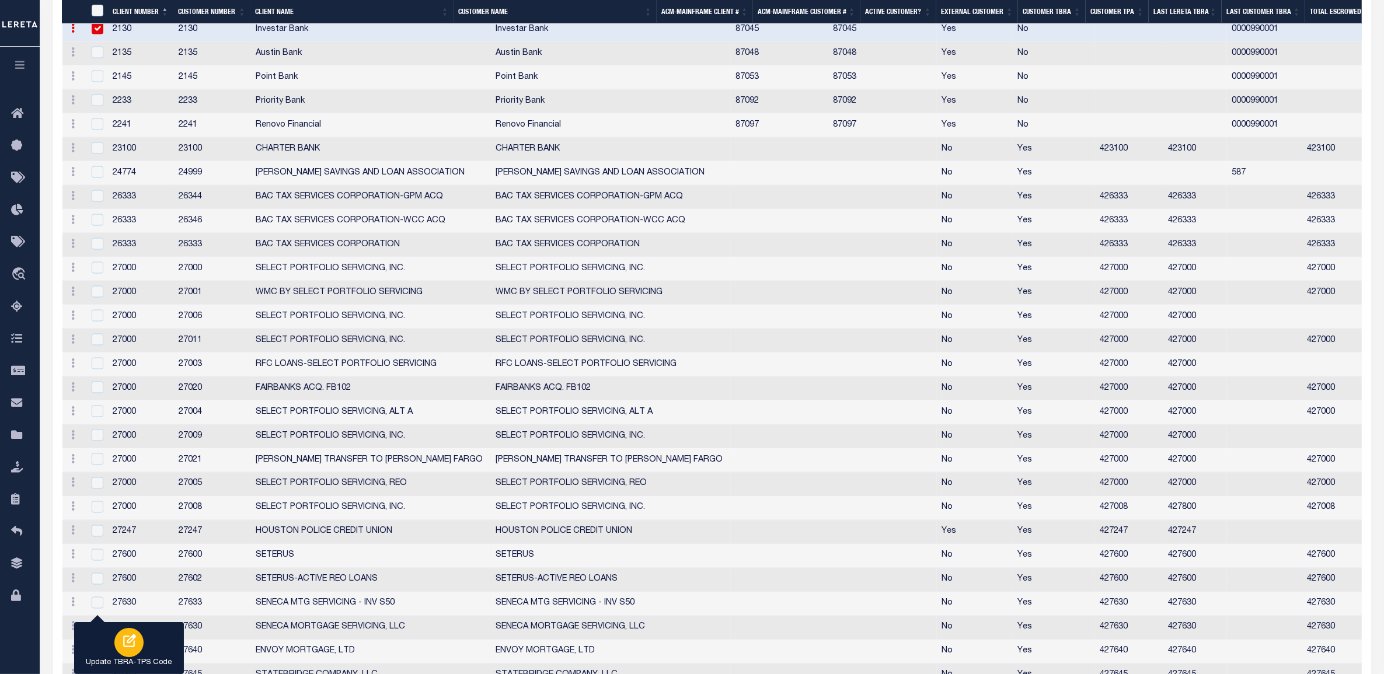
click at [126, 642] on icon "button" at bounding box center [128, 641] width 15 height 15
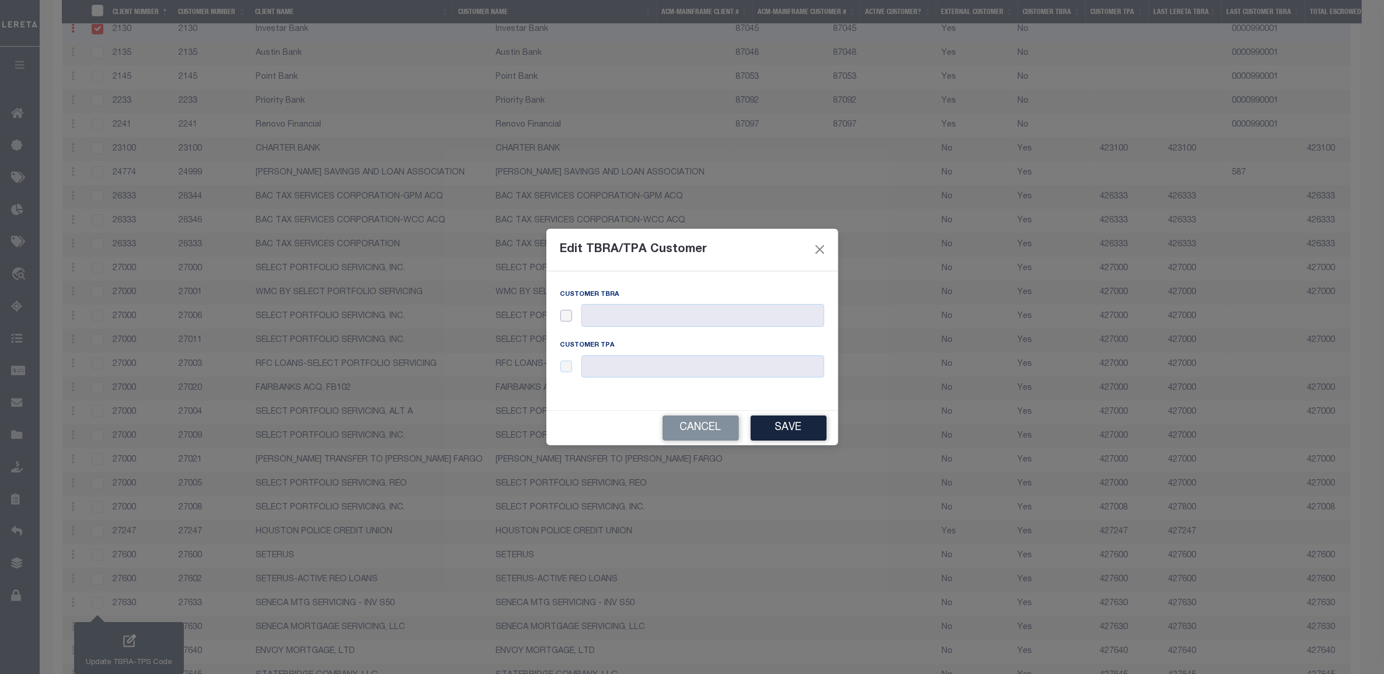
click at [572, 317] on input "checkbox" at bounding box center [566, 316] width 12 height 12
checkbox input "true"
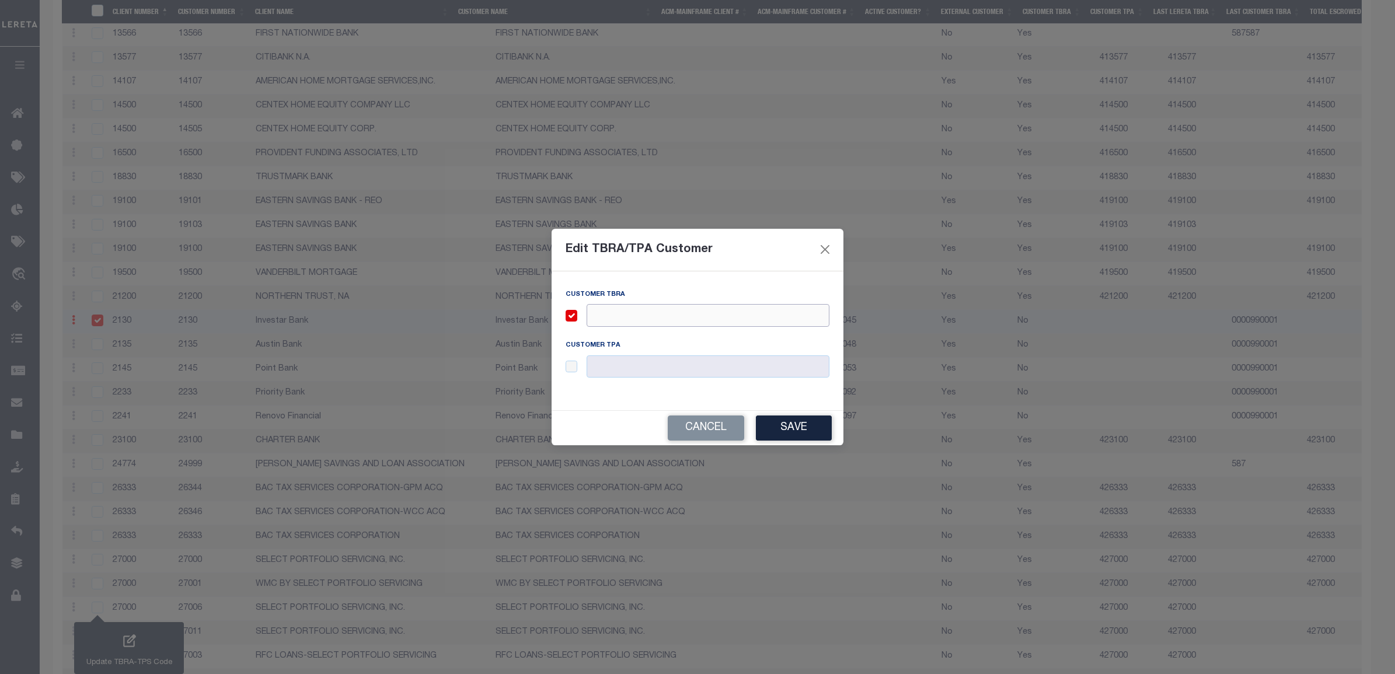
click at [622, 313] on input "text" at bounding box center [708, 315] width 243 height 23
paste input "87045"
click at [622, 313] on input "487045" at bounding box center [708, 315] width 243 height 23
type input "487045"
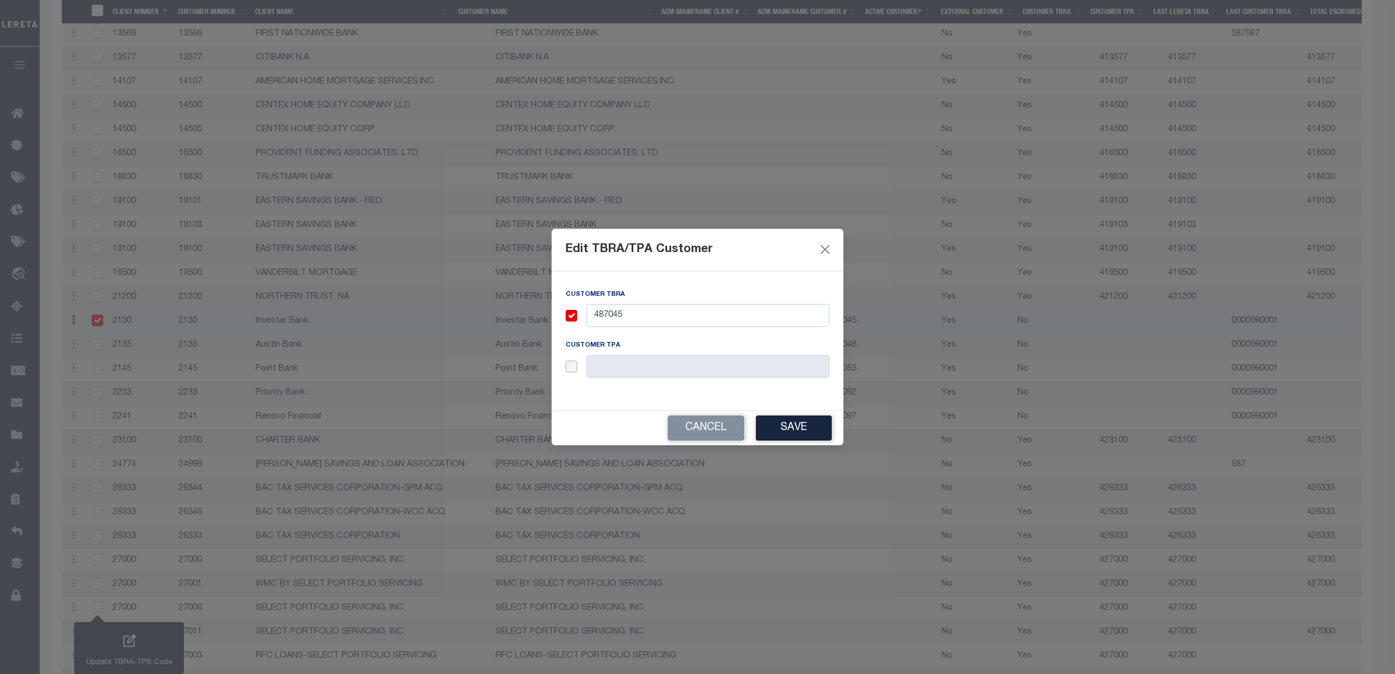
click at [575, 368] on input "checkbox" at bounding box center [572, 367] width 12 height 12
checkbox input "true"
click at [608, 368] on input "text" at bounding box center [708, 367] width 243 height 23
paste input "487045"
type input "487045"
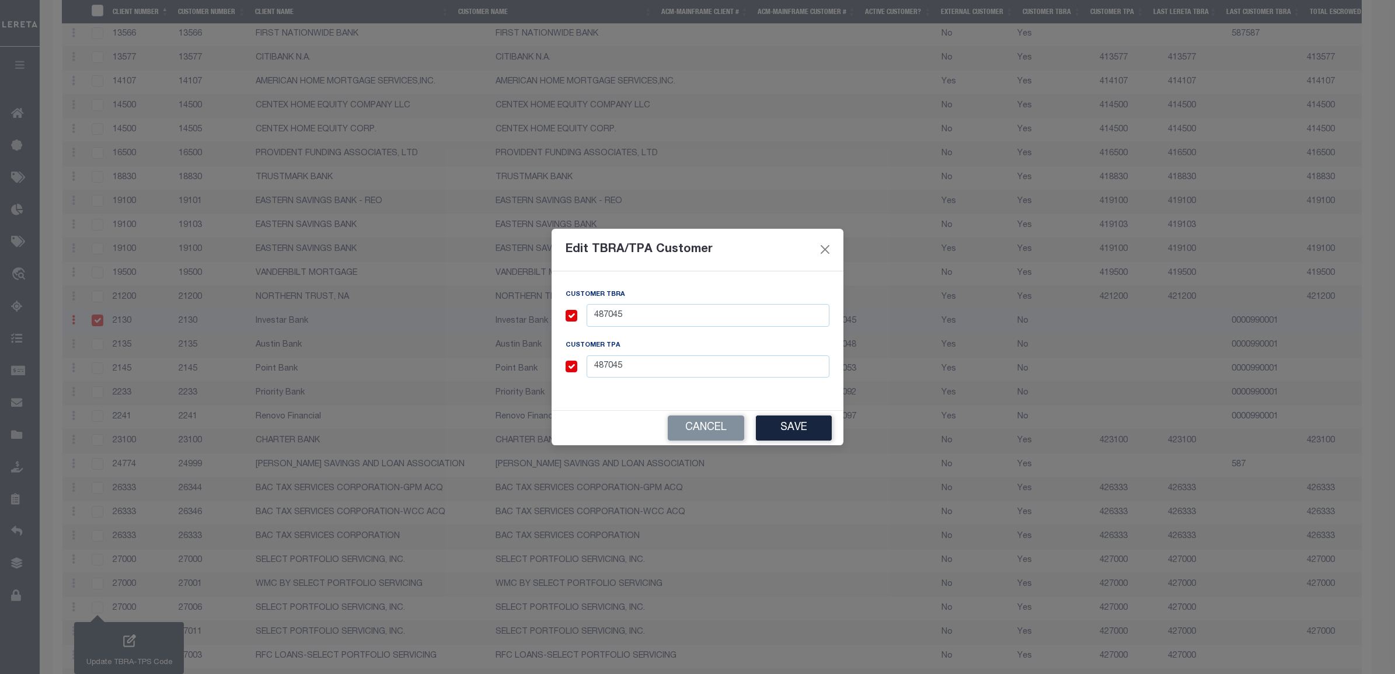
click at [782, 433] on button "Save" at bounding box center [794, 428] width 76 height 25
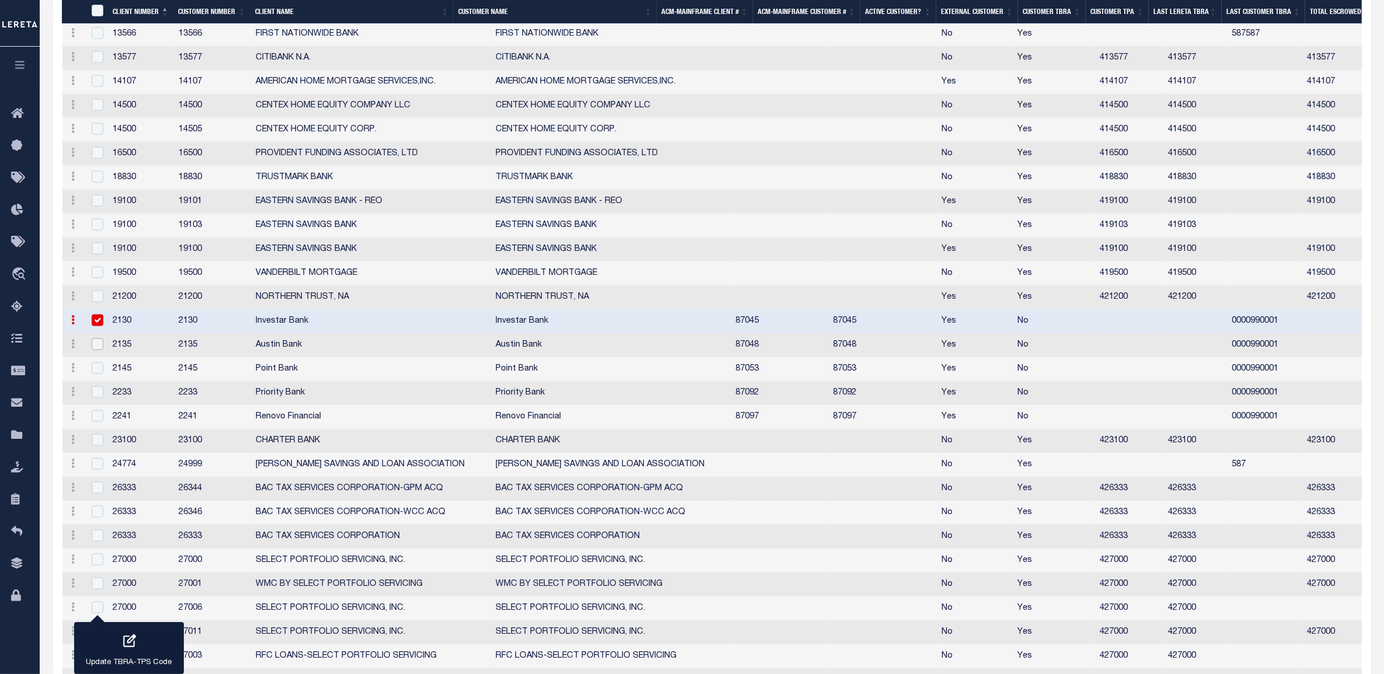
click at [100, 350] on input "checkbox" at bounding box center [98, 345] width 12 height 12
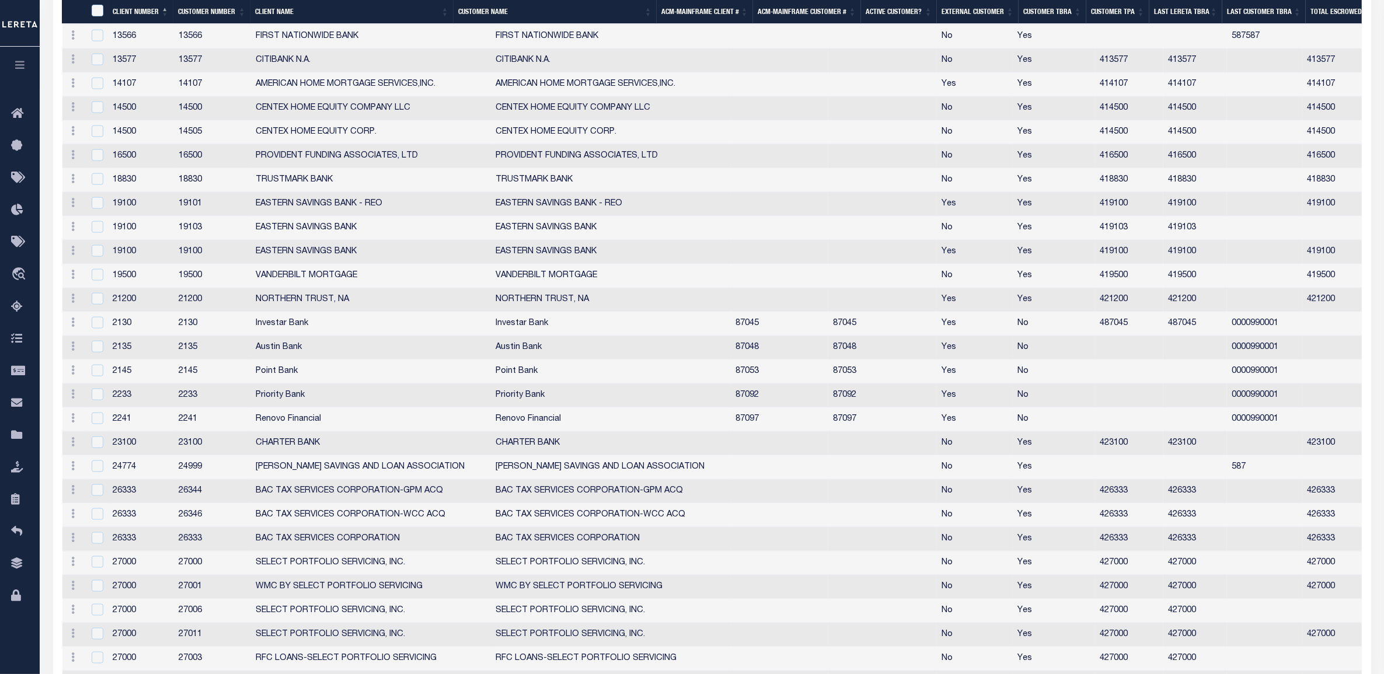
scroll to position [2004, 0]
click at [100, 351] on input "checkbox" at bounding box center [98, 345] width 12 height 12
checkbox input "true"
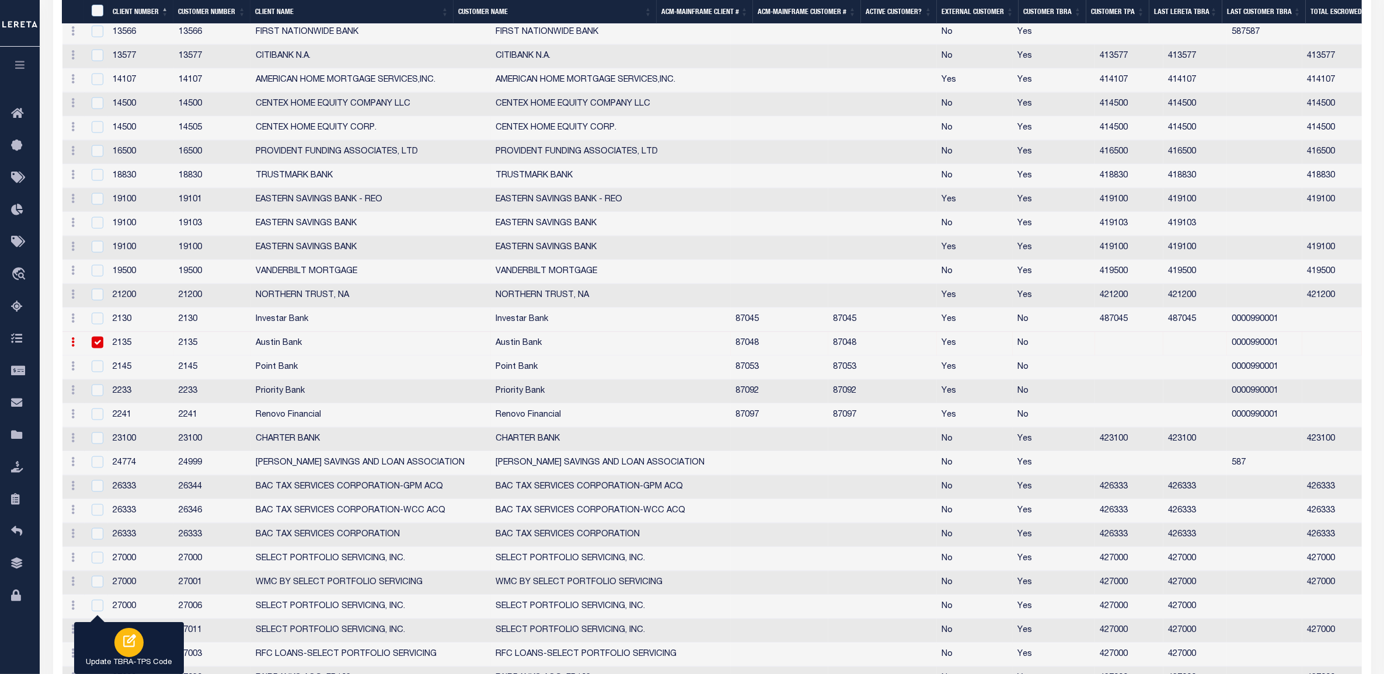
click at [132, 643] on icon "button" at bounding box center [128, 641] width 15 height 15
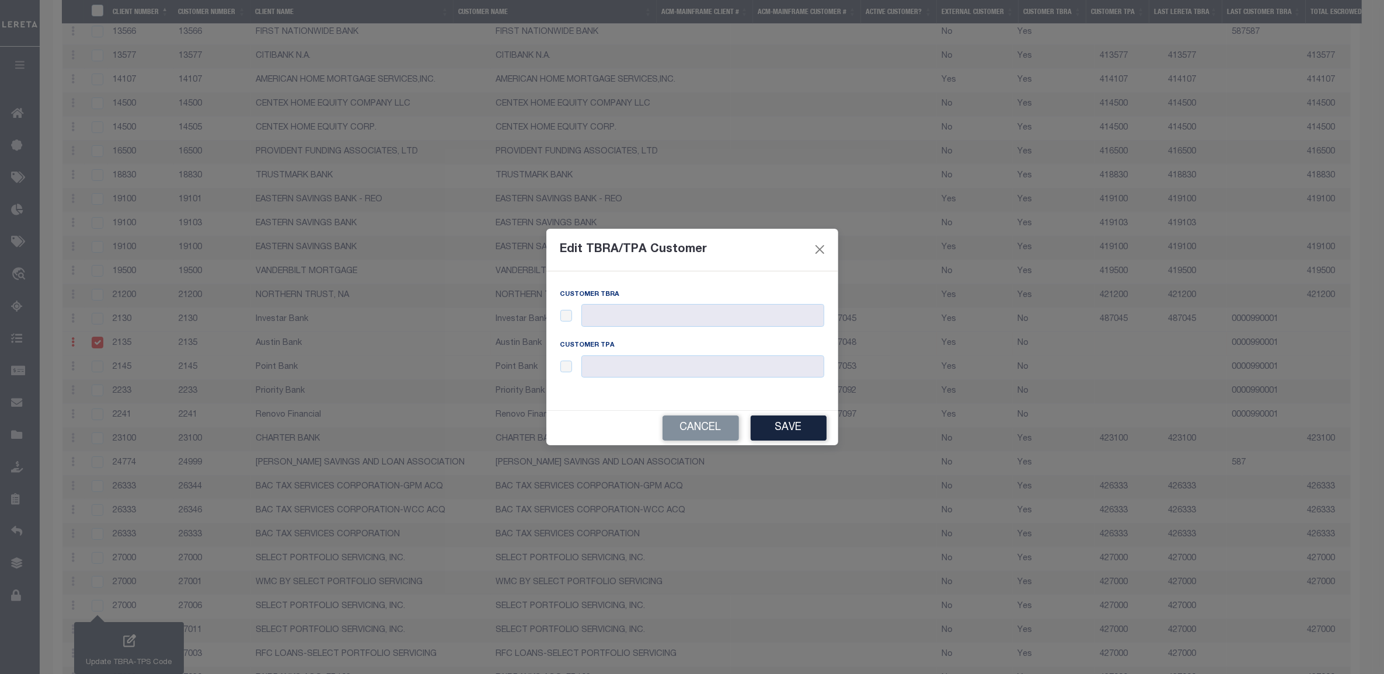
scroll to position [2002, 0]
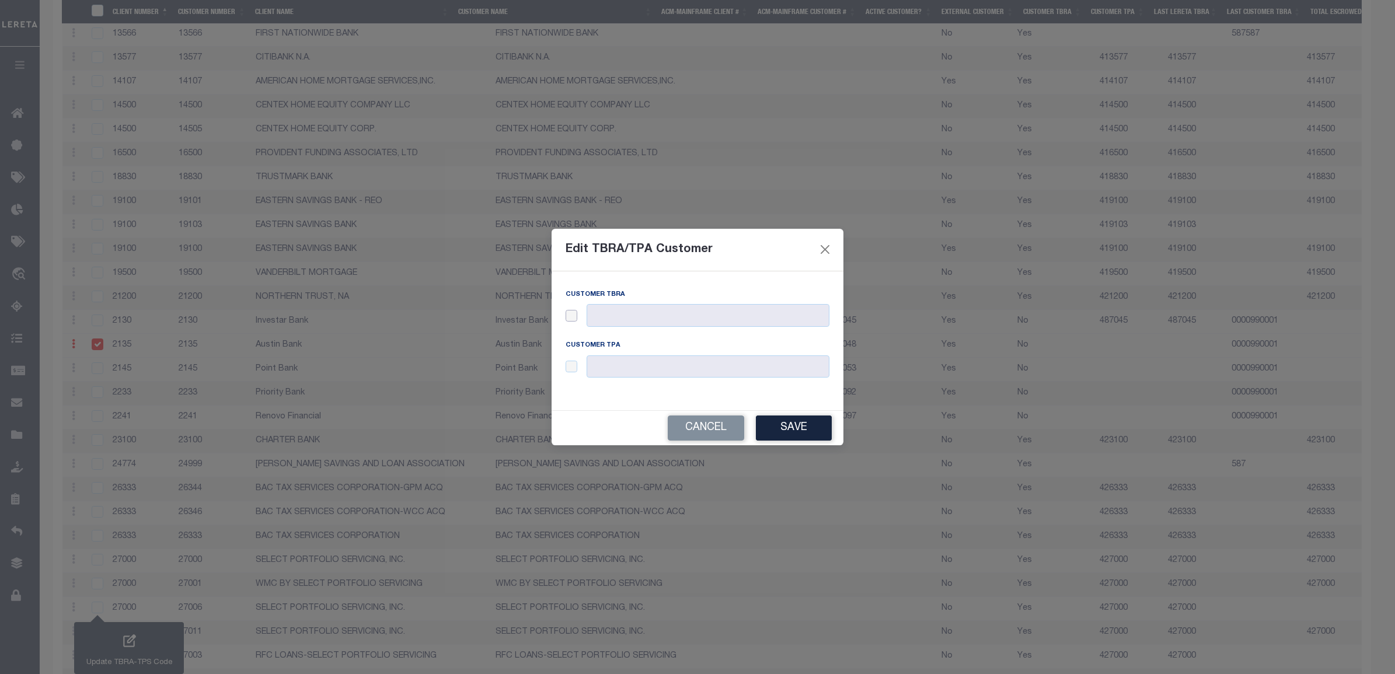
click at [567, 315] on input "checkbox" at bounding box center [572, 316] width 12 height 12
checkbox input "true"
click at [608, 314] on input "text" at bounding box center [708, 315] width 243 height 23
paste input "87048"
click at [609, 313] on input "487048" at bounding box center [708, 315] width 243 height 23
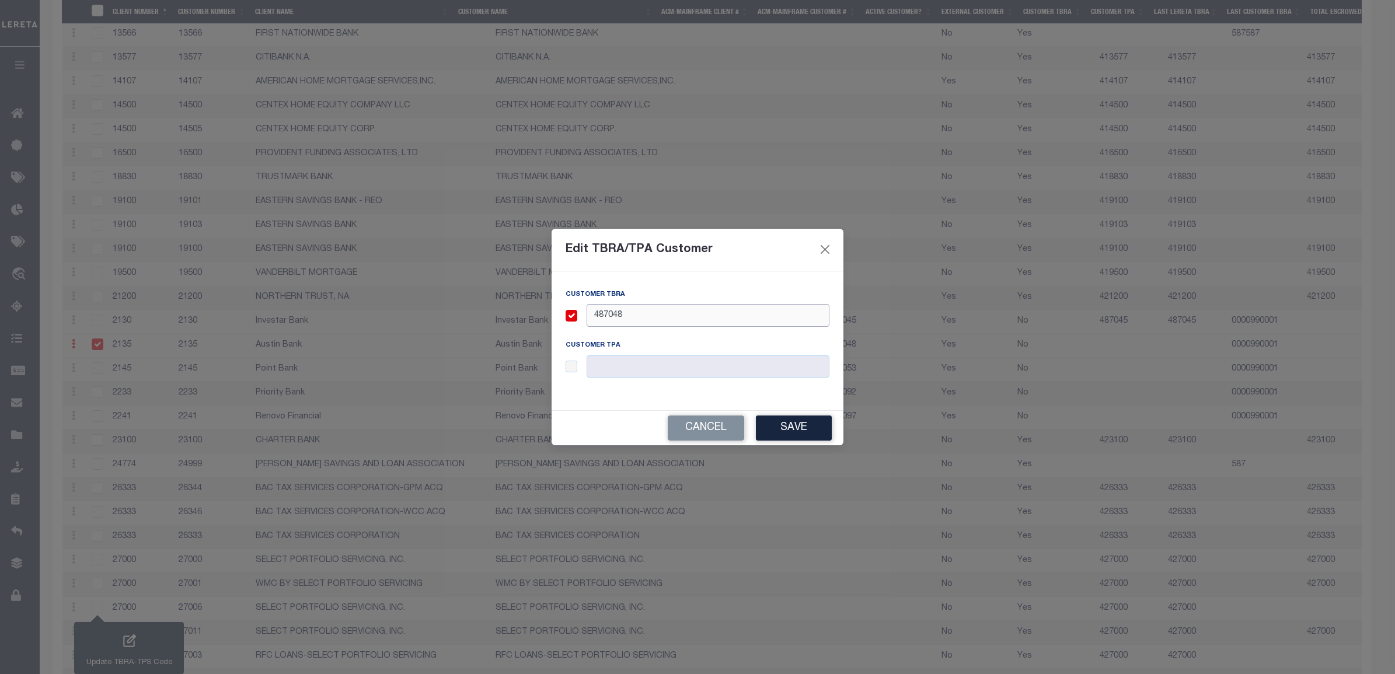
click at [609, 313] on input "487048" at bounding box center [708, 315] width 243 height 23
type input "487048"
click at [573, 363] on input "checkbox" at bounding box center [572, 367] width 12 height 12
checkbox input "true"
click at [631, 370] on input "text" at bounding box center [708, 367] width 243 height 23
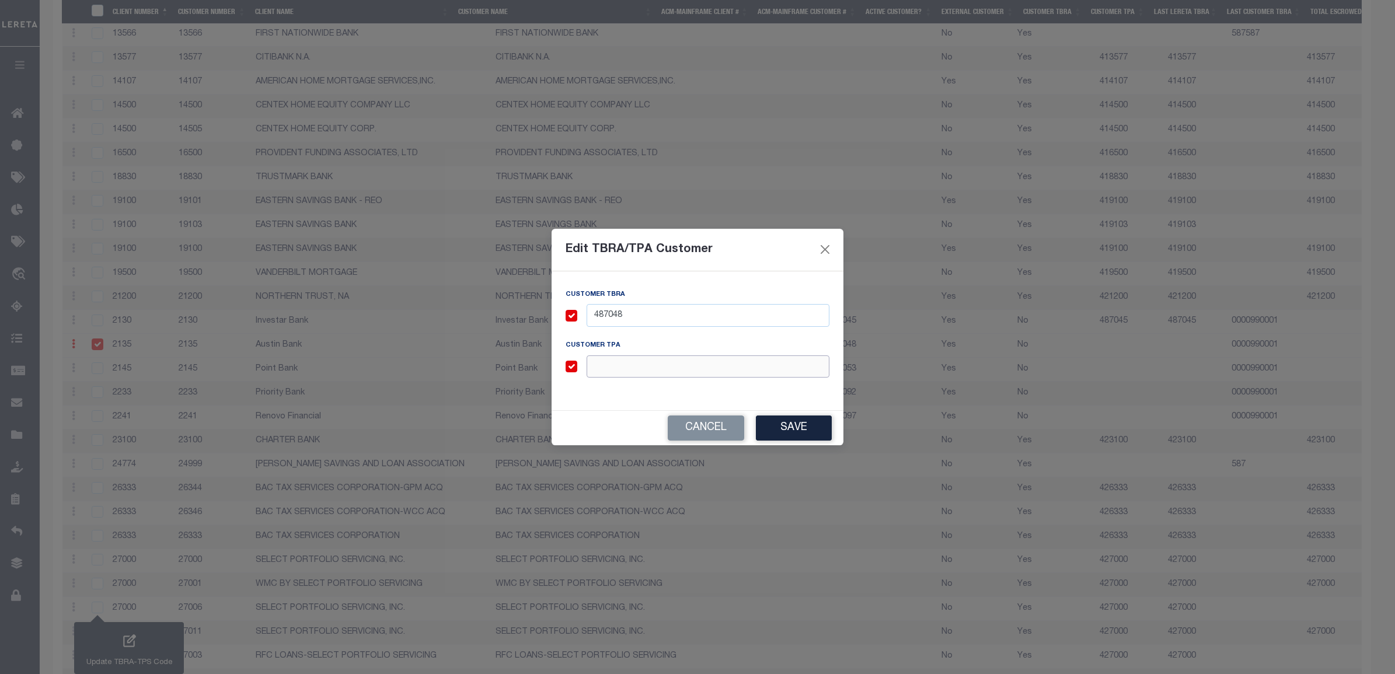
paste input "487048"
type input "487048"
click at [791, 429] on button "Save" at bounding box center [794, 428] width 76 height 25
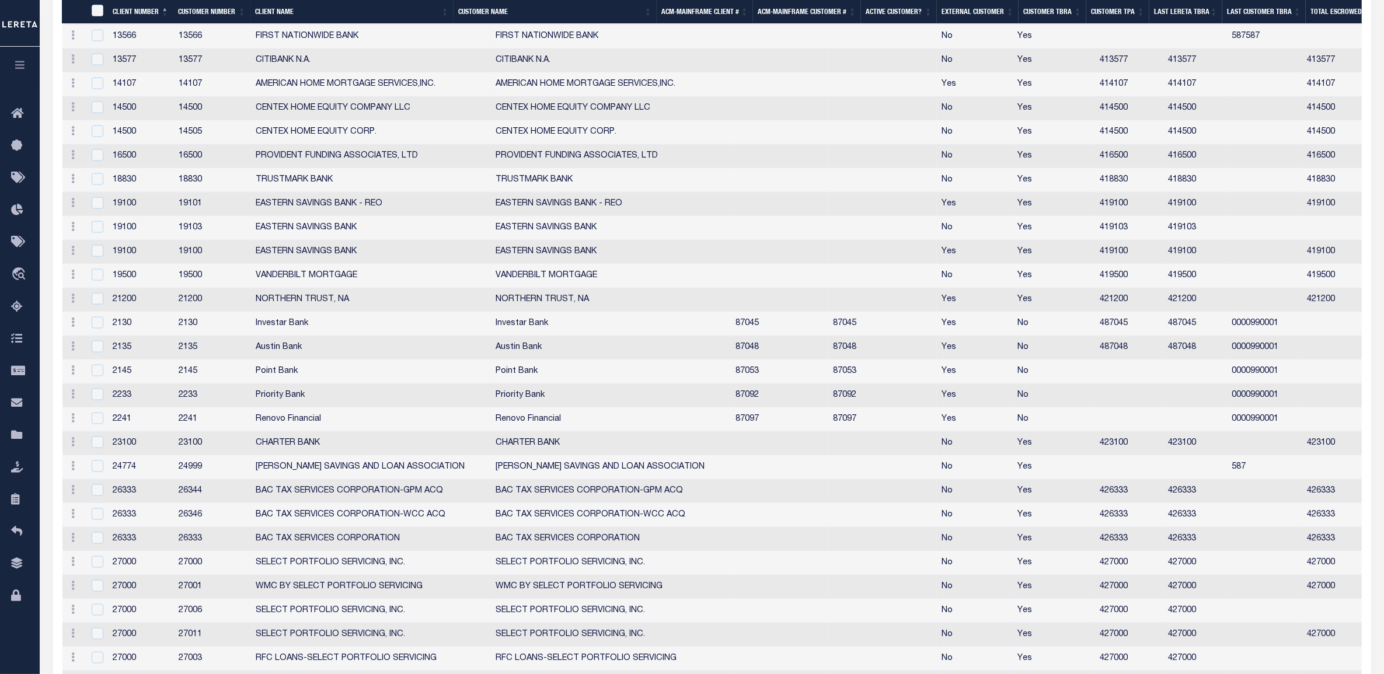
scroll to position [2004, 0]
click at [98, 375] on input "checkbox" at bounding box center [98, 369] width 12 height 12
checkbox input "true"
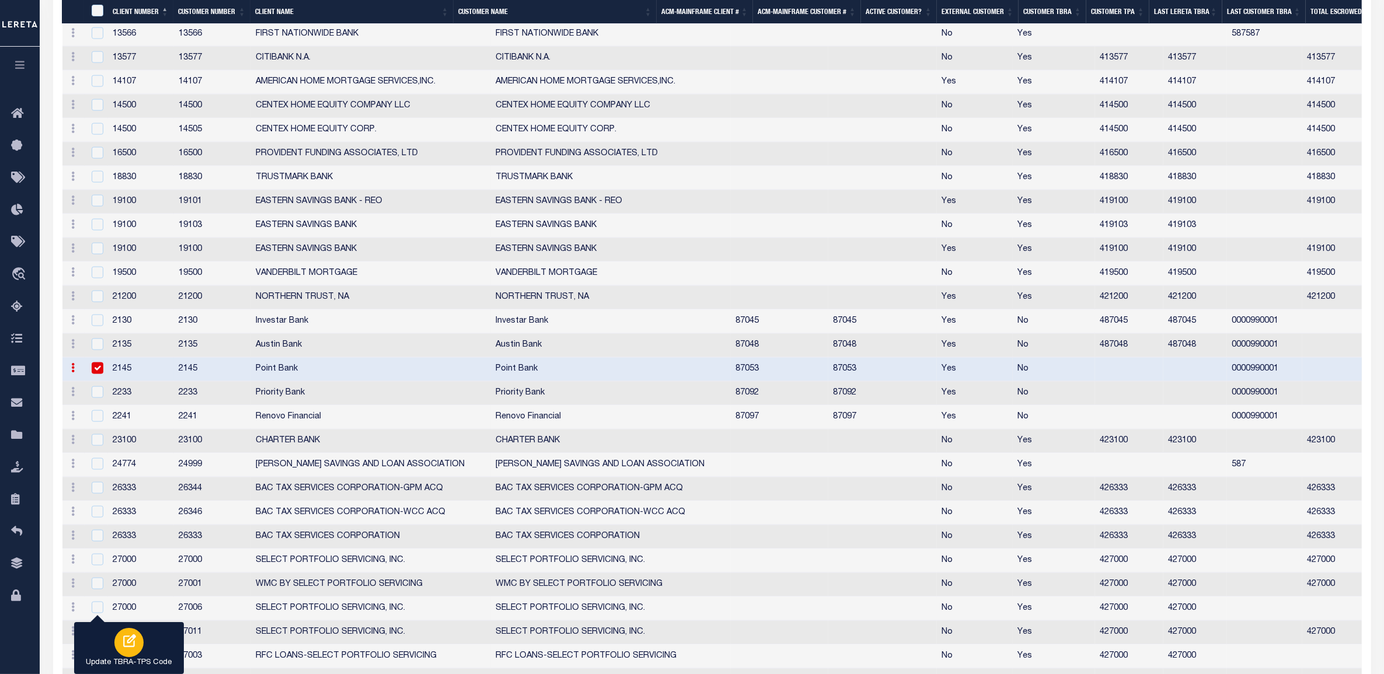
click at [127, 654] on div "button" at bounding box center [128, 642] width 29 height 29
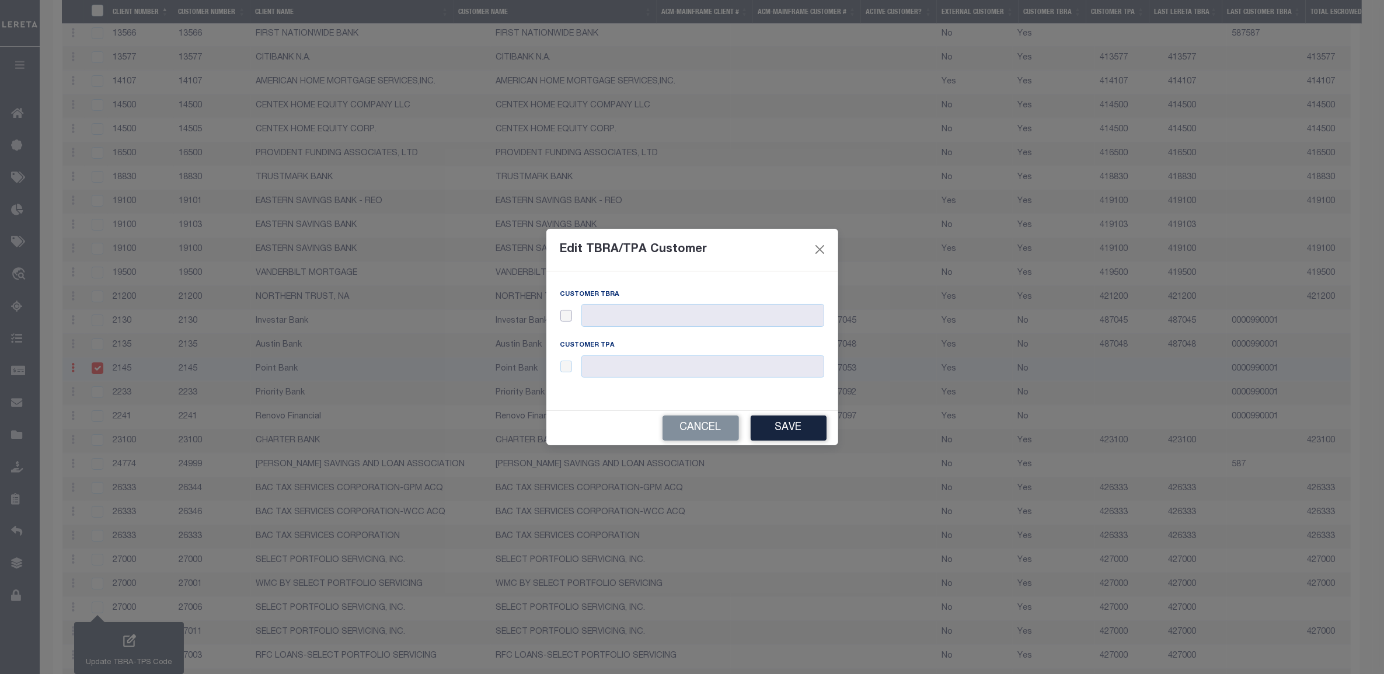
click at [570, 317] on input "checkbox" at bounding box center [566, 316] width 12 height 12
checkbox input "true"
click at [570, 372] on input "checkbox" at bounding box center [566, 367] width 12 height 12
checkbox input "true"
click at [628, 312] on input "text" at bounding box center [702, 315] width 243 height 23
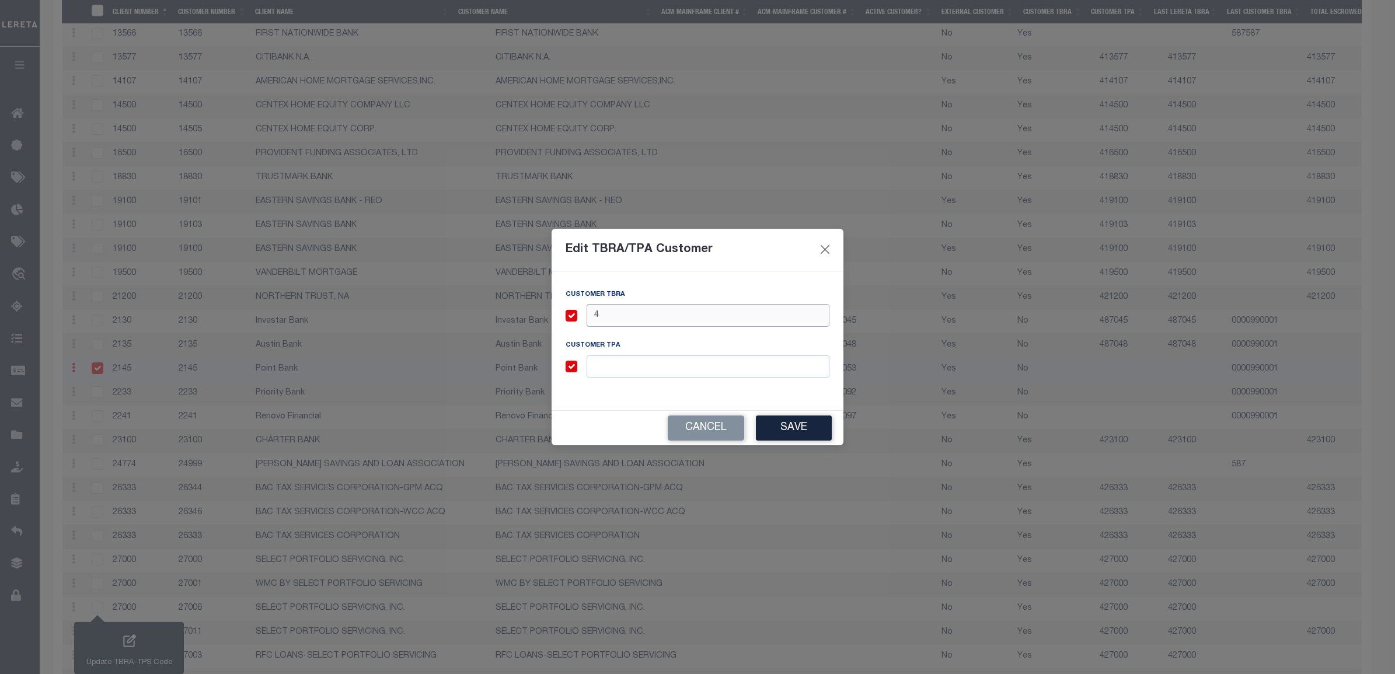
paste input "87053"
type input "487053"
click at [622, 364] on input "text" at bounding box center [708, 367] width 243 height 23
paste input "87053"
type input "487053"
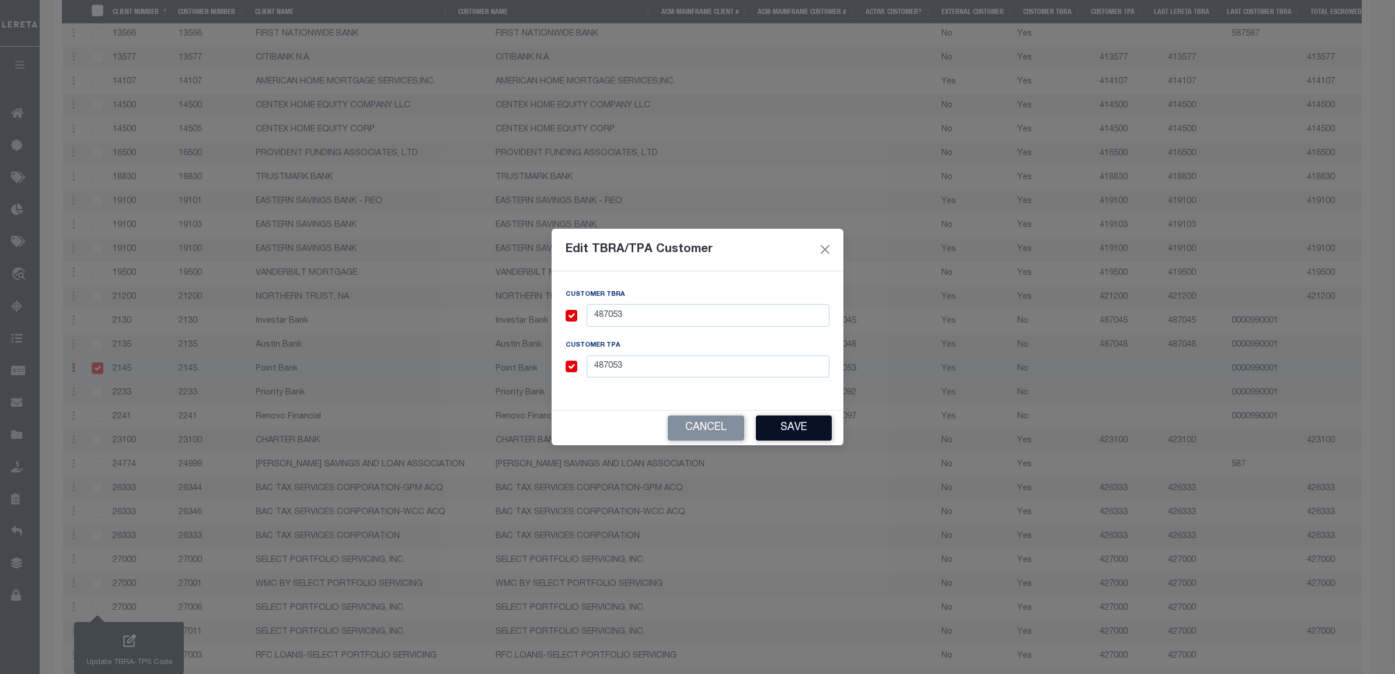
click at [810, 423] on button "Save" at bounding box center [794, 428] width 76 height 25
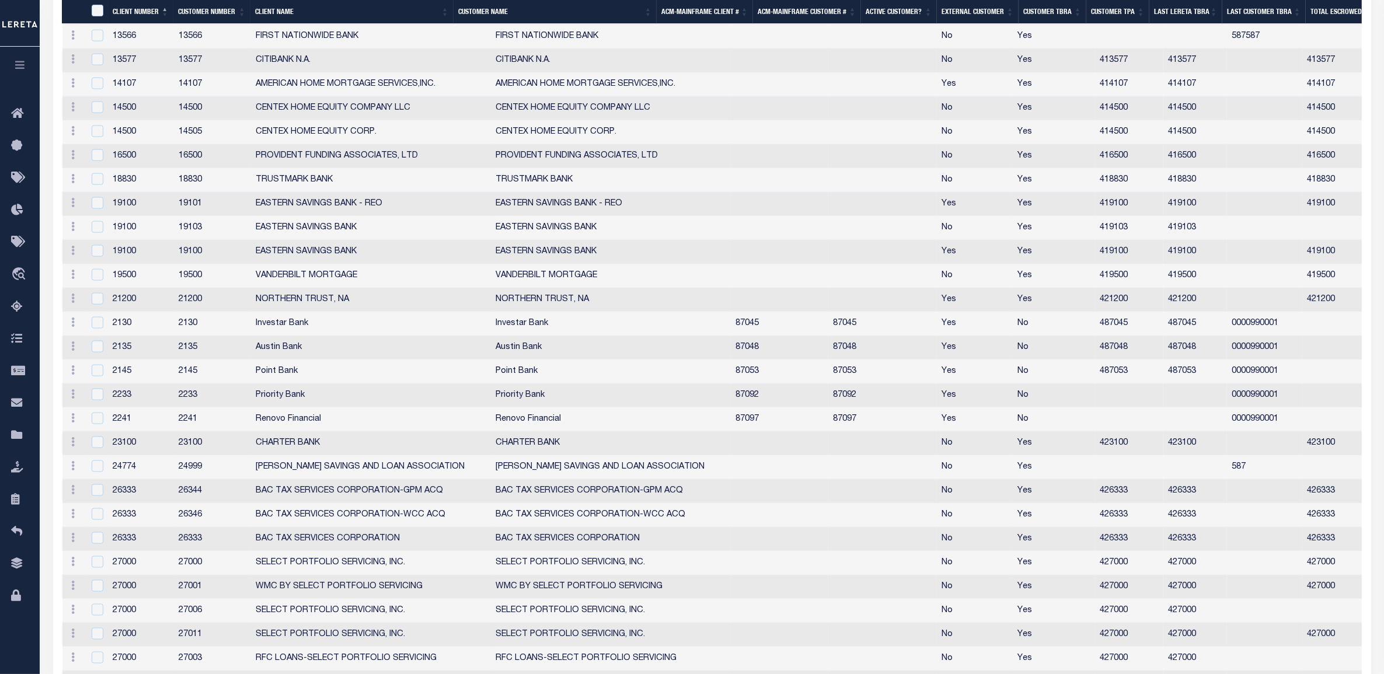
click at [95, 400] on input "checkbox" at bounding box center [98, 395] width 12 height 12
checkbox input "true"
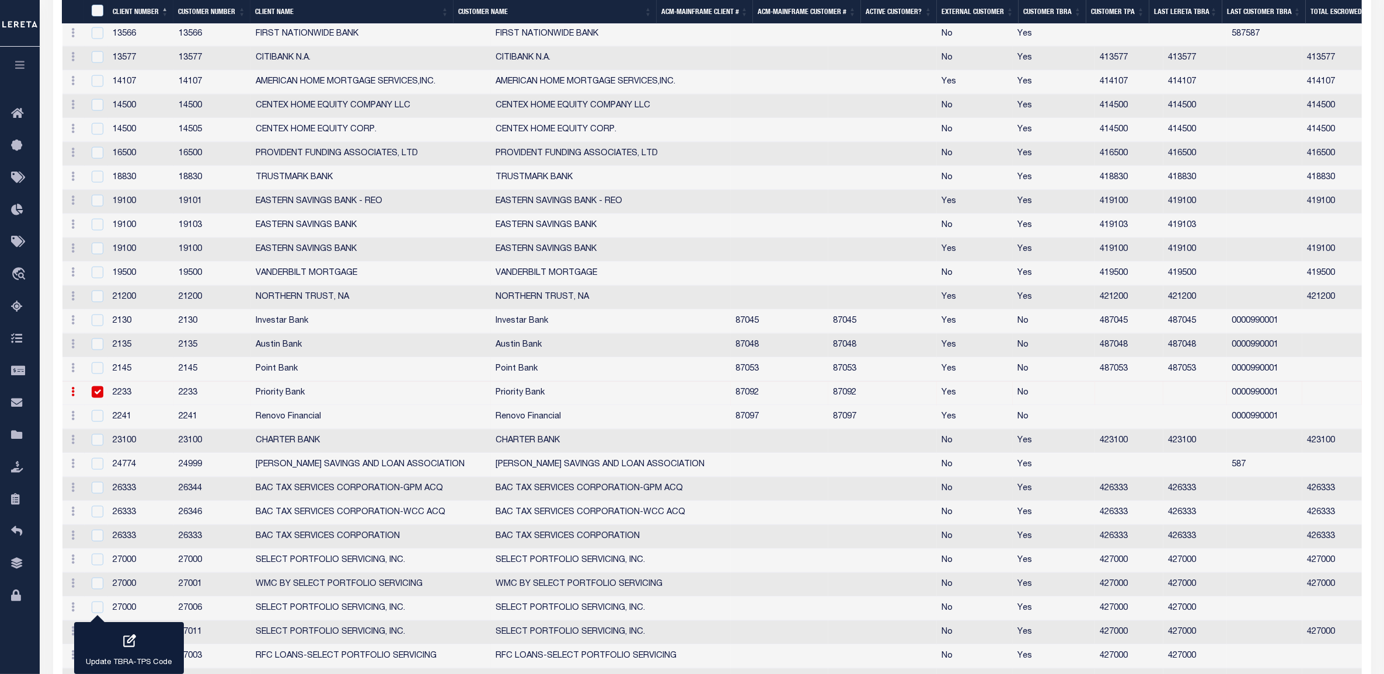
scroll to position [2004, 0]
click at [123, 635] on icon "button" at bounding box center [128, 641] width 15 height 15
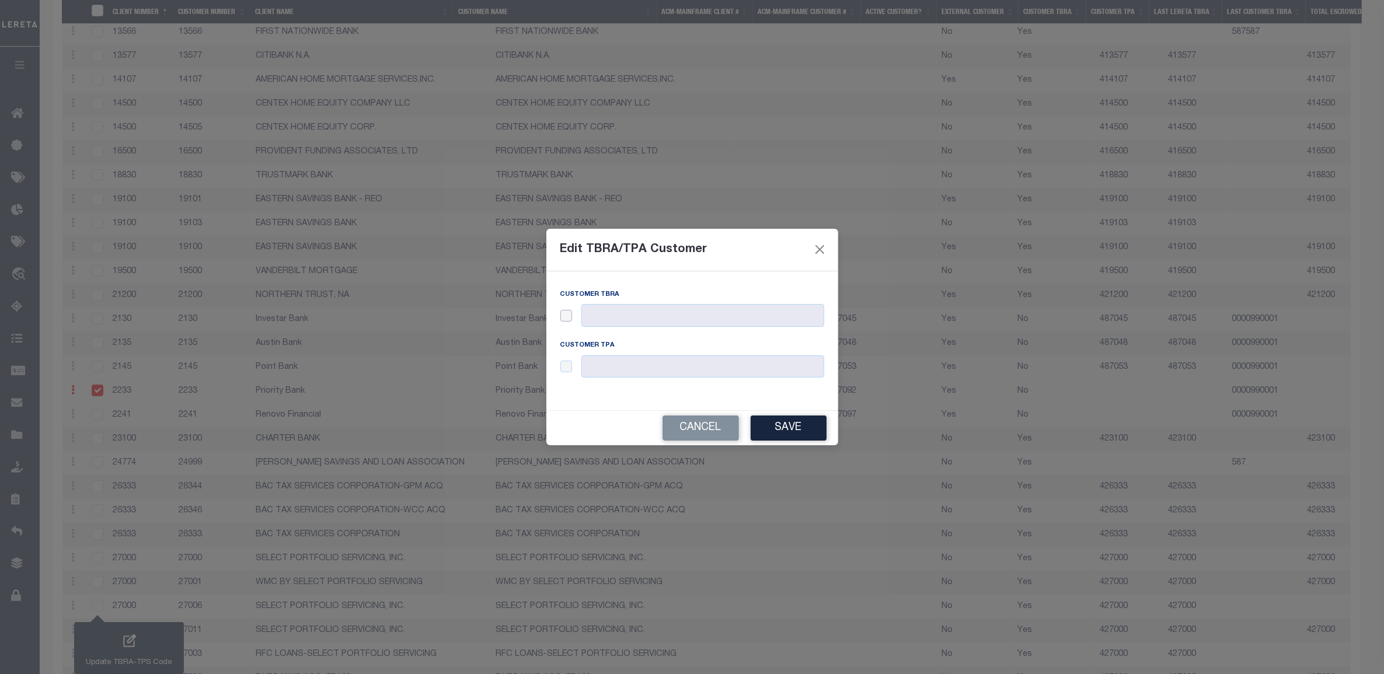
click at [571, 316] on input "checkbox" at bounding box center [566, 316] width 12 height 12
checkbox input "true"
click at [570, 365] on input "checkbox" at bounding box center [566, 367] width 12 height 12
checkbox input "true"
click at [616, 314] on input "text" at bounding box center [702, 315] width 243 height 23
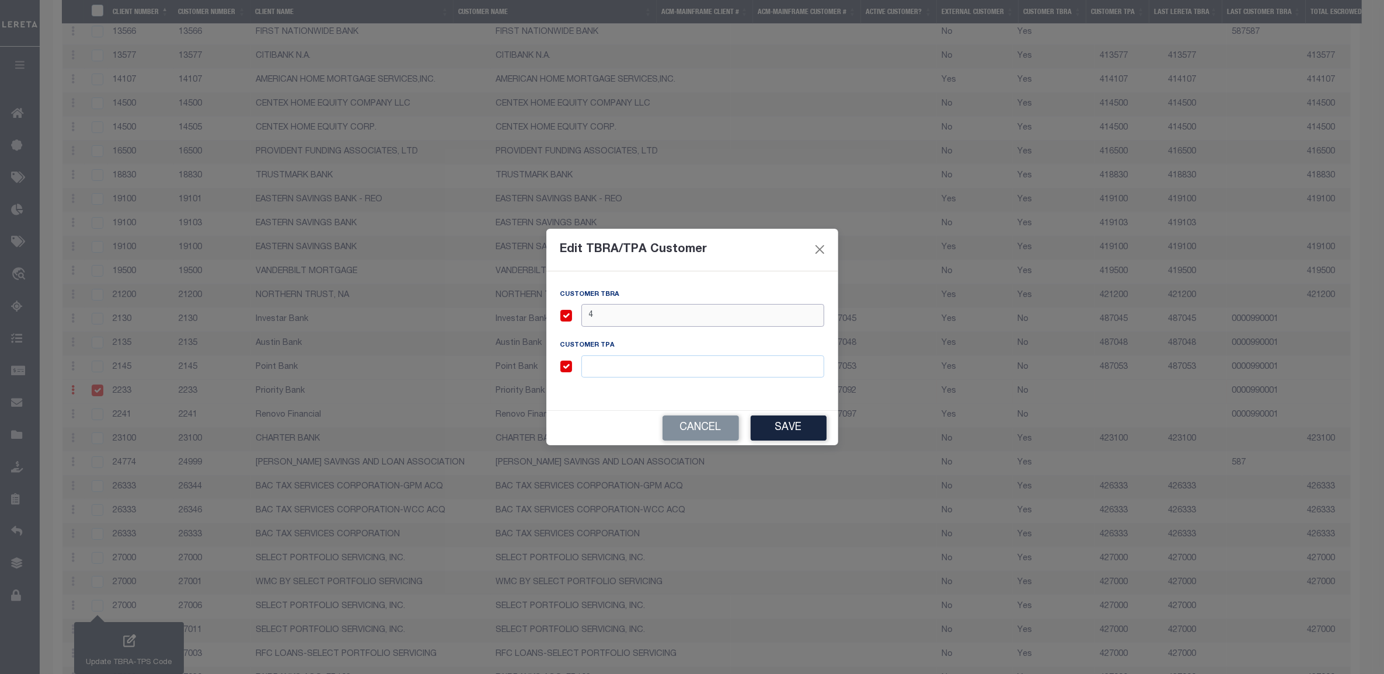
paste input "87092"
click at [616, 314] on input "487092" at bounding box center [702, 315] width 243 height 23
drag, startPoint x: 616, startPoint y: 314, endPoint x: 619, endPoint y: 335, distance: 21.2
click at [616, 314] on input "487092" at bounding box center [702, 315] width 243 height 23
type input "487092"
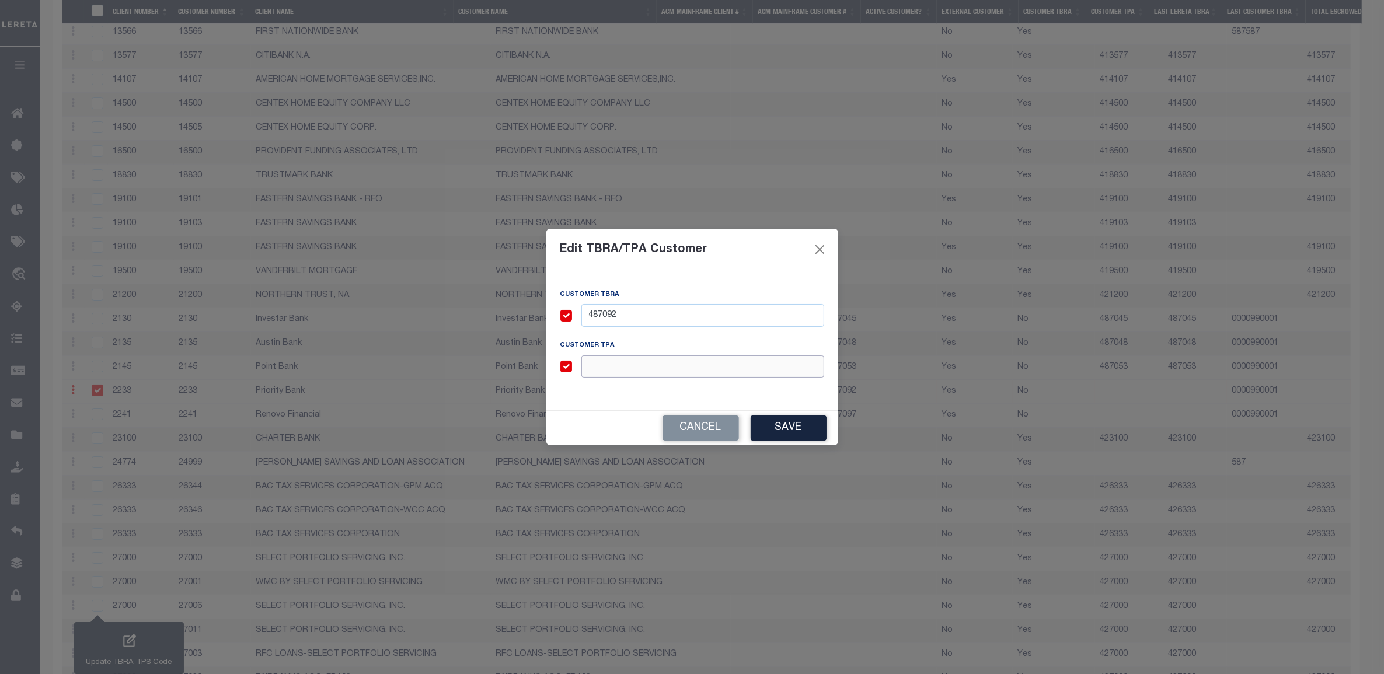
click at [612, 359] on input "text" at bounding box center [702, 367] width 243 height 23
click at [609, 371] on input "text" at bounding box center [702, 367] width 243 height 23
paste input "487092"
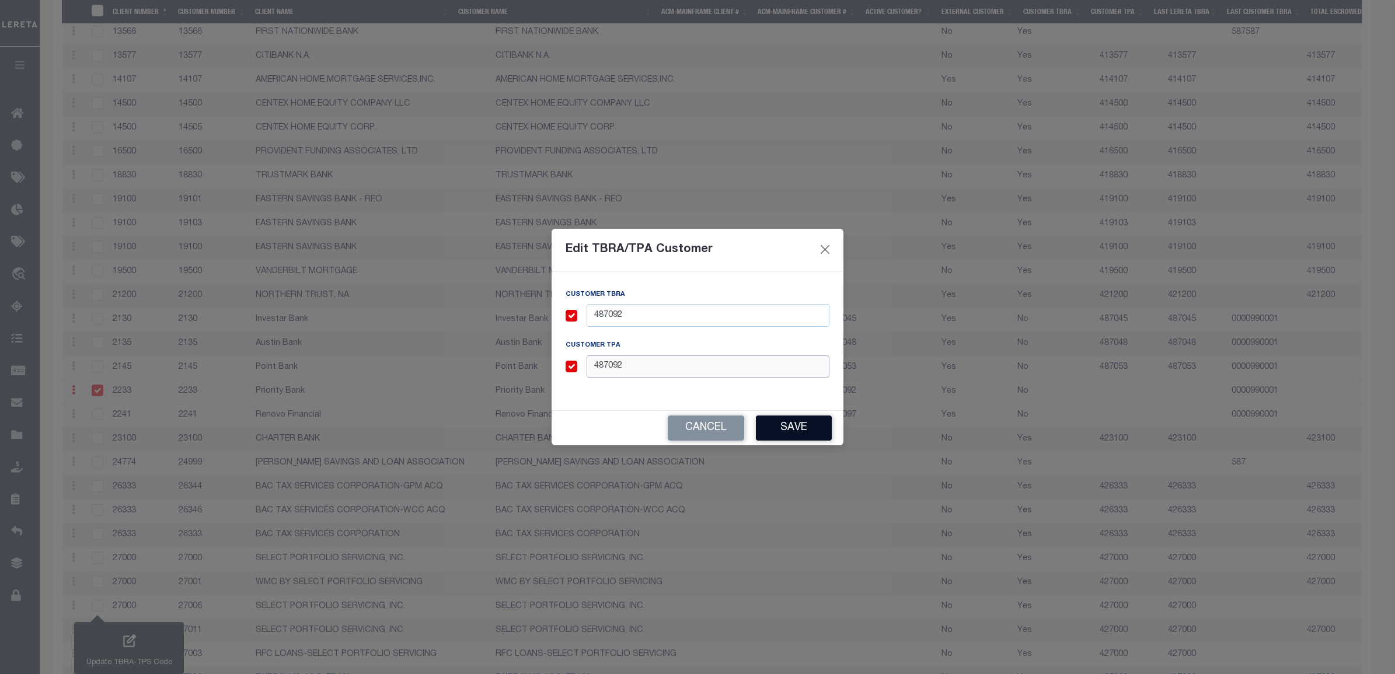
type input "487092"
click at [765, 422] on button "Save" at bounding box center [794, 428] width 76 height 25
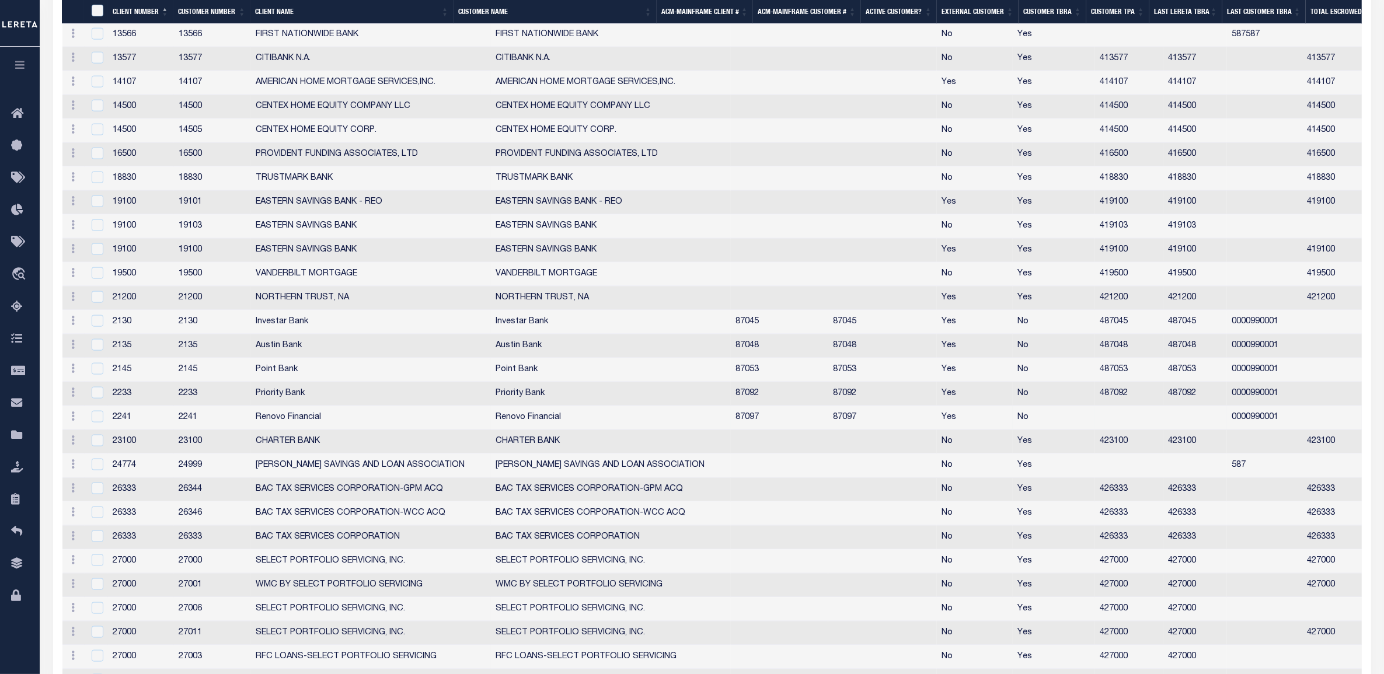
click at [828, 427] on td "87097" at bounding box center [882, 418] width 109 height 24
click at [828, 431] on td "87097" at bounding box center [882, 420] width 109 height 24
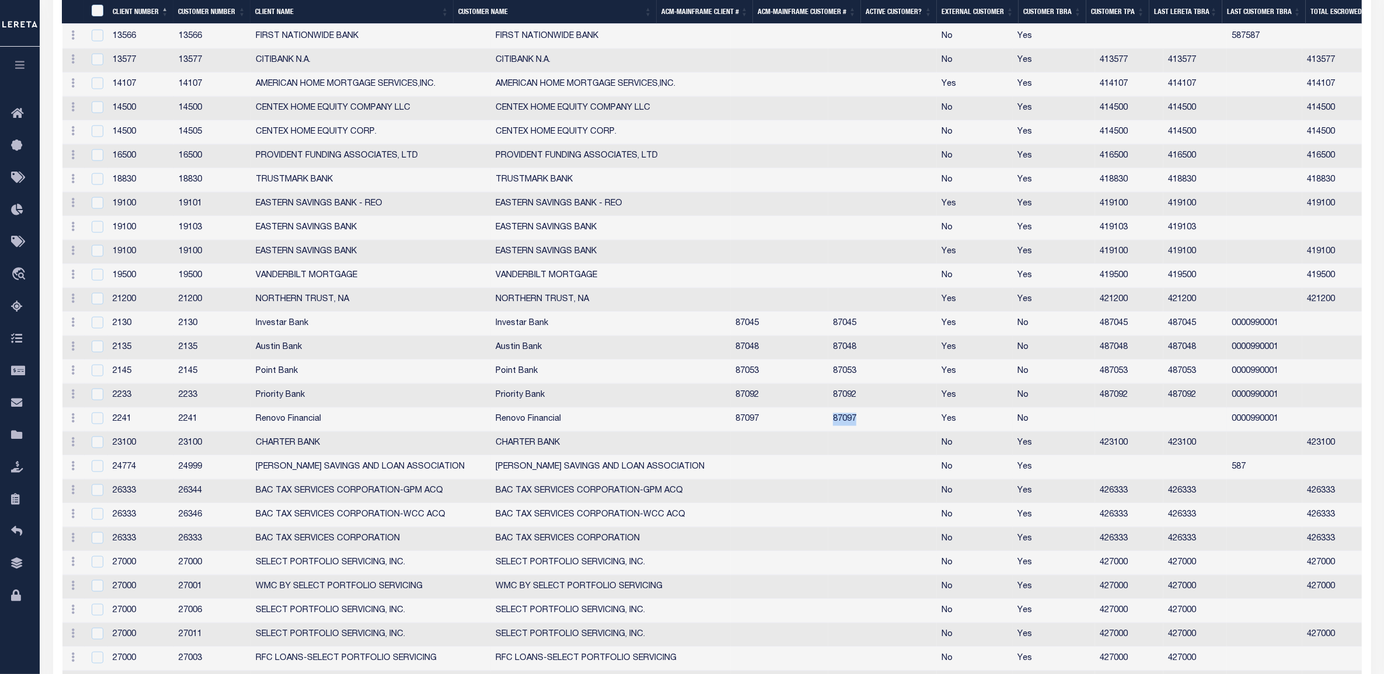
copy td "87097"
click at [97, 424] on input "checkbox" at bounding box center [98, 419] width 12 height 12
checkbox input "true"
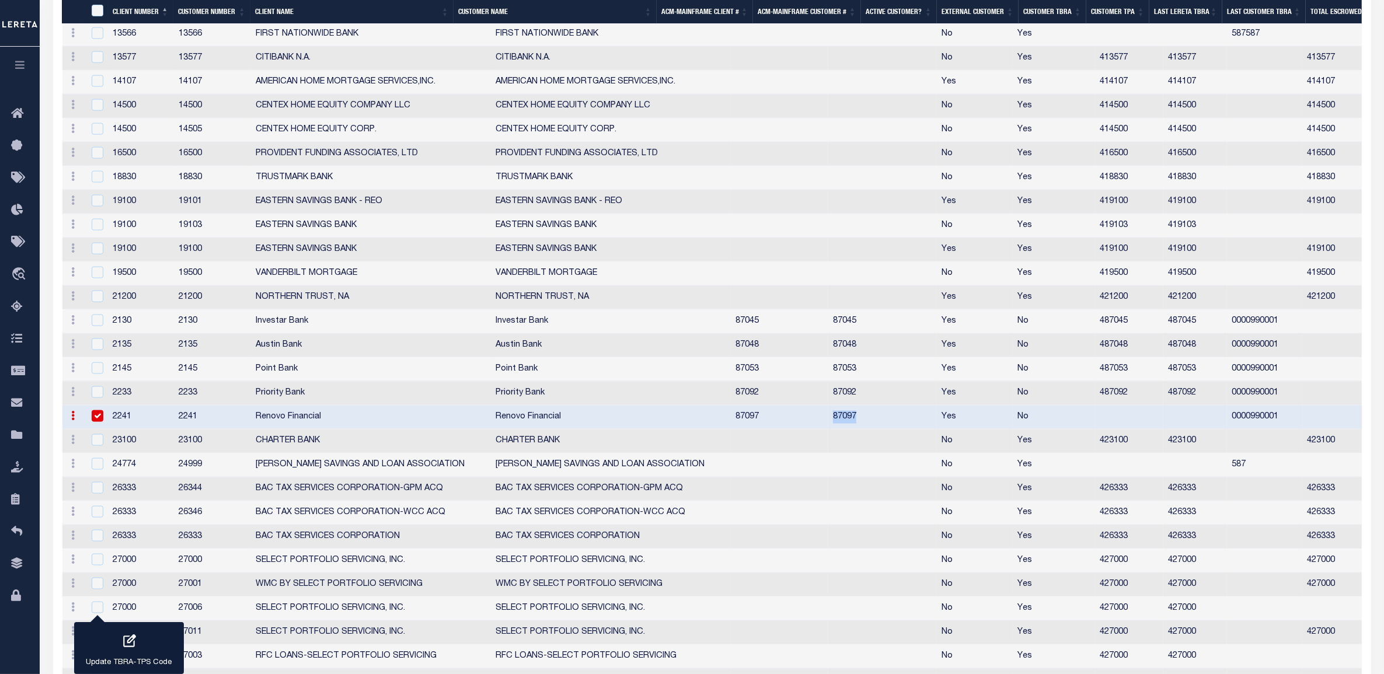
click at [133, 640] on icon "button" at bounding box center [128, 641] width 15 height 15
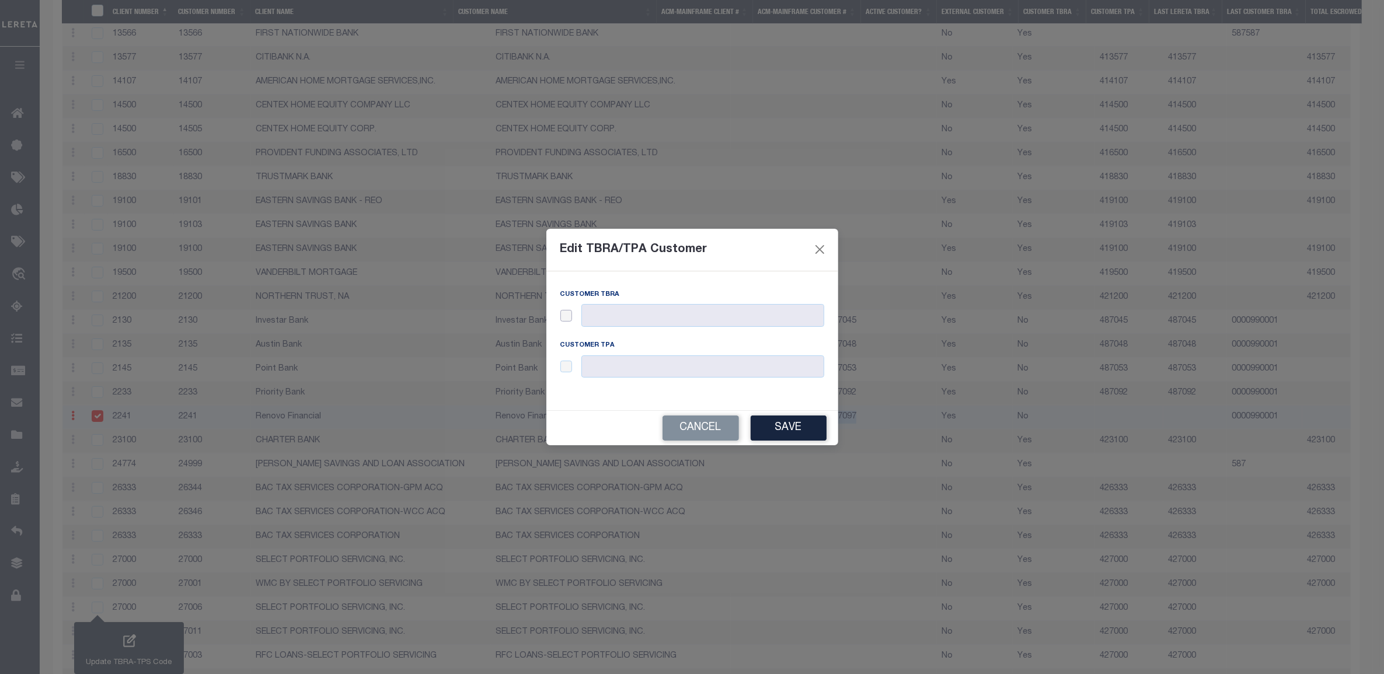
click at [567, 314] on input "checkbox" at bounding box center [566, 316] width 12 height 12
checkbox input "true"
click at [571, 363] on input "checkbox" at bounding box center [566, 367] width 12 height 12
checkbox input "true"
click at [617, 314] on input "text" at bounding box center [702, 315] width 243 height 23
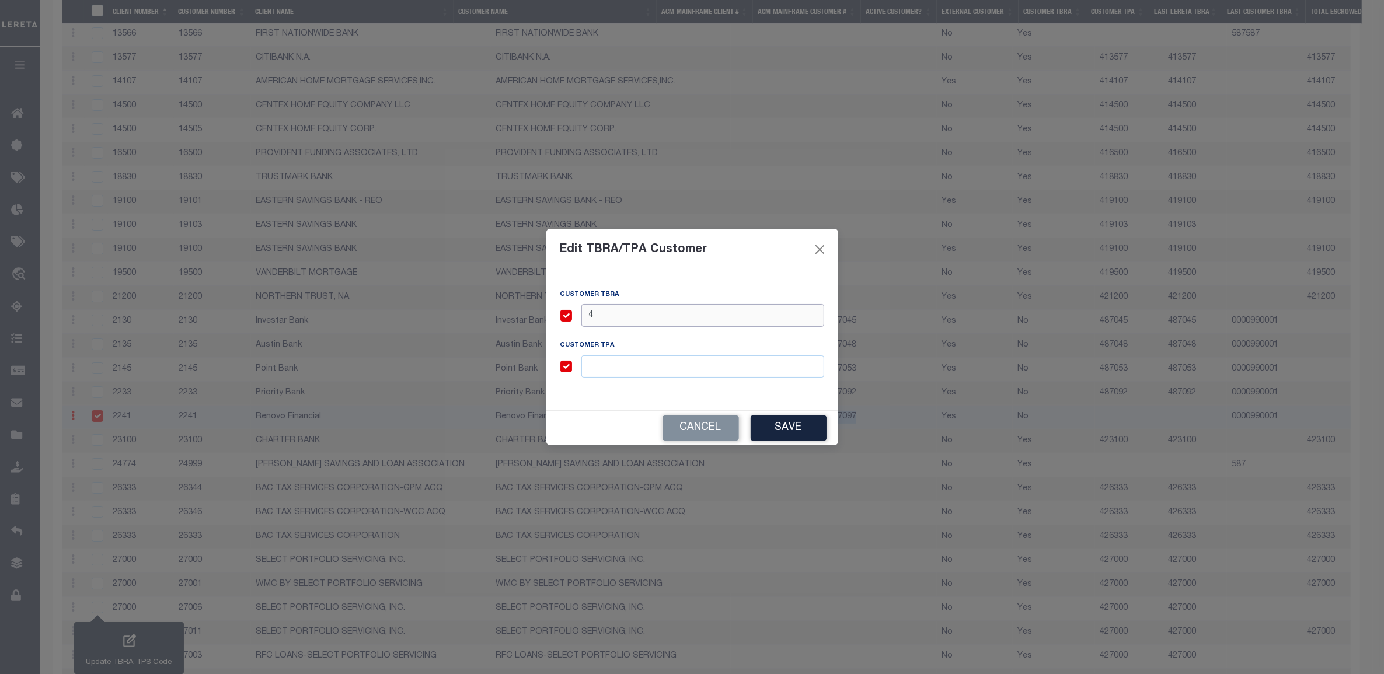
paste input "87097"
type input "487097"
click at [614, 366] on input "text" at bounding box center [702, 367] width 243 height 23
paste input "87097"
type input "487097"
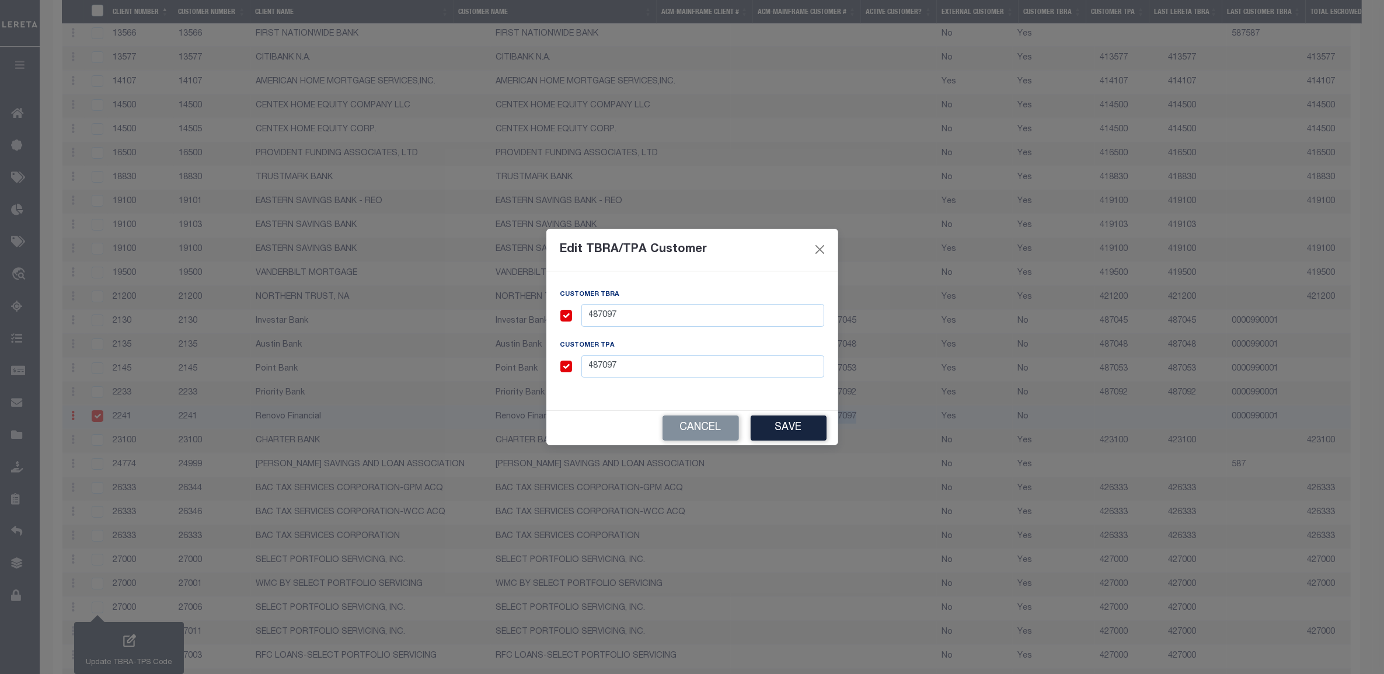
click at [802, 431] on button "Save" at bounding box center [789, 428] width 76 height 25
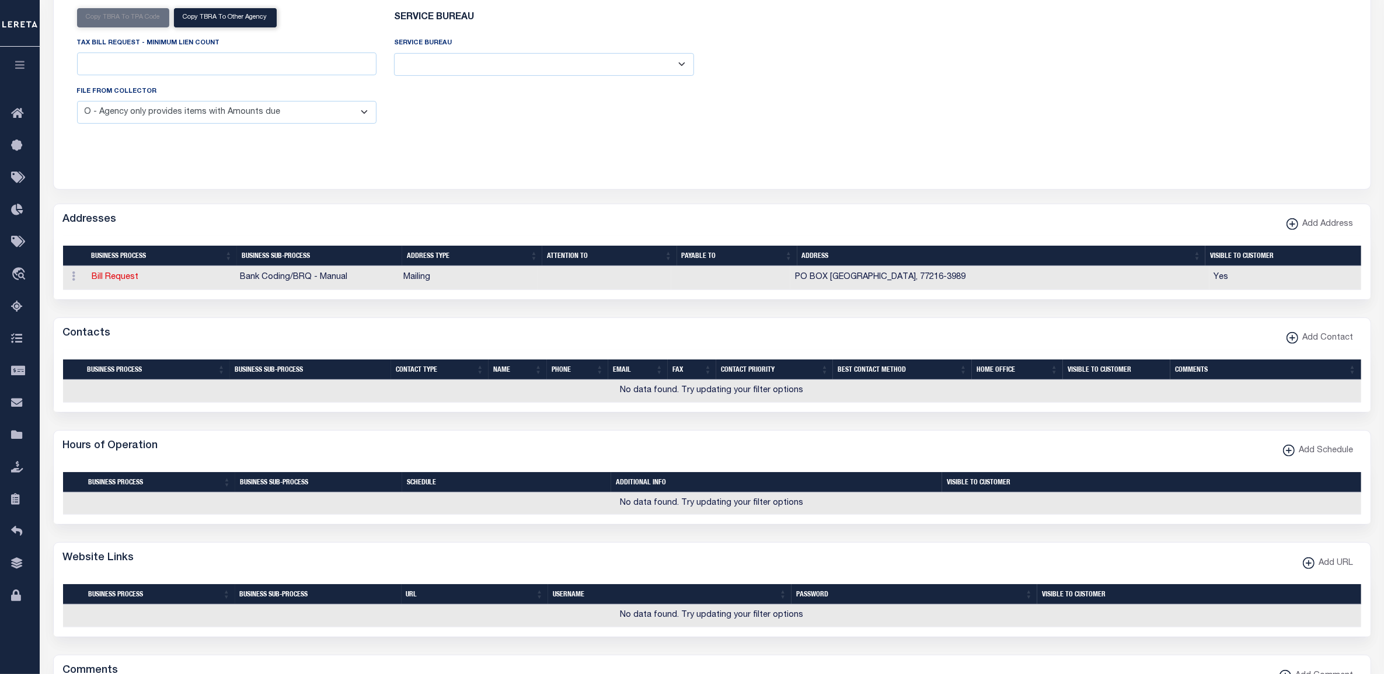
scroll to position [0, 0]
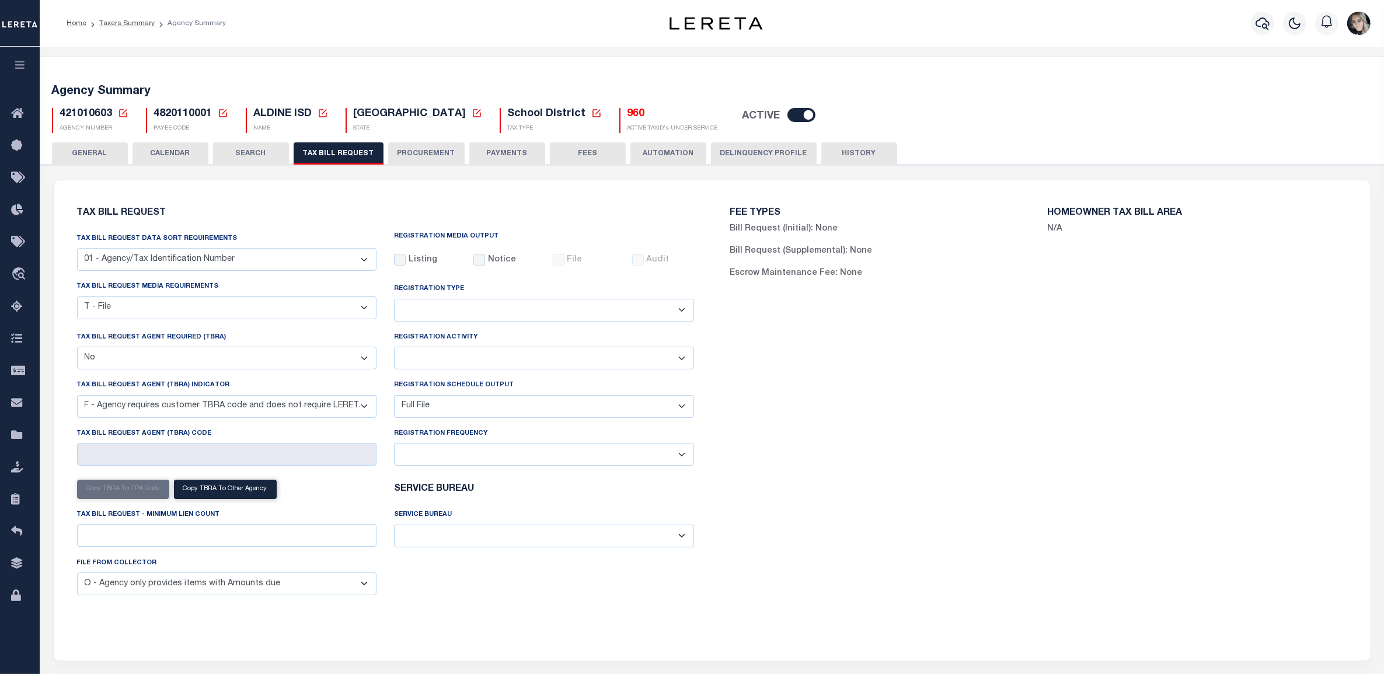
click at [123, 113] on icon at bounding box center [123, 113] width 8 height 8
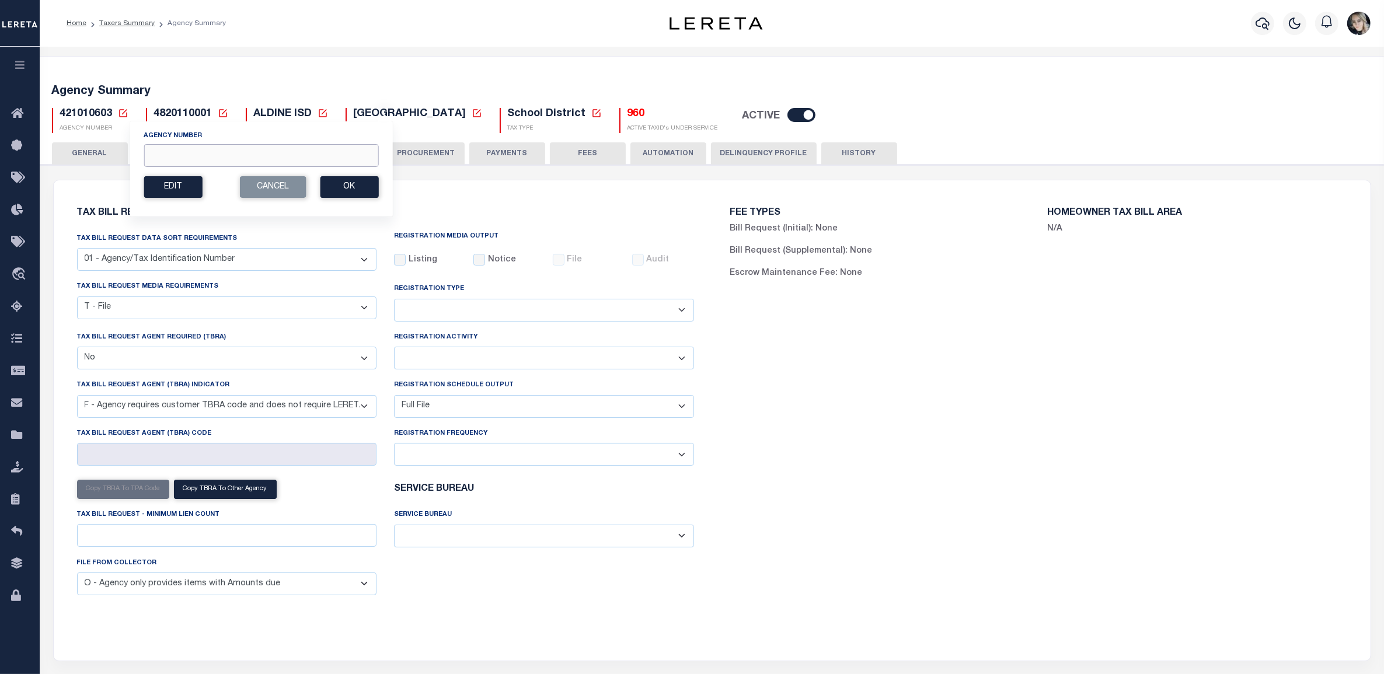
click at [208, 161] on input "Agency Number" at bounding box center [261, 155] width 235 height 23
paste input "460330000"
type input "460330000"
click at [330, 188] on button "Ok" at bounding box center [349, 187] width 58 height 22
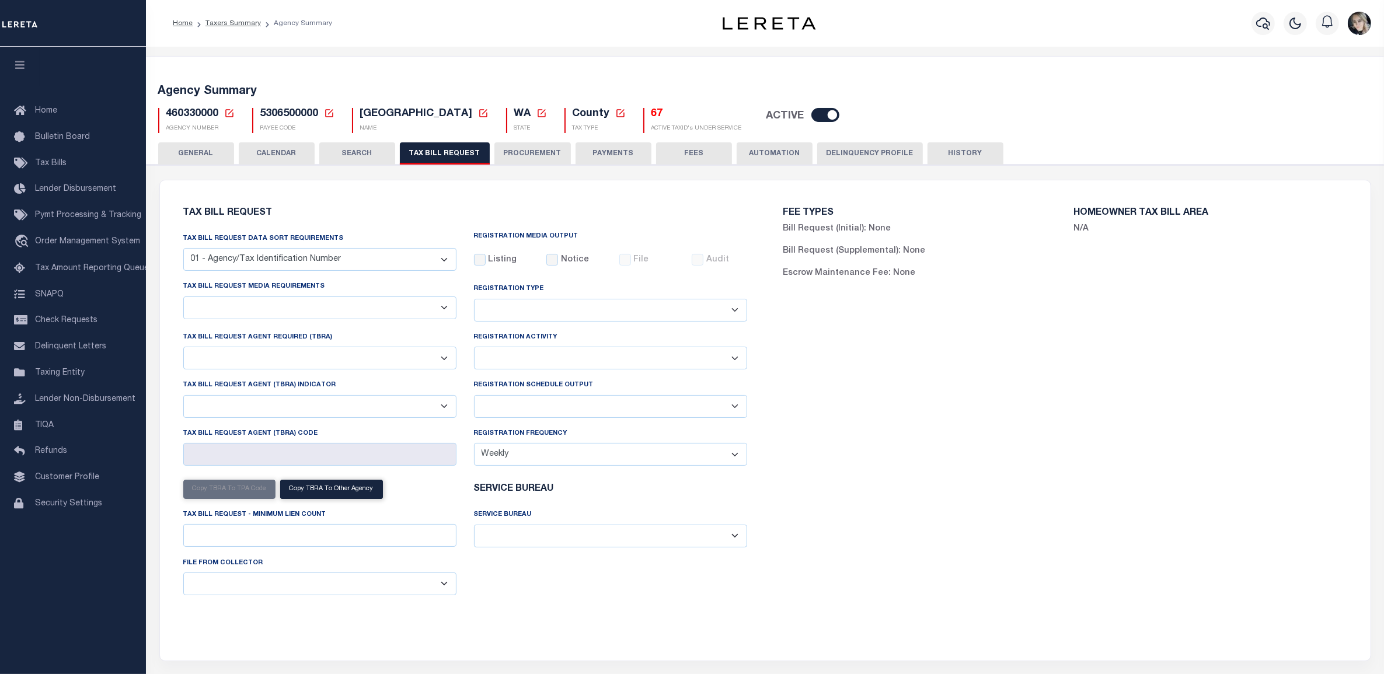
select select "27"
select select "23"
select select "false"
select select "1"
select select
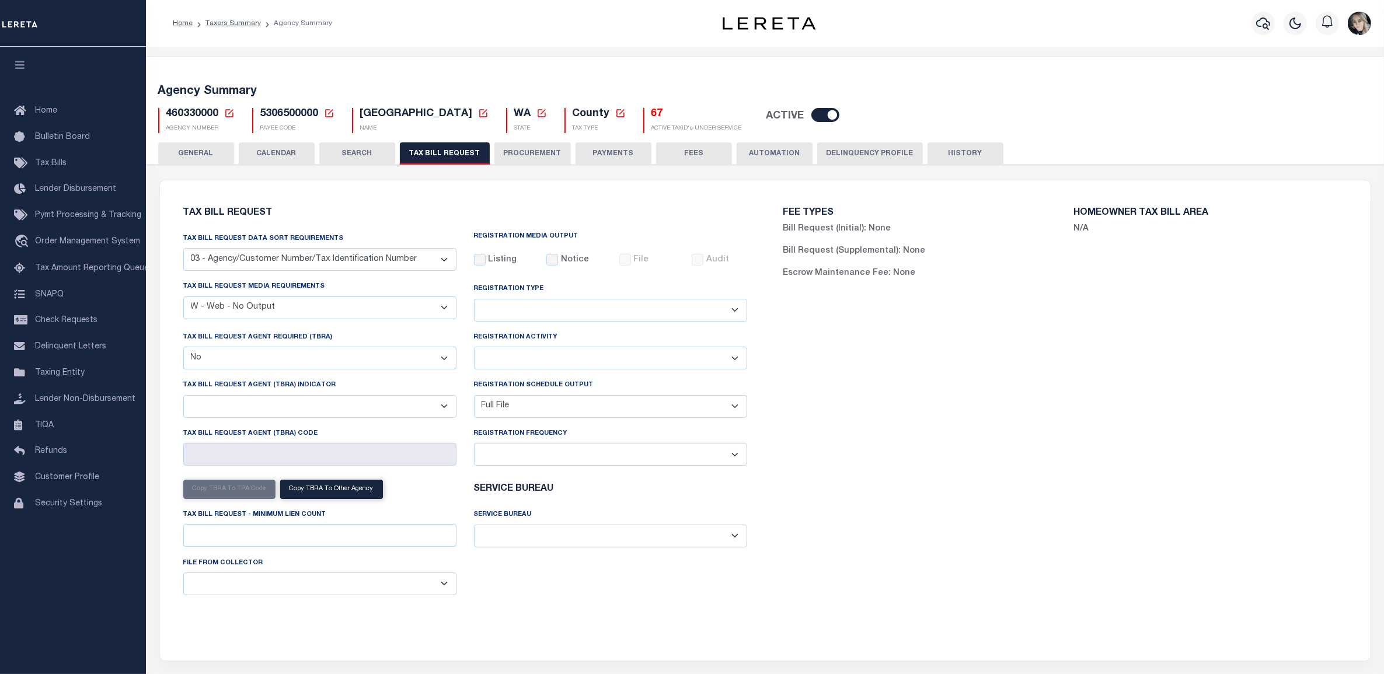
click at [309, 319] on select "A - Listing, File B - Blank Disk E - Notice, Listing F - Form G - Survey L - Li…" at bounding box center [319, 308] width 273 height 23
select select "21"
click at [183, 297] on select "A - Listing, File B - Blank Disk E - Notice, Listing F - Form G - Survey L - Li…" at bounding box center [319, 308] width 273 height 23
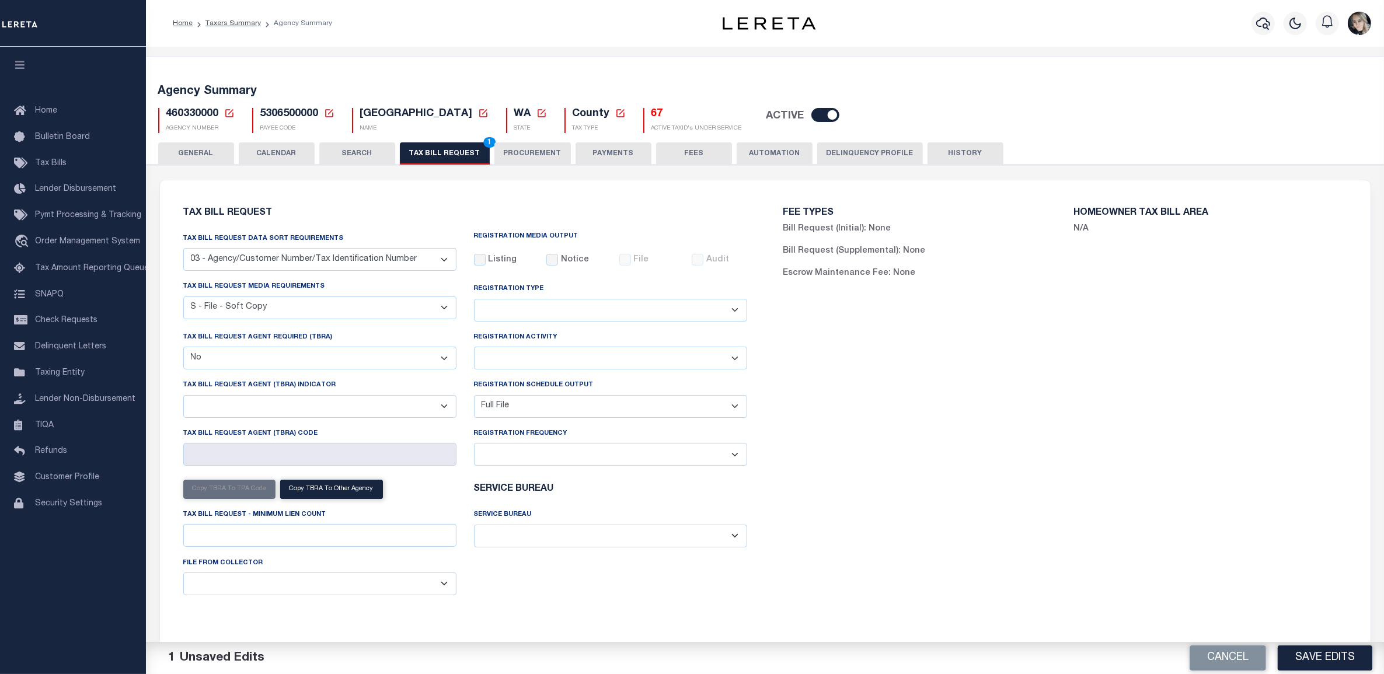
click at [247, 409] on select "A - Agency requires both customer TBRA code and LERETA TBRA code. B - Agency re…" at bounding box center [319, 406] width 273 height 23
click at [263, 403] on select "A - Agency requires both customer TBRA code and LERETA TBRA code. B - Agency re…" at bounding box center [319, 406] width 273 height 23
select select "15"
click at [183, 398] on select "A - Agency requires both customer TBRA code and LERETA TBRA code. B - Agency re…" at bounding box center [319, 406] width 273 height 23
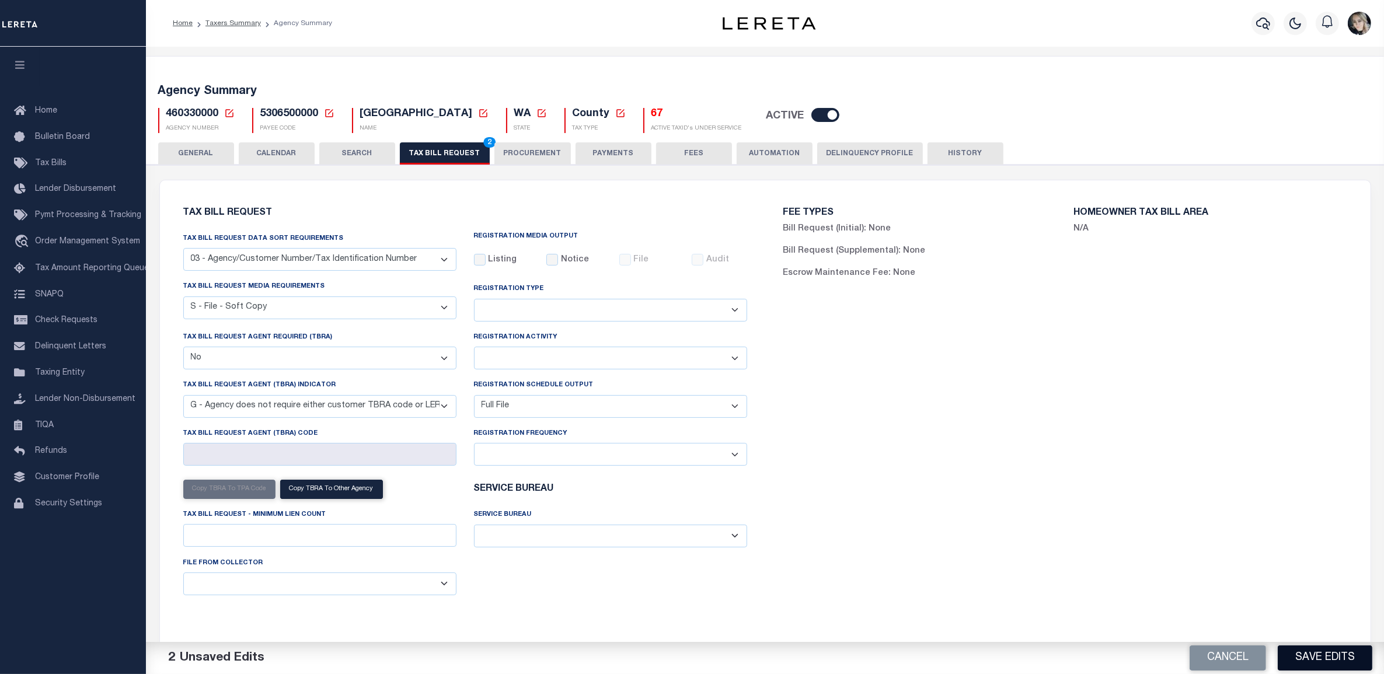
click at [1317, 654] on button "Save Edits" at bounding box center [1325, 658] width 95 height 25
drag, startPoint x: 443, startPoint y: 156, endPoint x: 806, endPoint y: 314, distance: 396.4
click at [443, 156] on button "TAX BILL REQUEST 2" at bounding box center [445, 153] width 90 height 22
click at [1319, 657] on button "Save Edits" at bounding box center [1325, 658] width 95 height 25
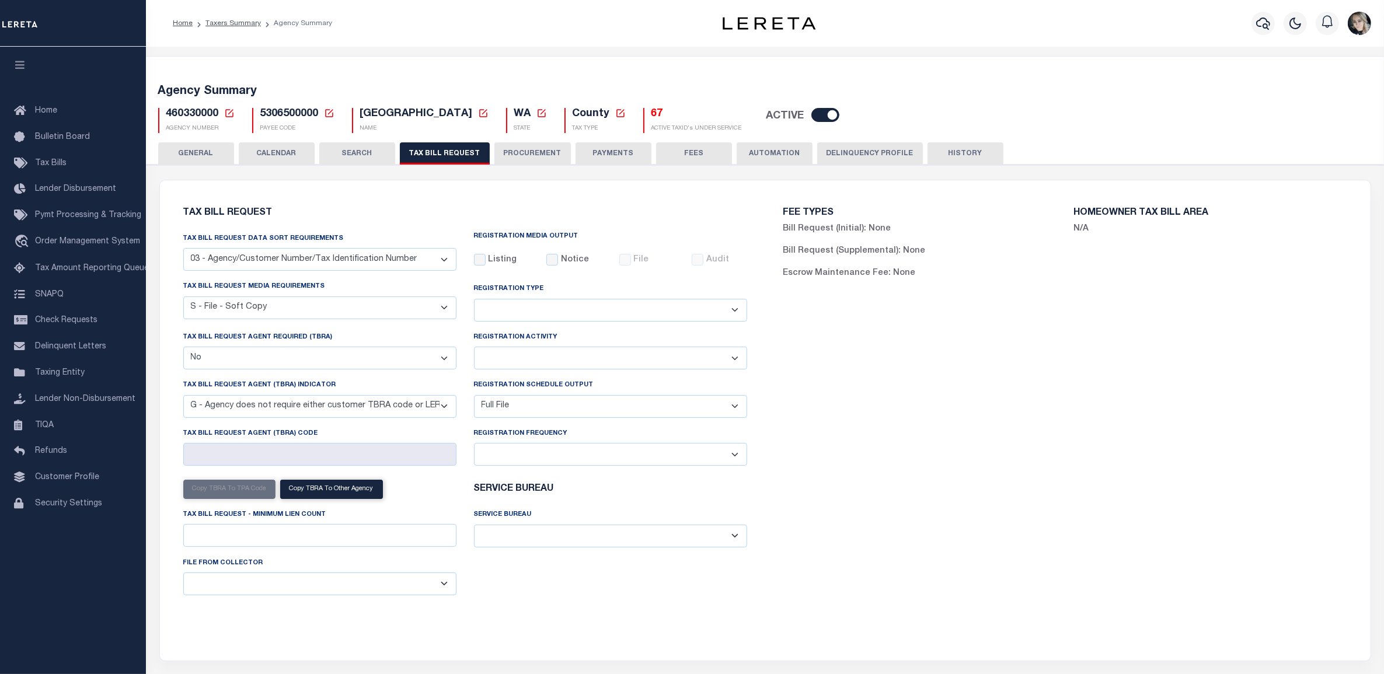
click at [307, 314] on select "A - Listing, File B - Blank Disk E - Notice, Listing F - Form G - Survey L - Li…" at bounding box center [319, 308] width 273 height 23
select select "22"
click at [183, 297] on select "A - Listing, File B - Blank Disk E - Notice, Listing F - Form G - Survey L - Li…" at bounding box center [319, 308] width 273 height 23
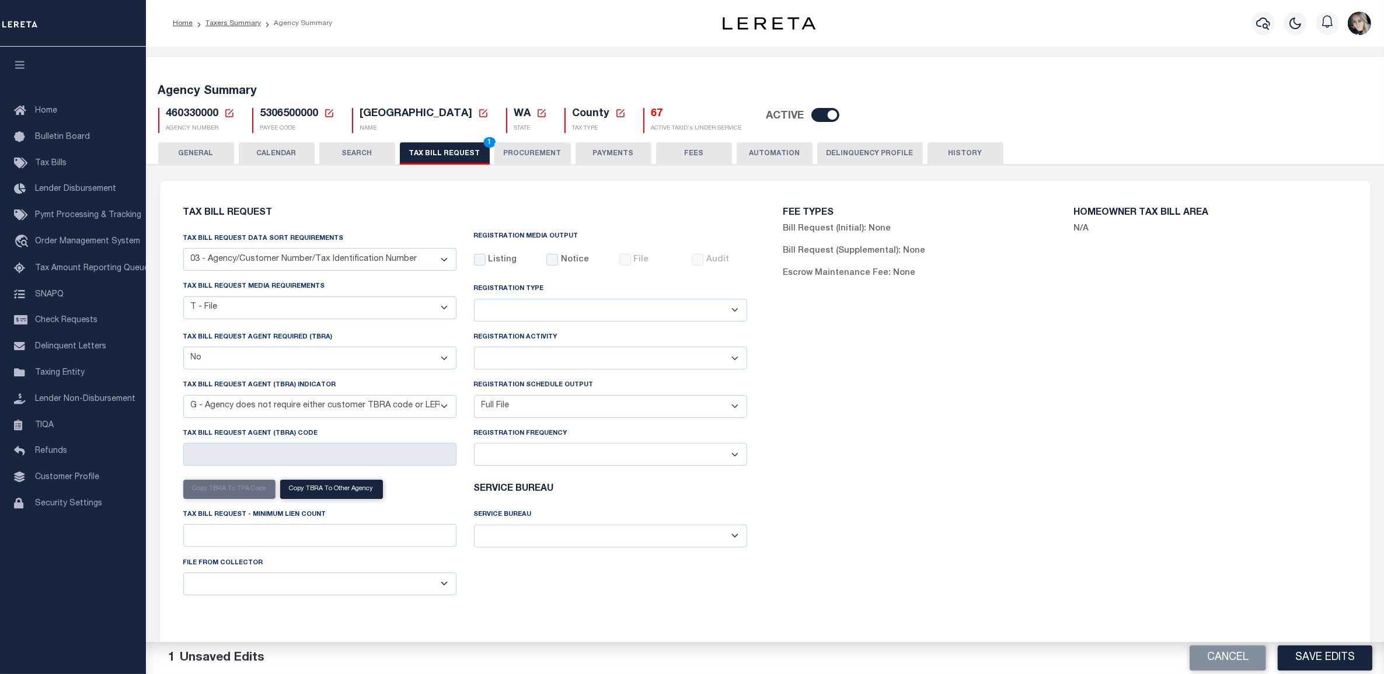
click at [1323, 660] on button "Save Edits" at bounding box center [1325, 658] width 95 height 25
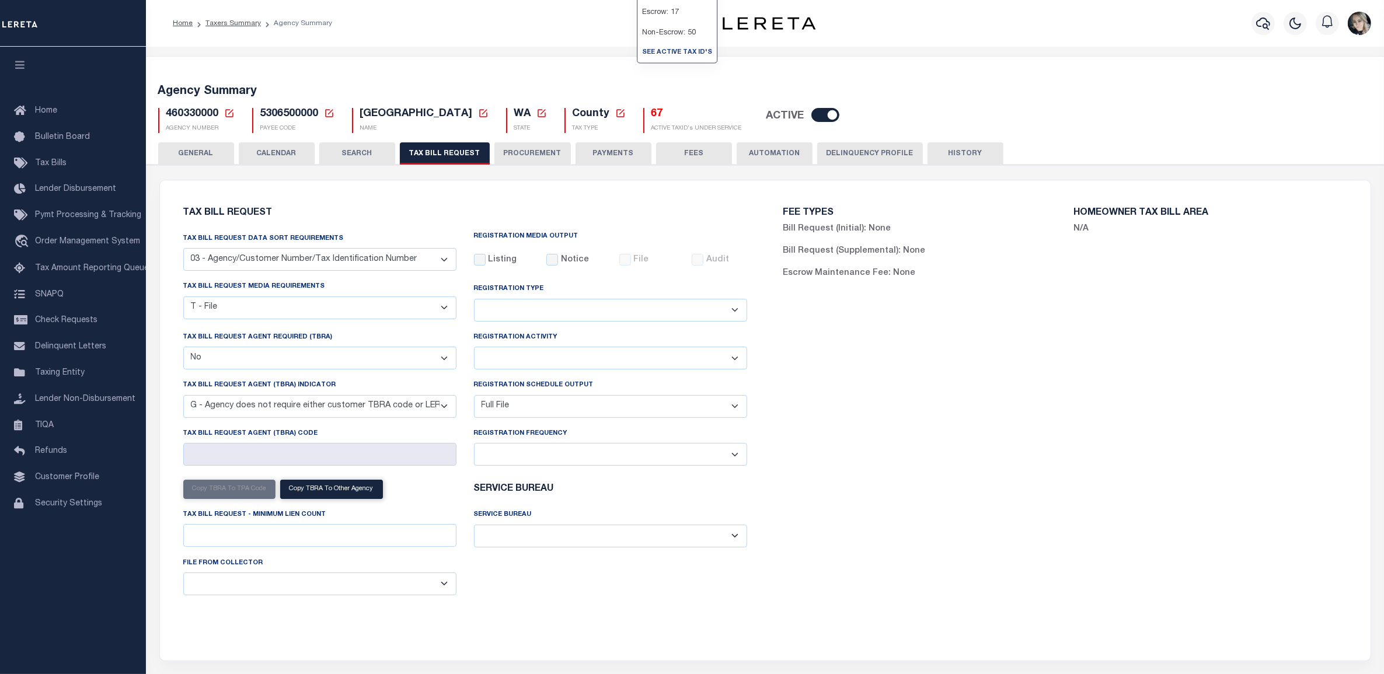
click at [652, 112] on h5 "67" at bounding box center [697, 114] width 90 height 13
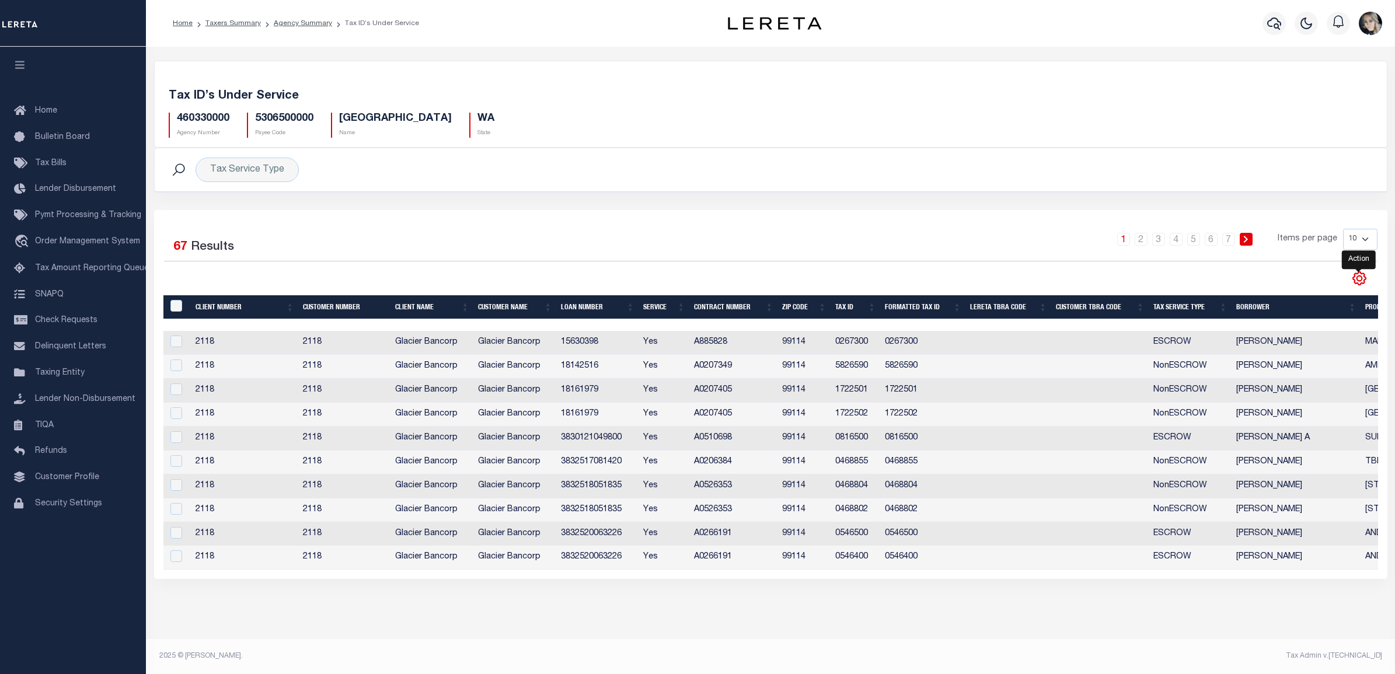
click at [1356, 281] on icon "" at bounding box center [1359, 278] width 15 height 15
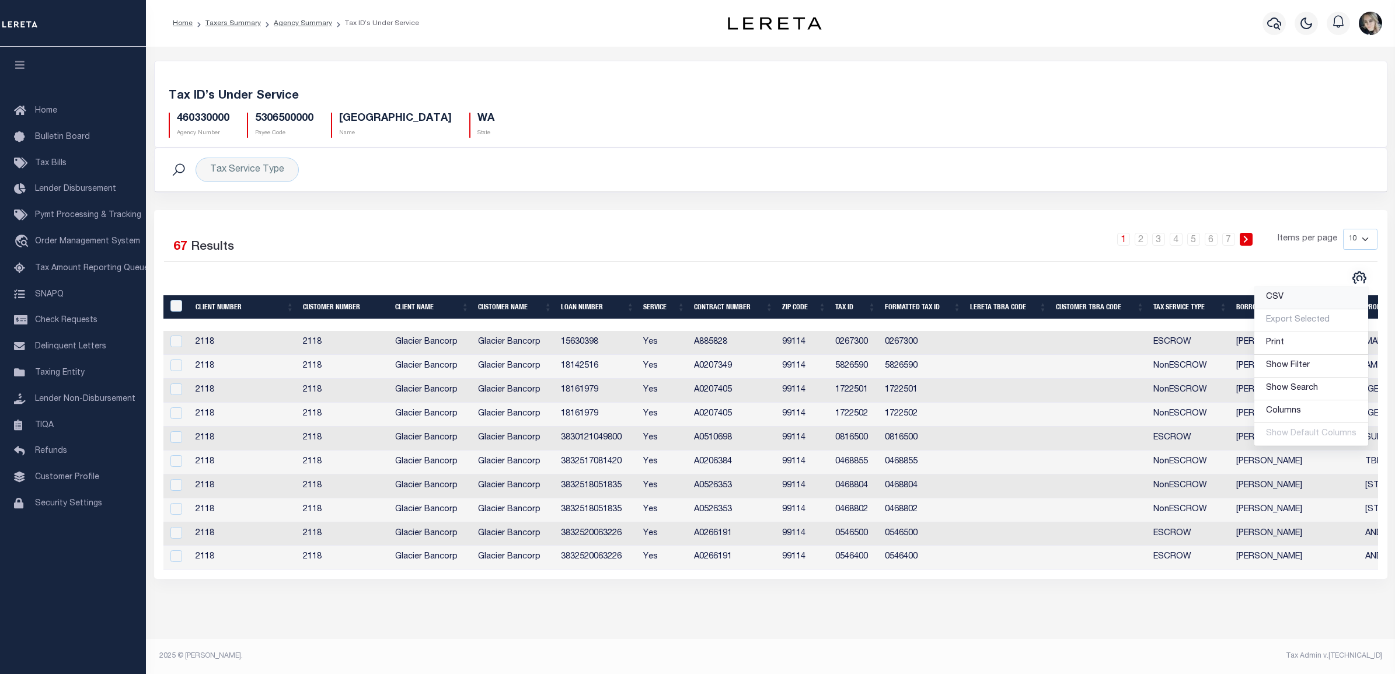
click at [1315, 295] on link "CSV" at bounding box center [1312, 298] width 114 height 23
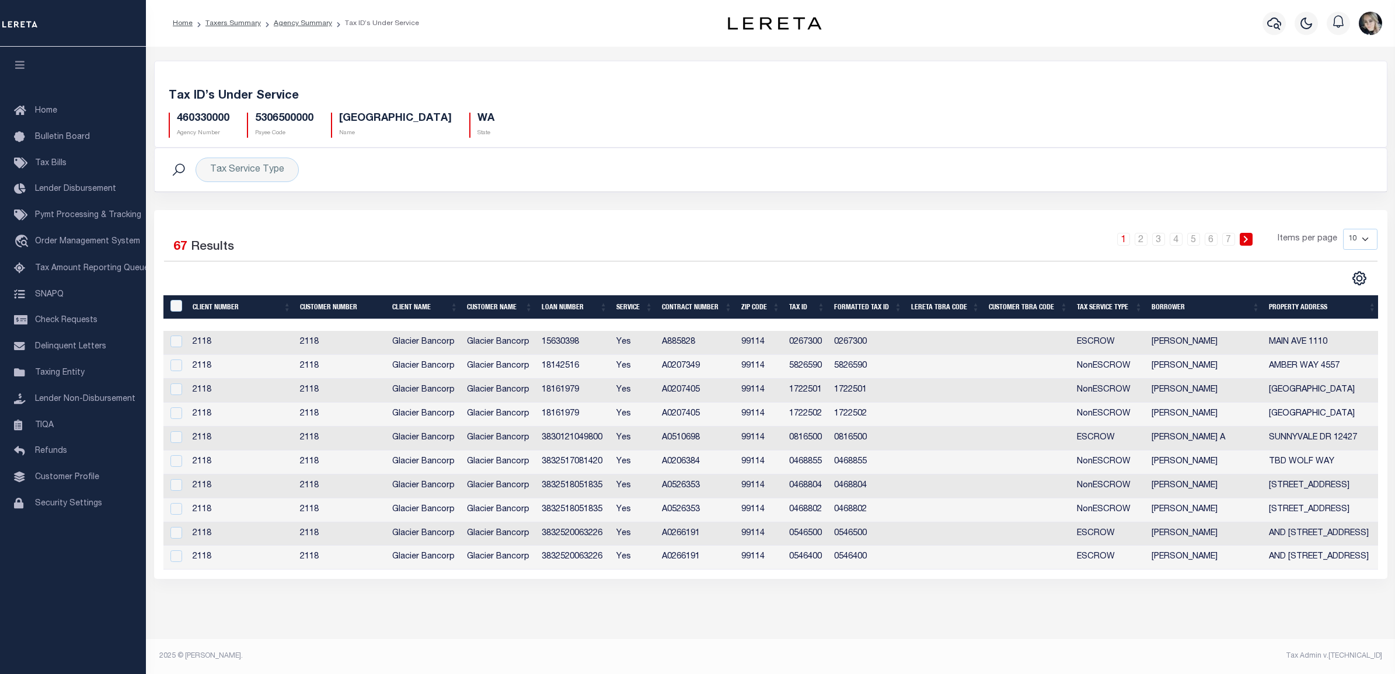
drag, startPoint x: 458, startPoint y: 234, endPoint x: 393, endPoint y: 200, distance: 73.9
click at [458, 234] on div "Selected 67 Results" at bounding box center [309, 245] width 308 height 33
click at [281, 25] on link "Agency Summary" at bounding box center [303, 23] width 58 height 7
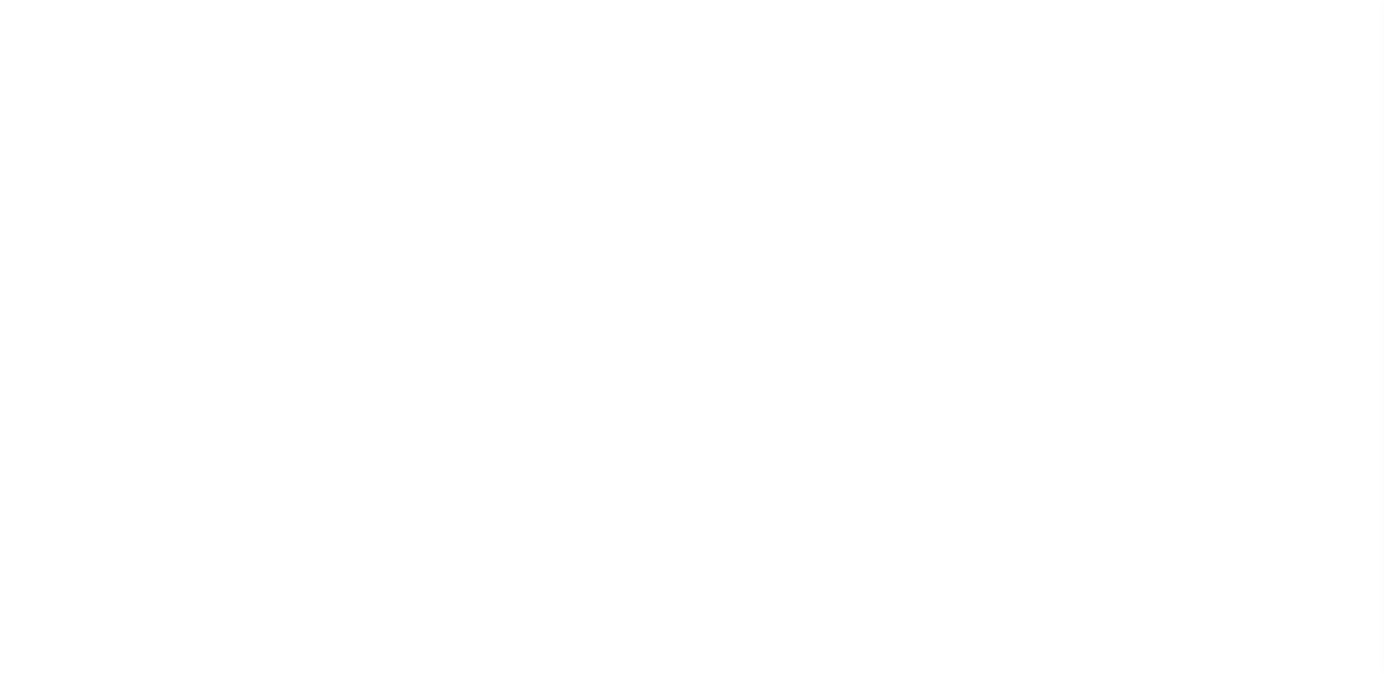
select select
checkbox input "false"
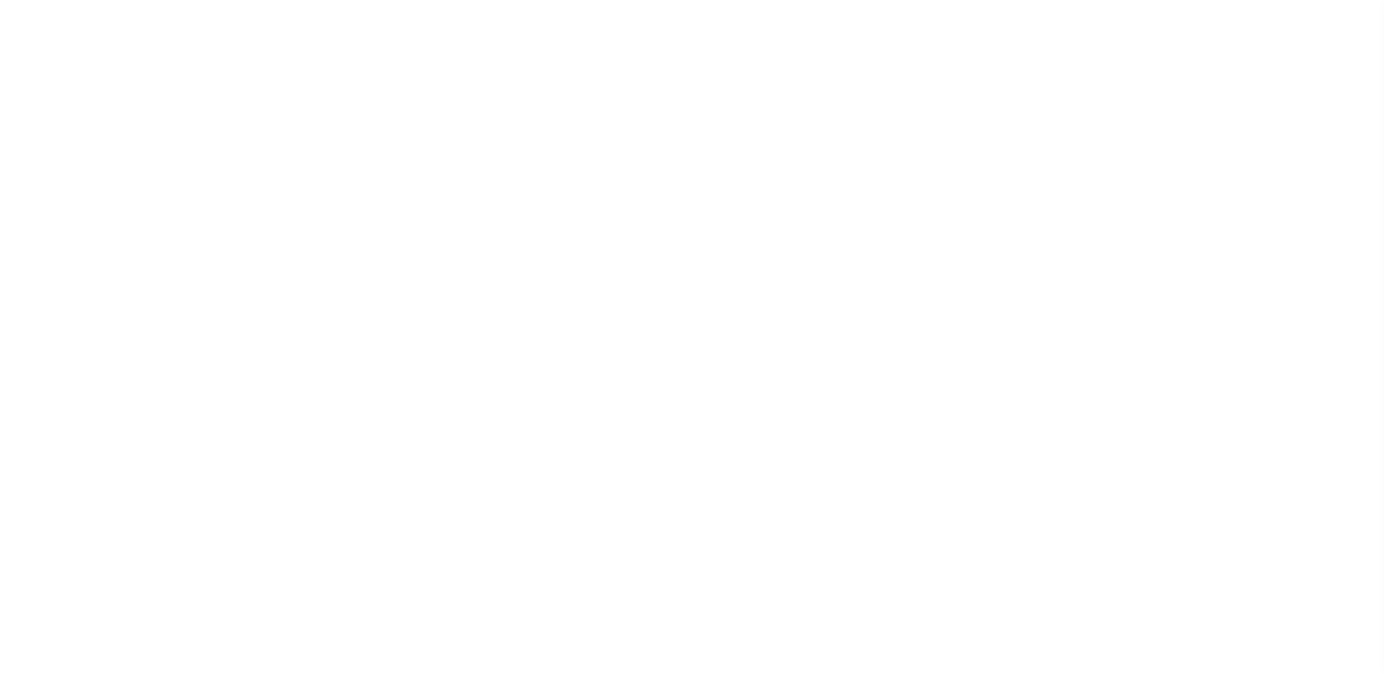
checkbox input "false"
type input "5306500000"
click at [179, 111] on icon at bounding box center [174, 113] width 11 height 11
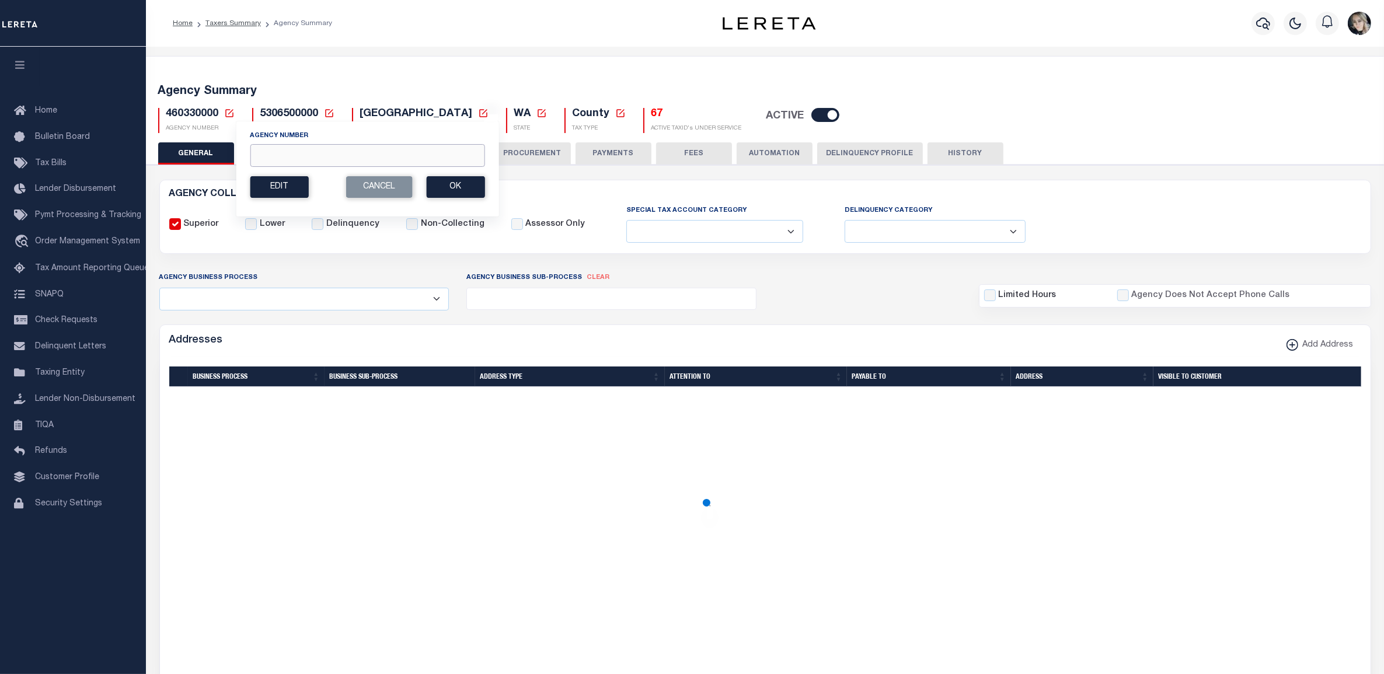
click at [264, 158] on input "Agency Number" at bounding box center [367, 155] width 235 height 23
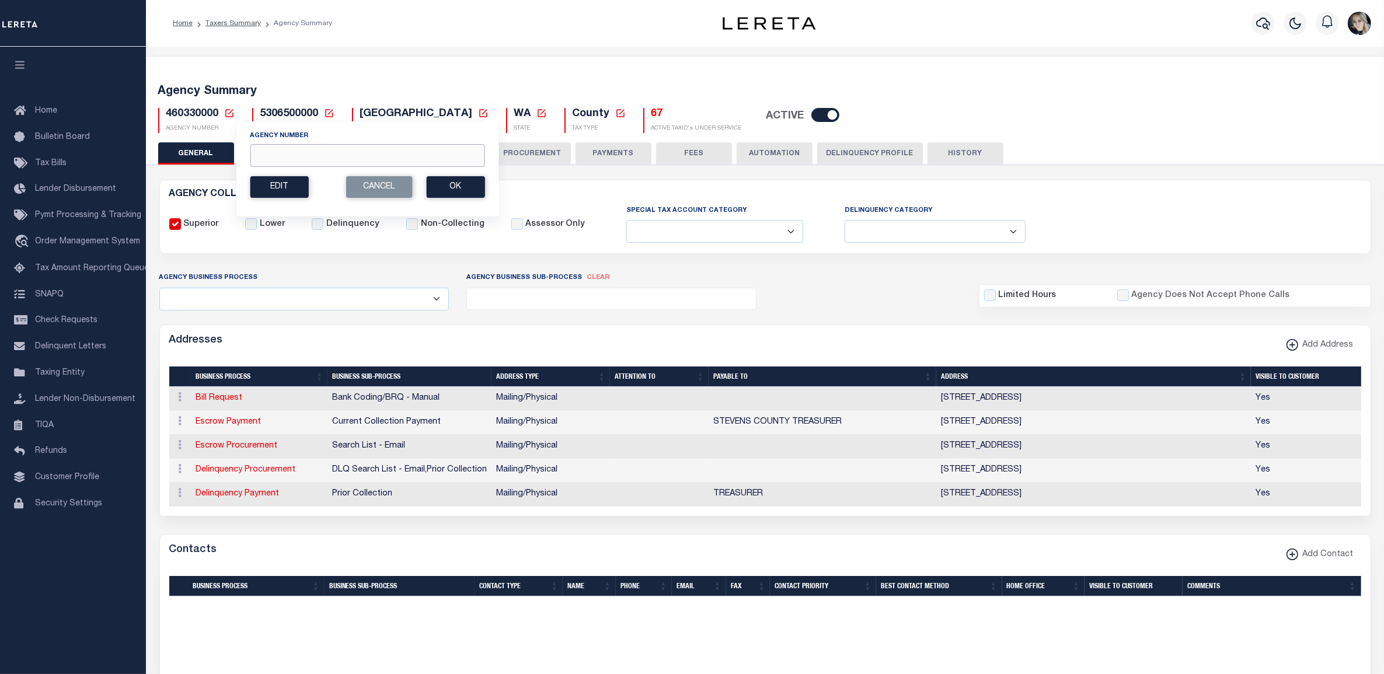
click at [264, 158] on input "Agency Number" at bounding box center [367, 155] width 235 height 23
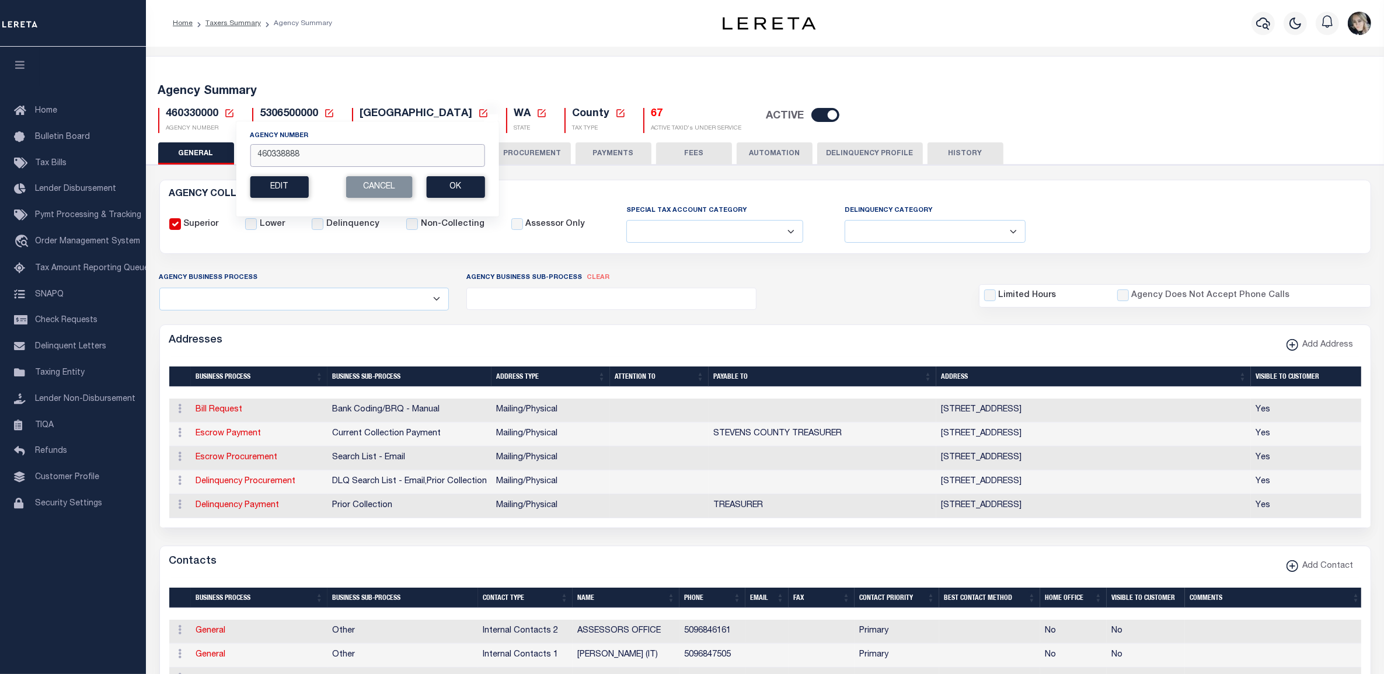
type input "460338888"
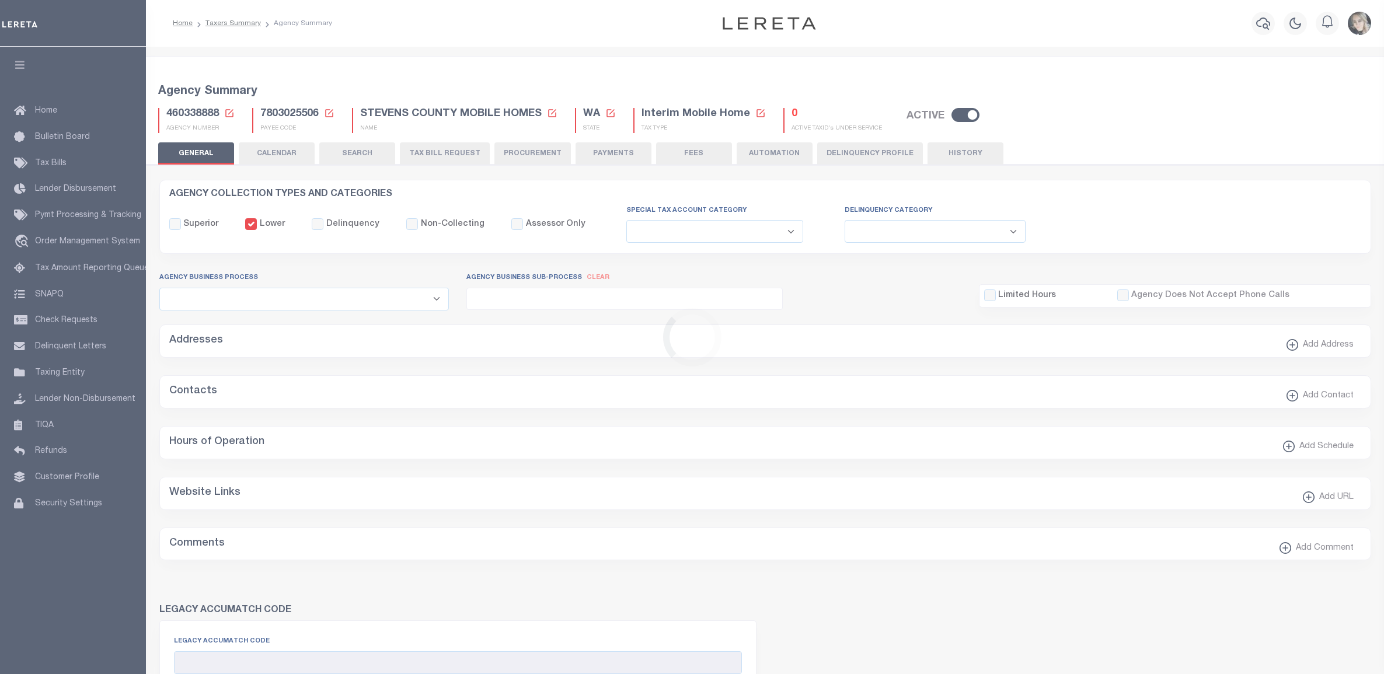
select select
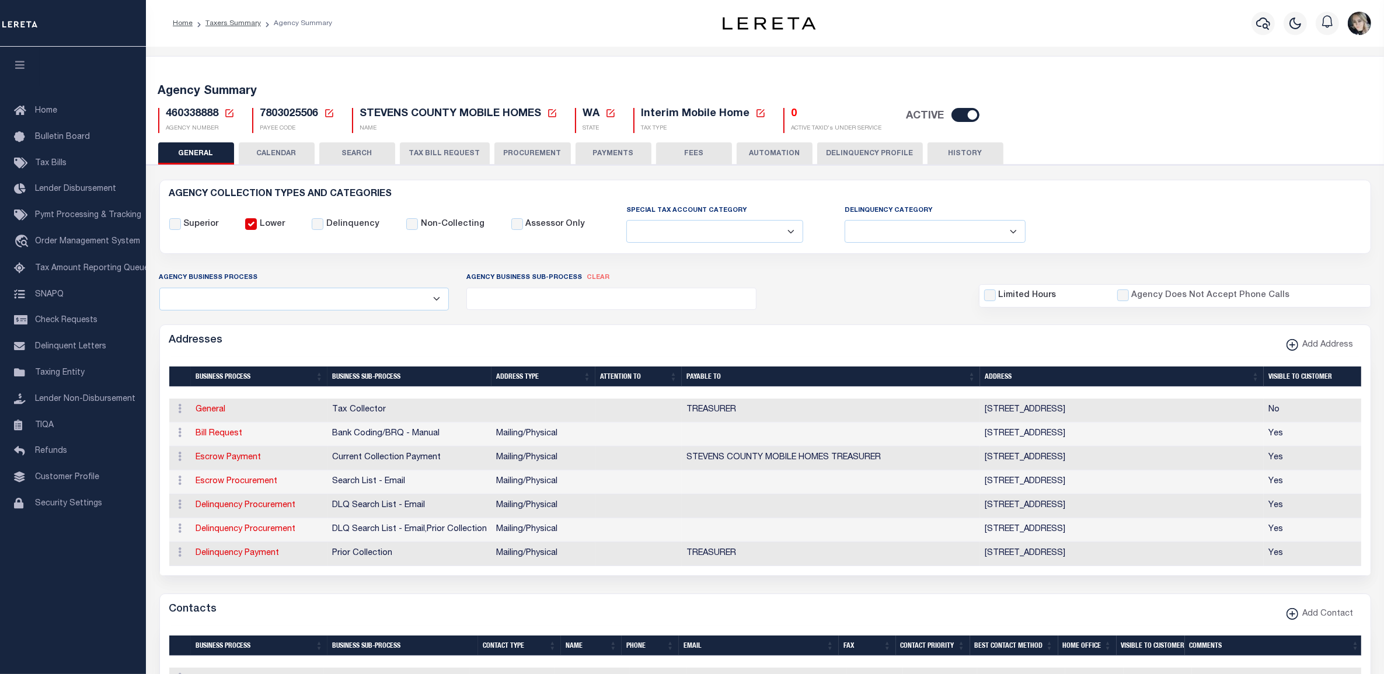
click at [191, 115] on span "460338888" at bounding box center [192, 114] width 53 height 11
drag, startPoint x: 452, startPoint y: 159, endPoint x: 465, endPoint y: 159, distance: 12.3
click at [452, 158] on button "TAX BILL REQUEST" at bounding box center [445, 153] width 90 height 22
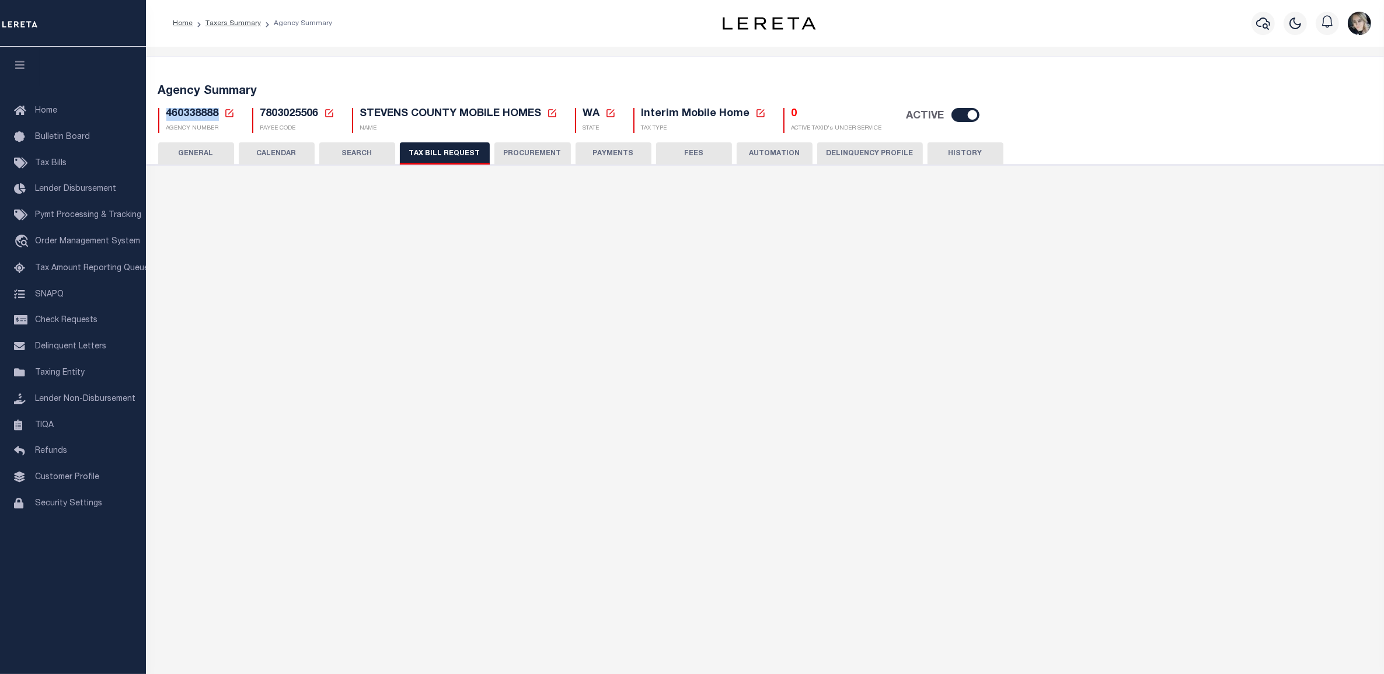
select select "27"
select select "23"
select select "false"
select select "1"
select select
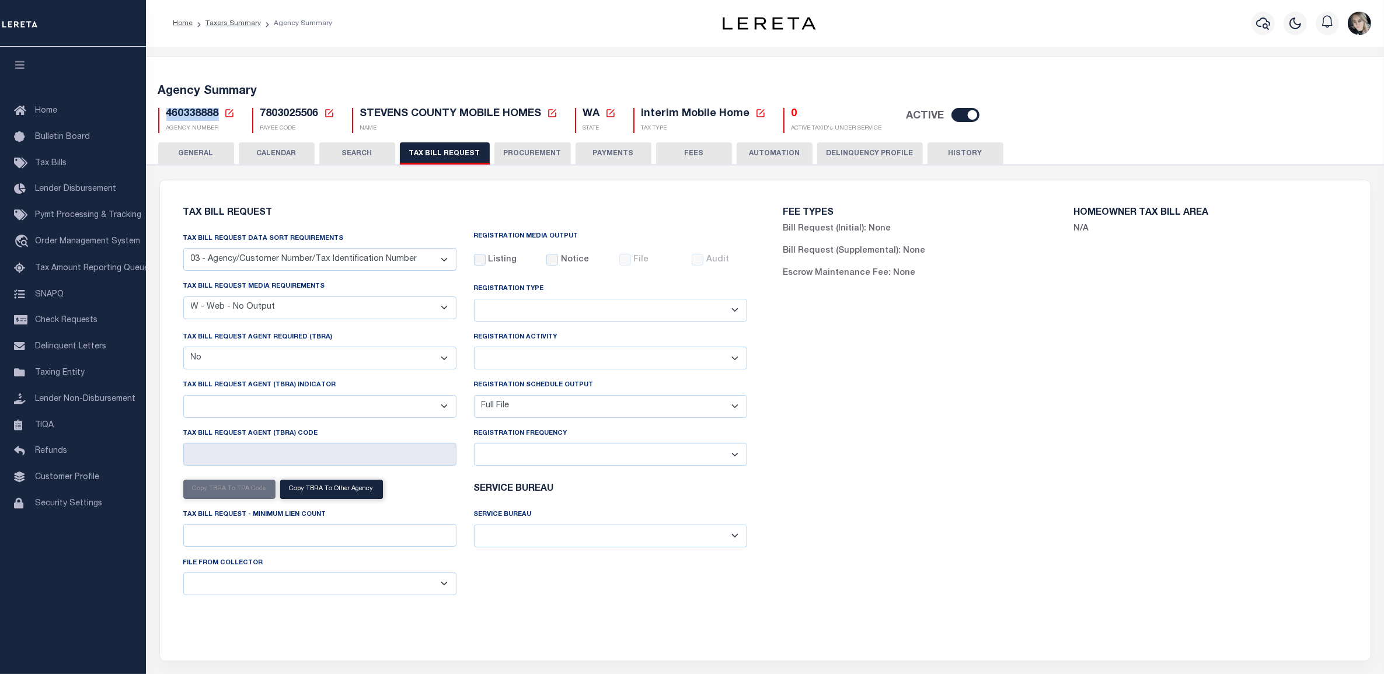
click at [290, 315] on select "A - Listing, File B - Blank Disk E - Notice, Listing F - Form G - Survey L - Li…" at bounding box center [319, 308] width 273 height 23
select select "22"
click at [183, 297] on select "A - Listing, File B - Blank Disk E - Notice, Listing F - Form G - Survey L - Li…" at bounding box center [319, 308] width 273 height 23
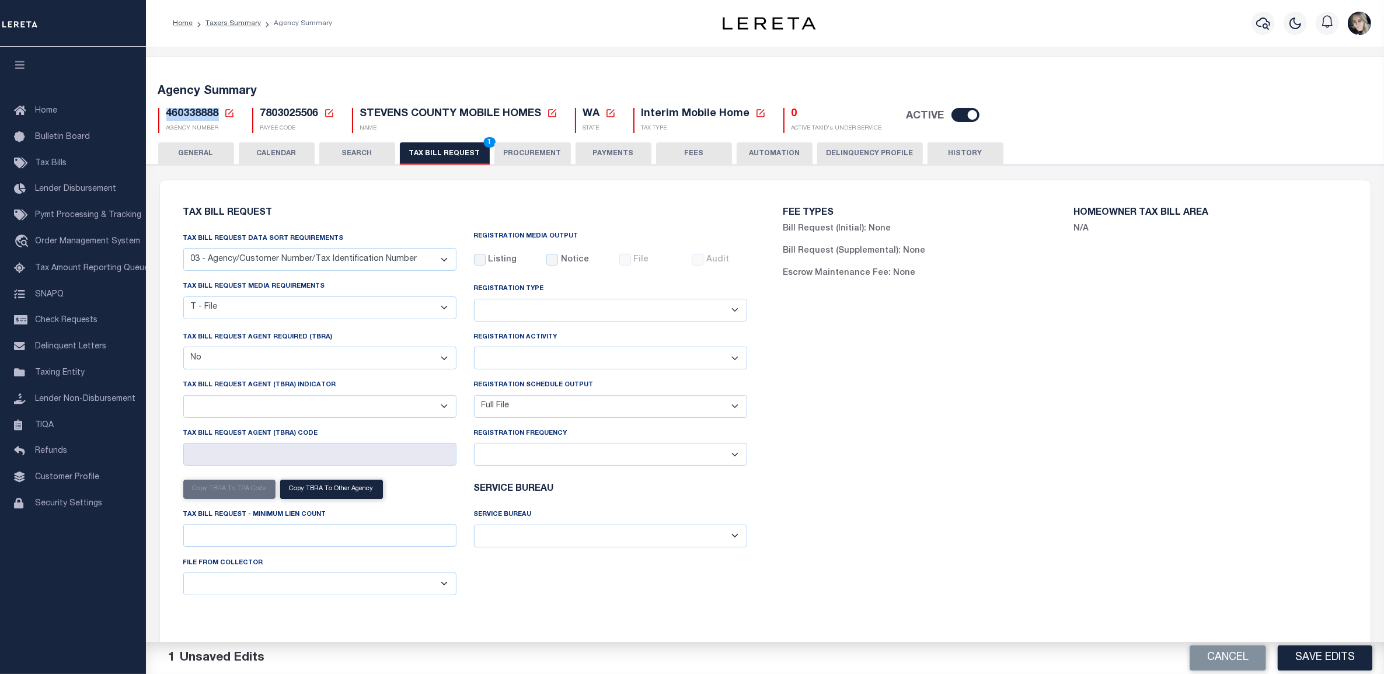
click at [238, 413] on select "A - Agency requires both customer TBRA code and LERETA TBRA code. B - Agency re…" at bounding box center [319, 406] width 273 height 23
select select "15"
click at [183, 398] on select "A - Agency requires both customer TBRA code and LERETA TBRA code. B - Agency re…" at bounding box center [319, 406] width 273 height 23
click at [514, 413] on select "Delta File Full File" at bounding box center [610, 406] width 273 height 23
drag, startPoint x: 1037, startPoint y: 432, endPoint x: 1047, endPoint y: 439, distance: 11.7
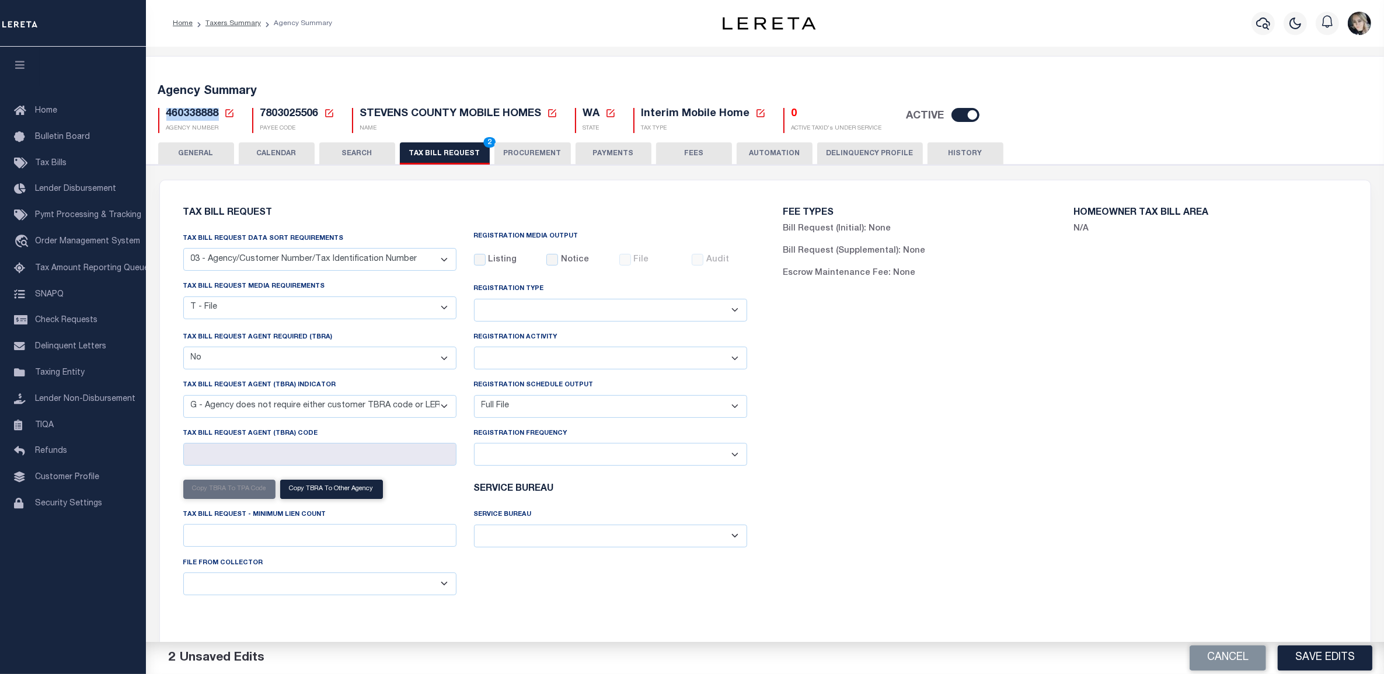
click at [1037, 432] on div "FEE TYPES Bill Request (Initial): None Bill Request (Supplemental): None Escrow…" at bounding box center [1065, 413] width 600 height 438
drag, startPoint x: 1341, startPoint y: 663, endPoint x: 1206, endPoint y: 576, distance: 161.0
click at [1340, 663] on button "Save Edits" at bounding box center [1325, 658] width 95 height 25
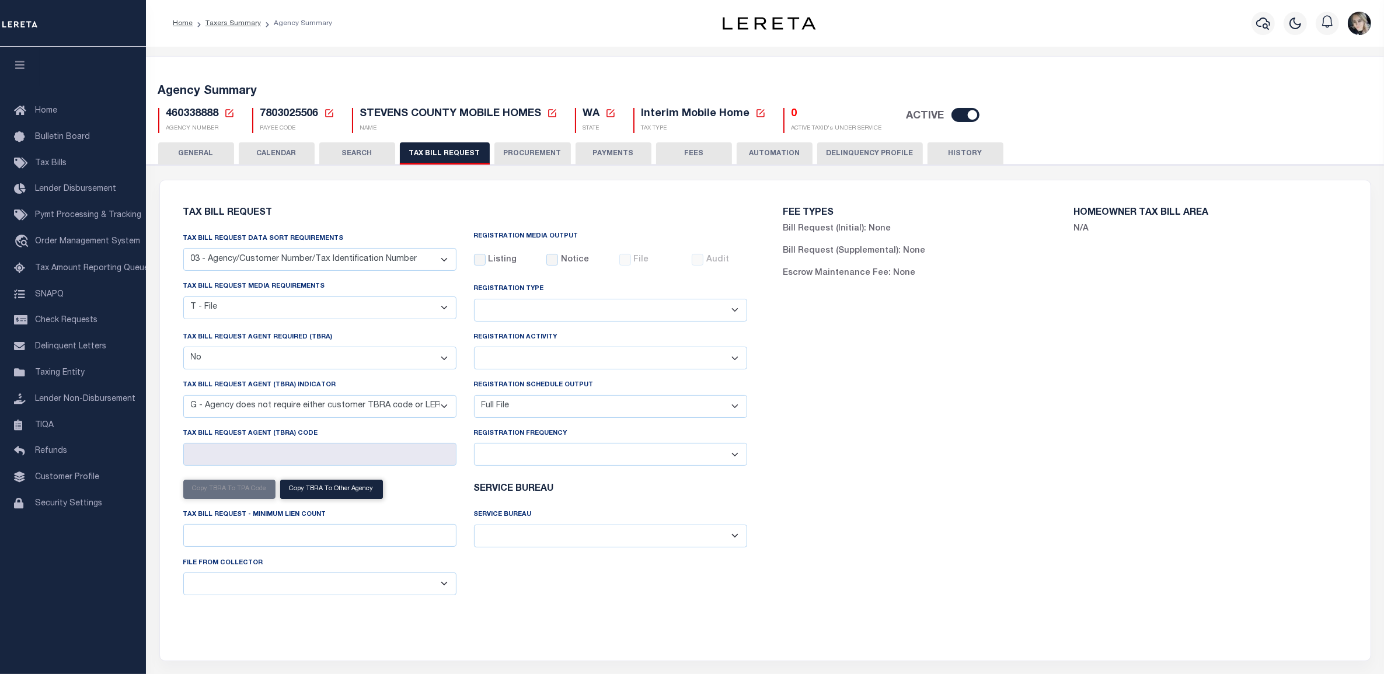
click at [1105, 523] on div "FEE TYPES Bill Request (Initial): None Bill Request (Supplemental): None Escrow…" at bounding box center [1065, 413] width 600 height 438
